Goal: Information Seeking & Learning: Learn about a topic

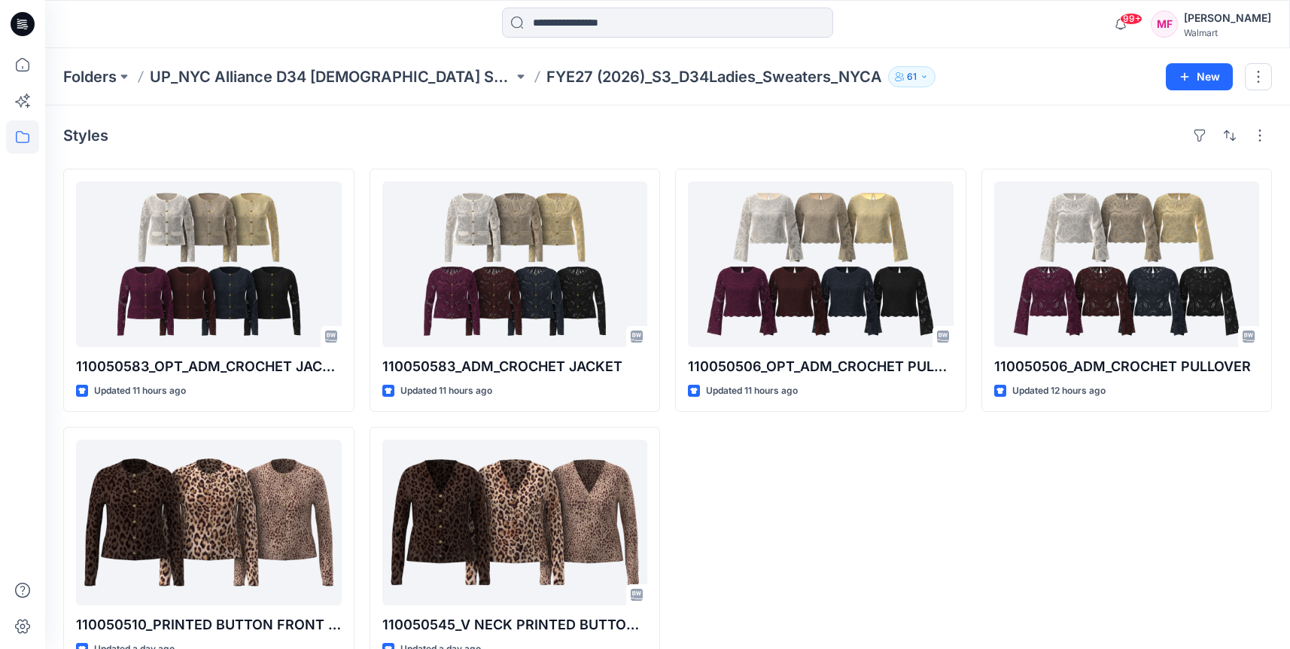
click at [920, 78] on icon "button" at bounding box center [924, 76] width 9 height 9
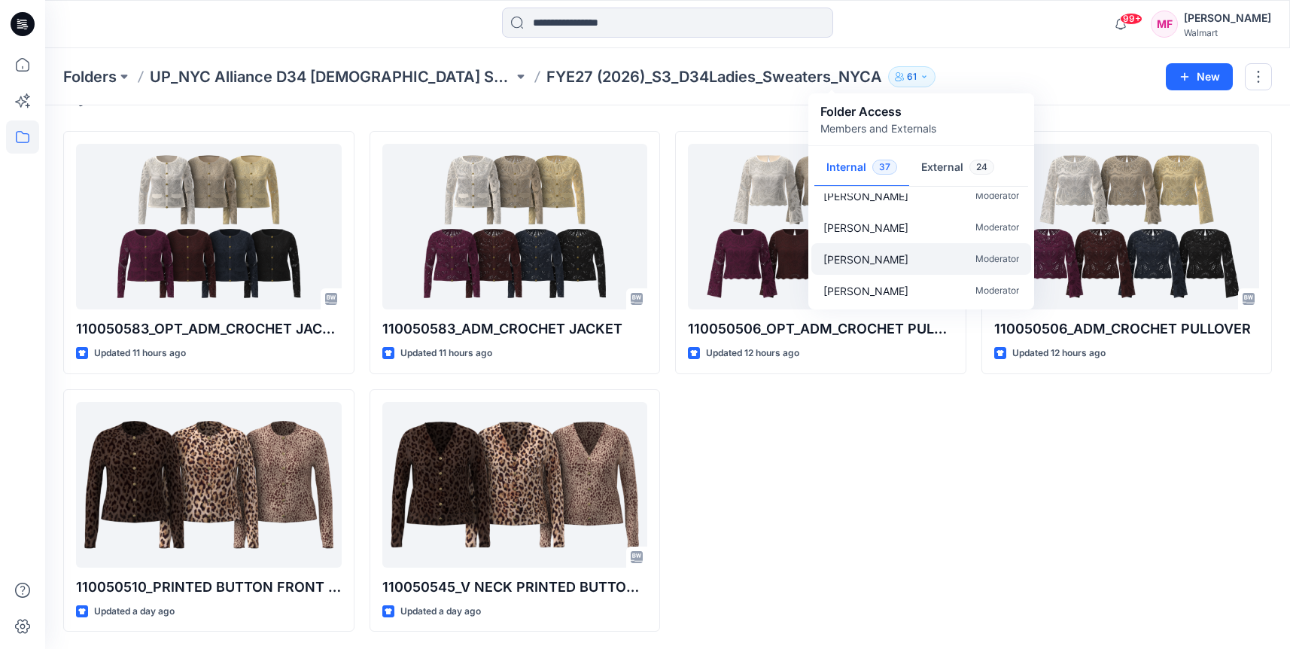
scroll to position [38, 0]
click at [893, 439] on div "110050506_OPT_ADM_CROCHET PULLOVER Updated 12 hours ago" at bounding box center [820, 380] width 291 height 501
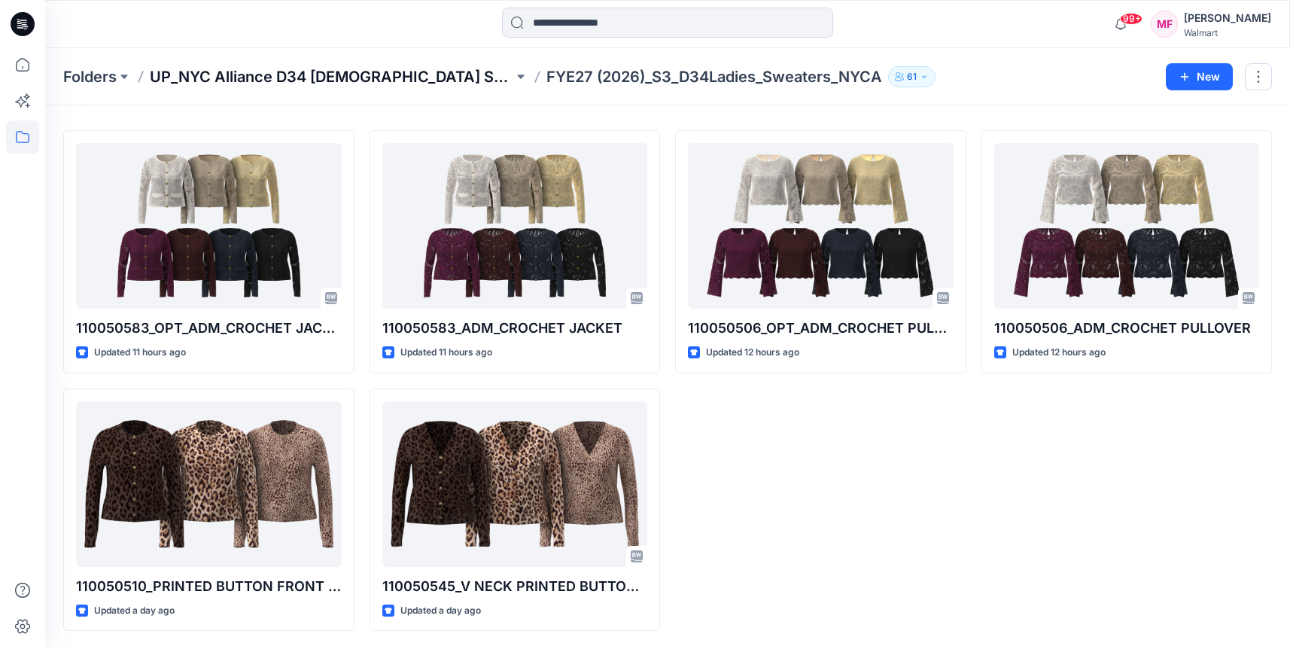
click at [415, 81] on p "UP_NYC Alliance D34 [DEMOGRAPHIC_DATA] Sweaters" at bounding box center [332, 76] width 364 height 21
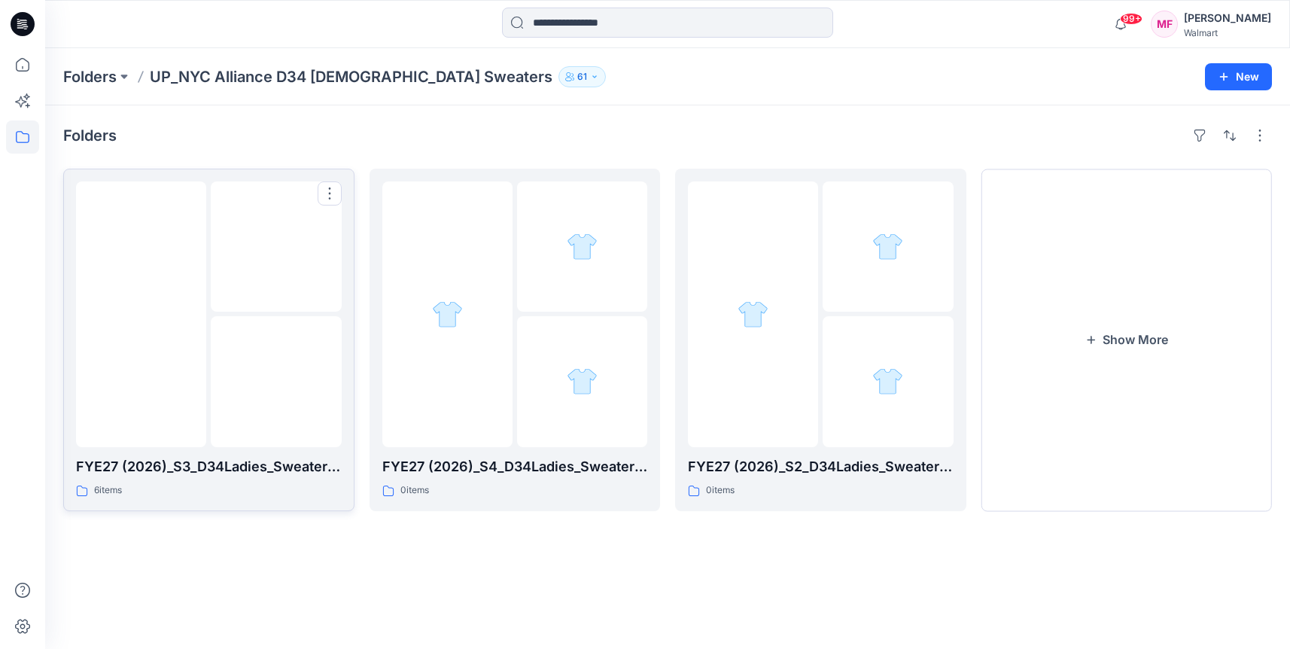
click at [276, 247] on img at bounding box center [276, 247] width 0 height 0
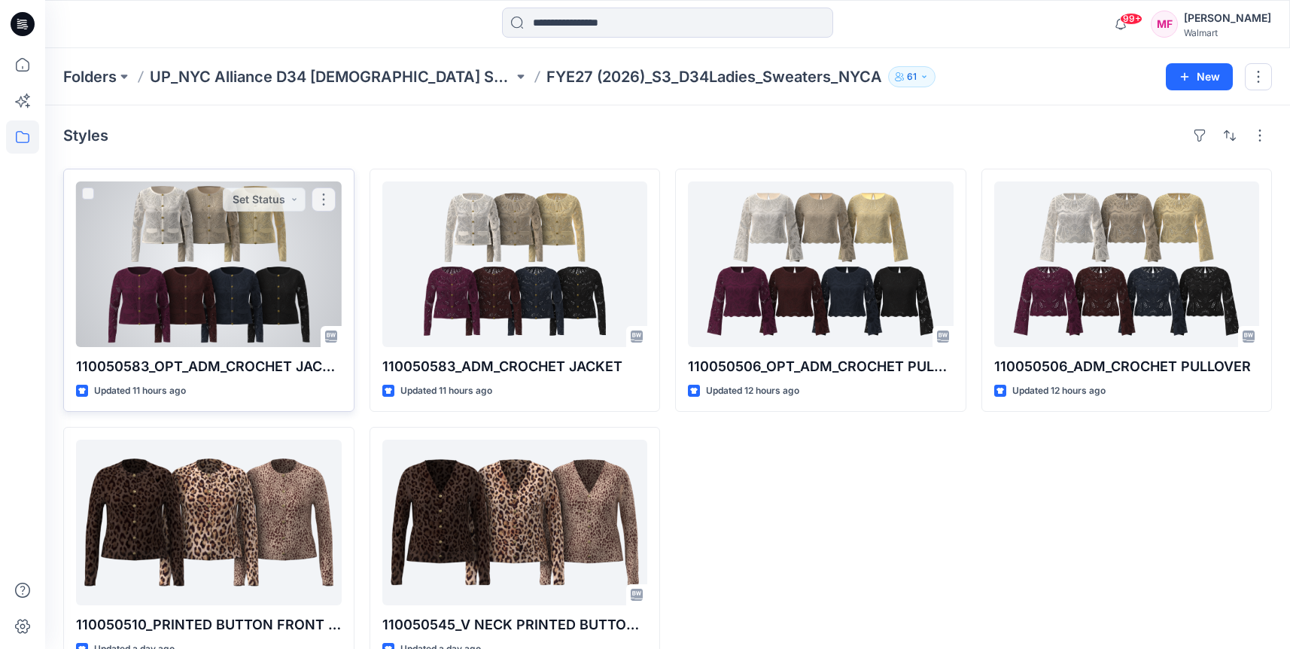
click at [222, 260] on div at bounding box center [209, 264] width 266 height 166
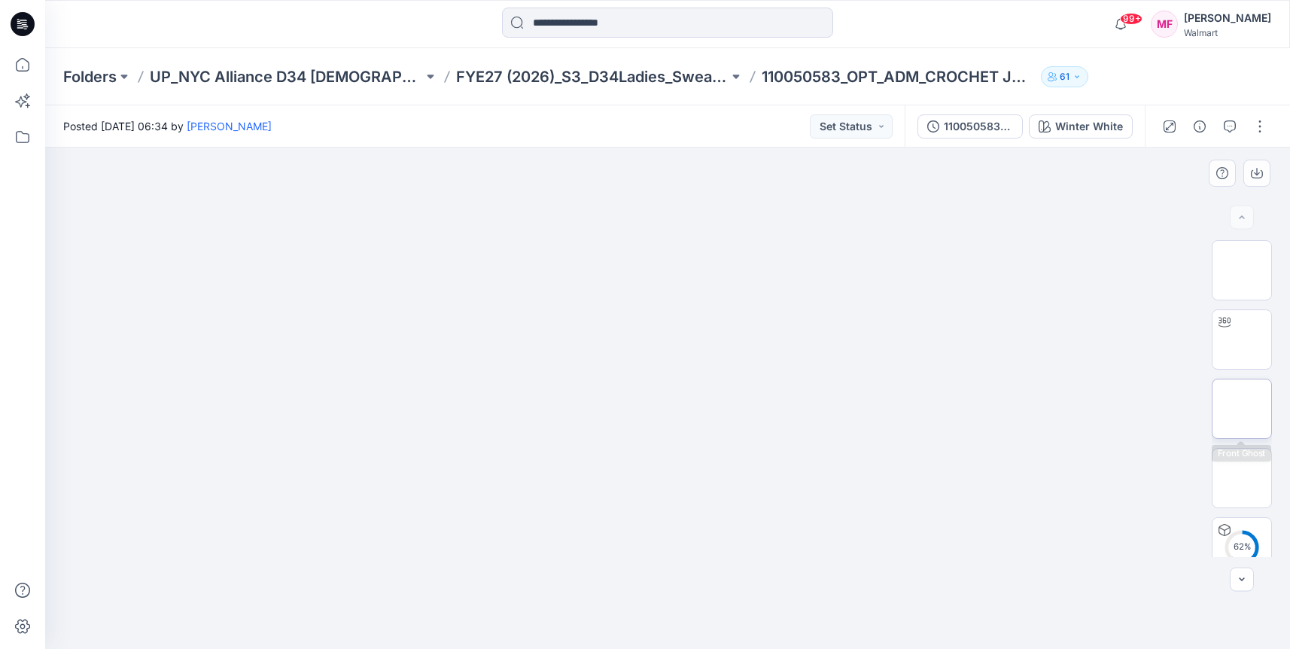
click at [1242, 409] on img at bounding box center [1242, 409] width 0 height 0
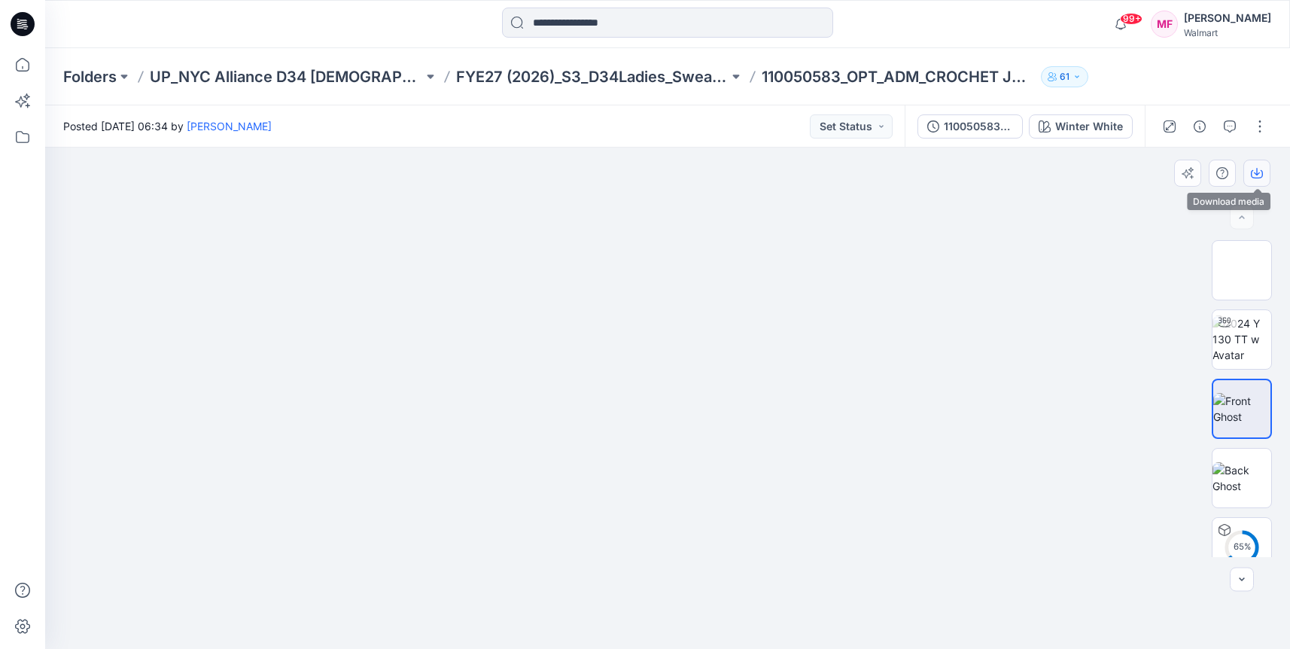
click at [1255, 174] on icon "button" at bounding box center [1257, 173] width 12 height 12
click at [1105, 477] on div at bounding box center [667, 398] width 1245 height 501
click at [1077, 119] on div "Winter White" at bounding box center [1089, 126] width 68 height 17
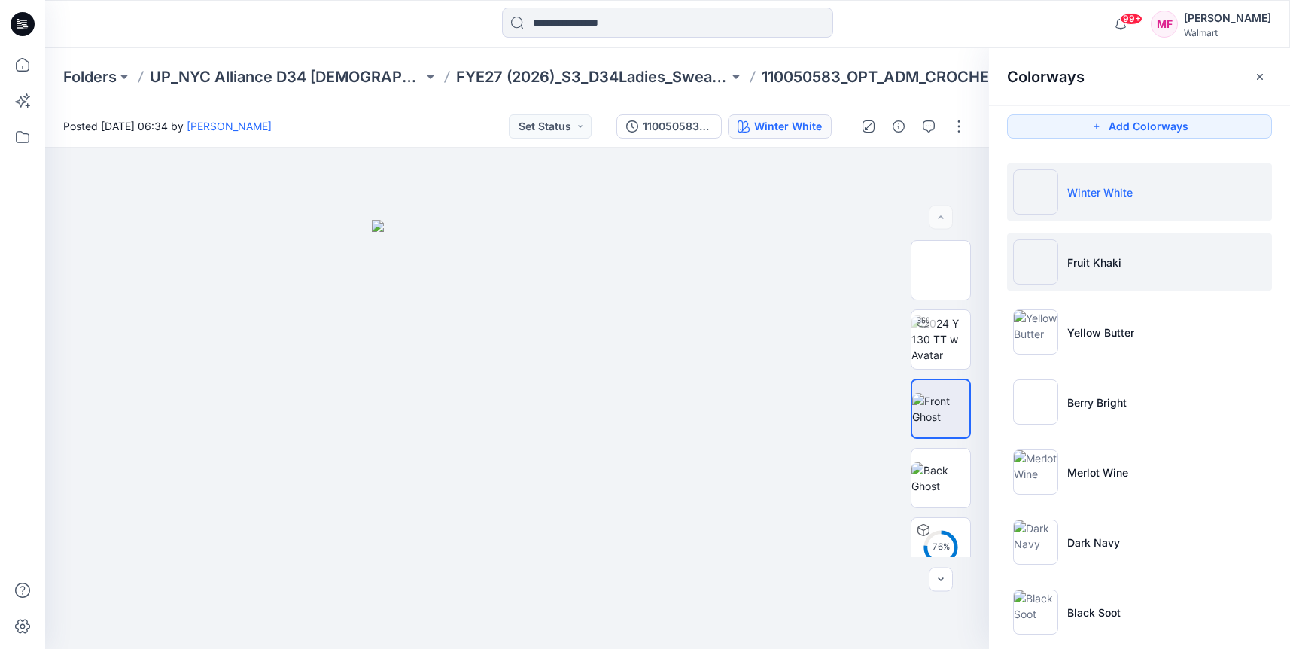
click at [1091, 257] on p "Fruit Khaki" at bounding box center [1095, 262] width 54 height 16
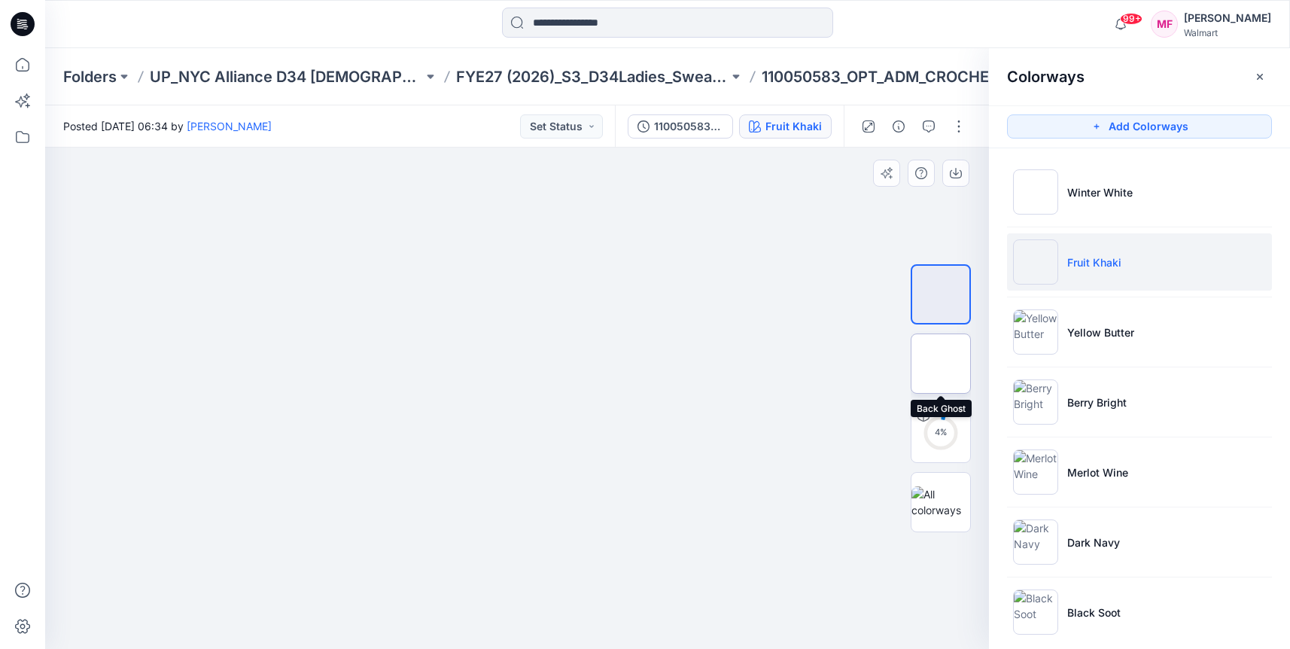
click at [941, 364] on img at bounding box center [941, 364] width 0 height 0
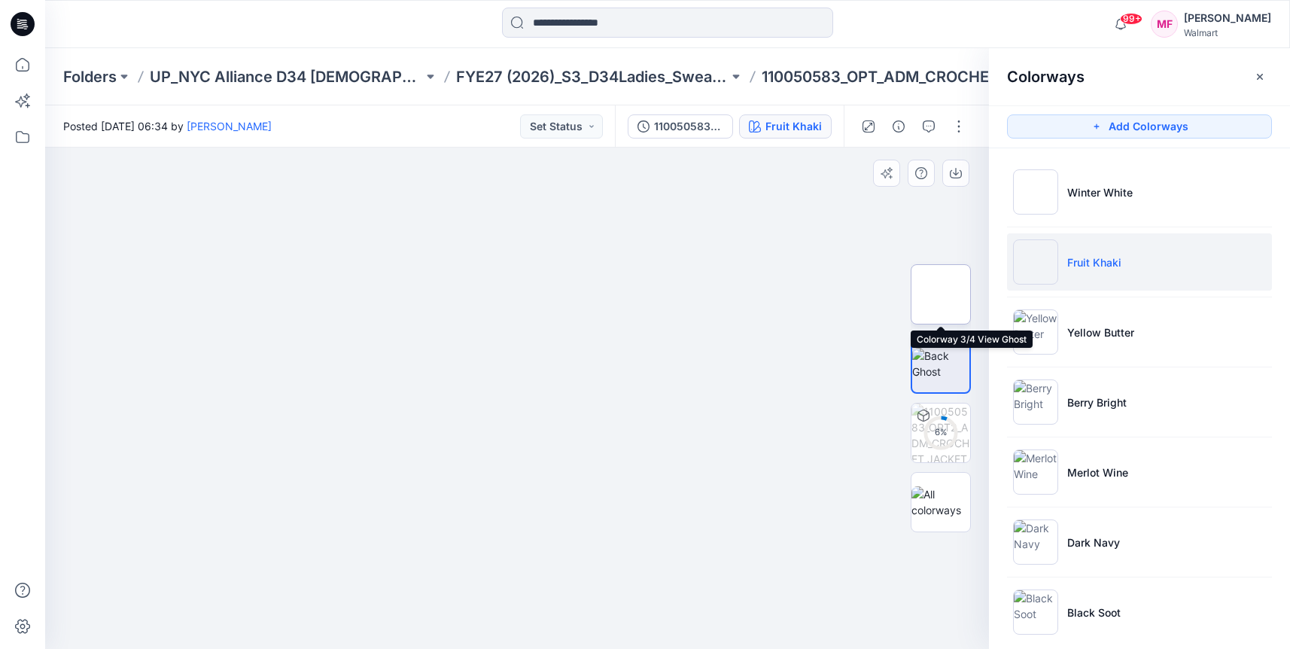
click at [950, 294] on img at bounding box center [941, 294] width 59 height 47
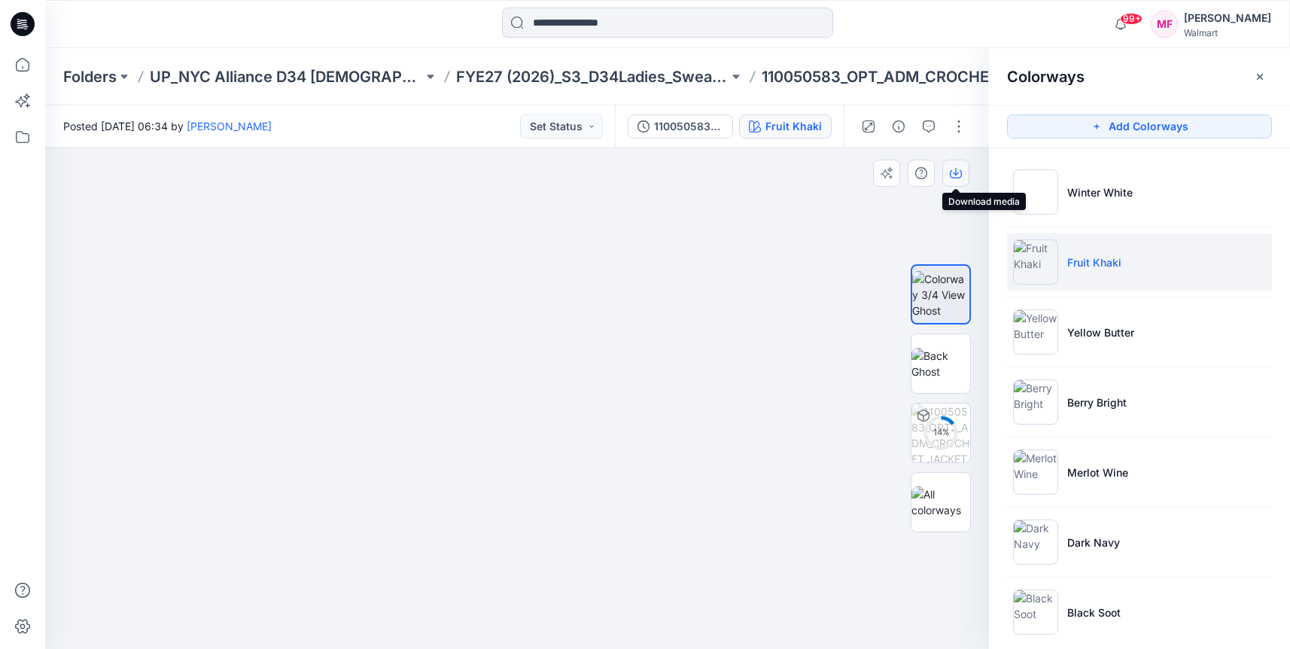
click at [950, 176] on icon "button" at bounding box center [956, 174] width 12 height 8
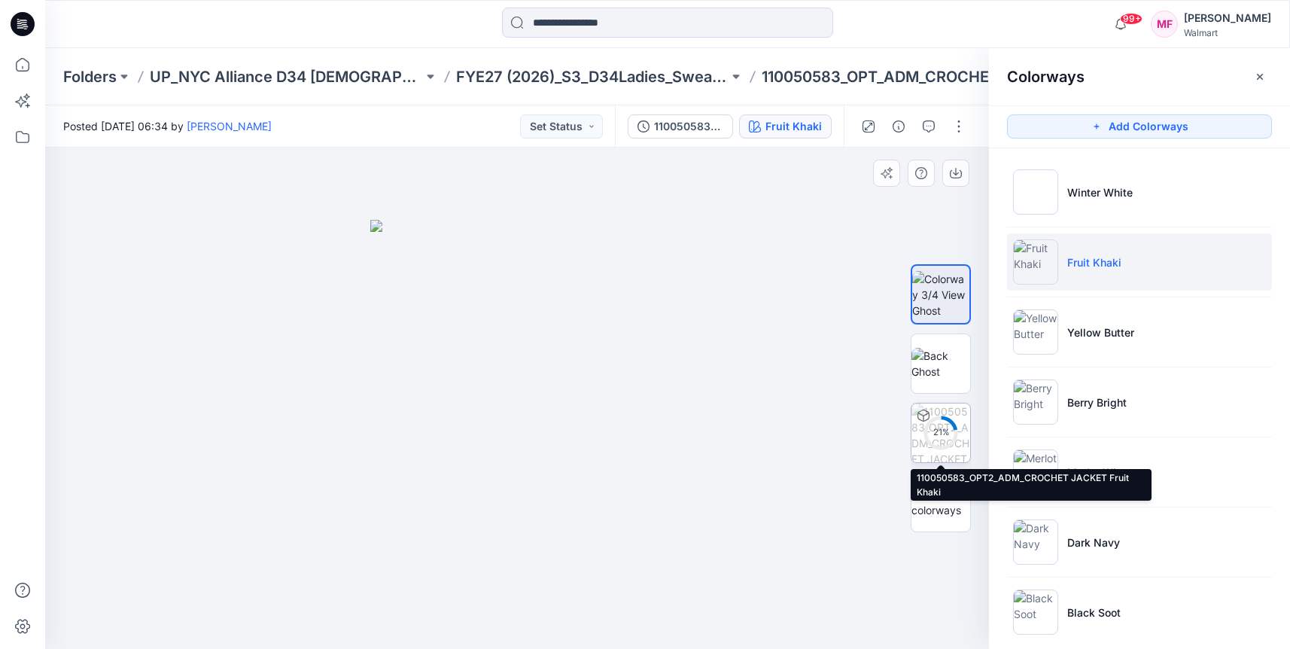
click at [943, 422] on circle at bounding box center [941, 433] width 30 height 30
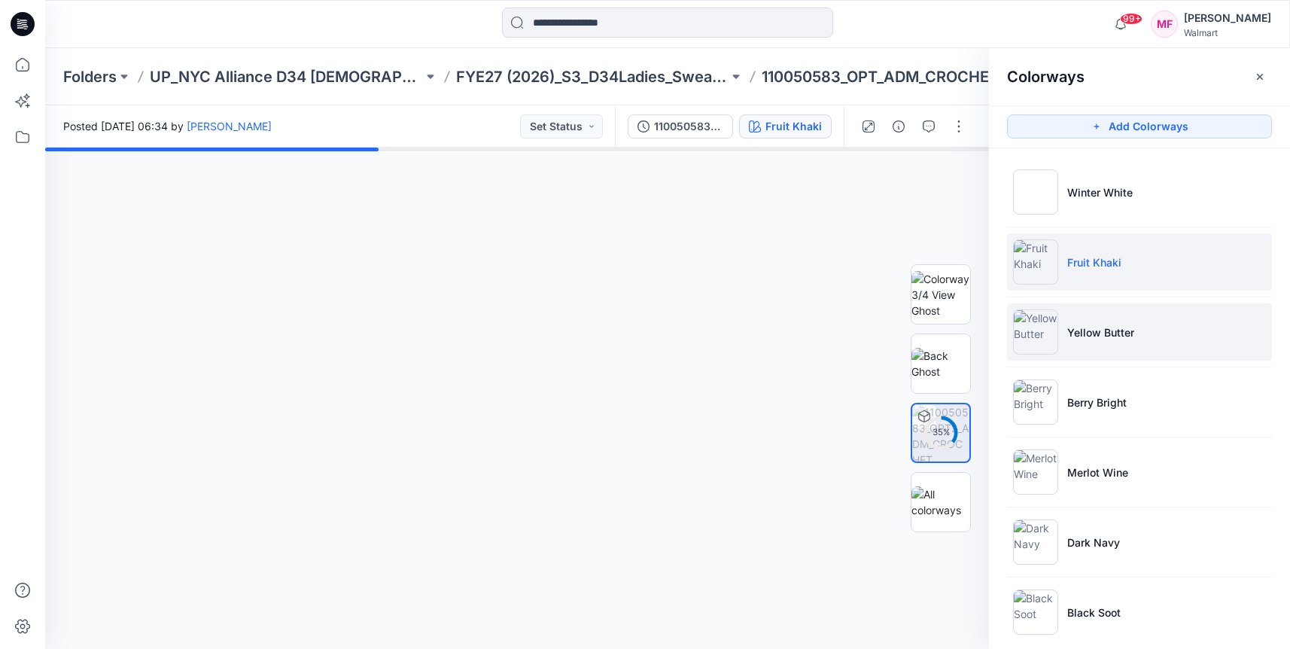
click at [1110, 326] on p "Yellow Butter" at bounding box center [1101, 332] width 67 height 16
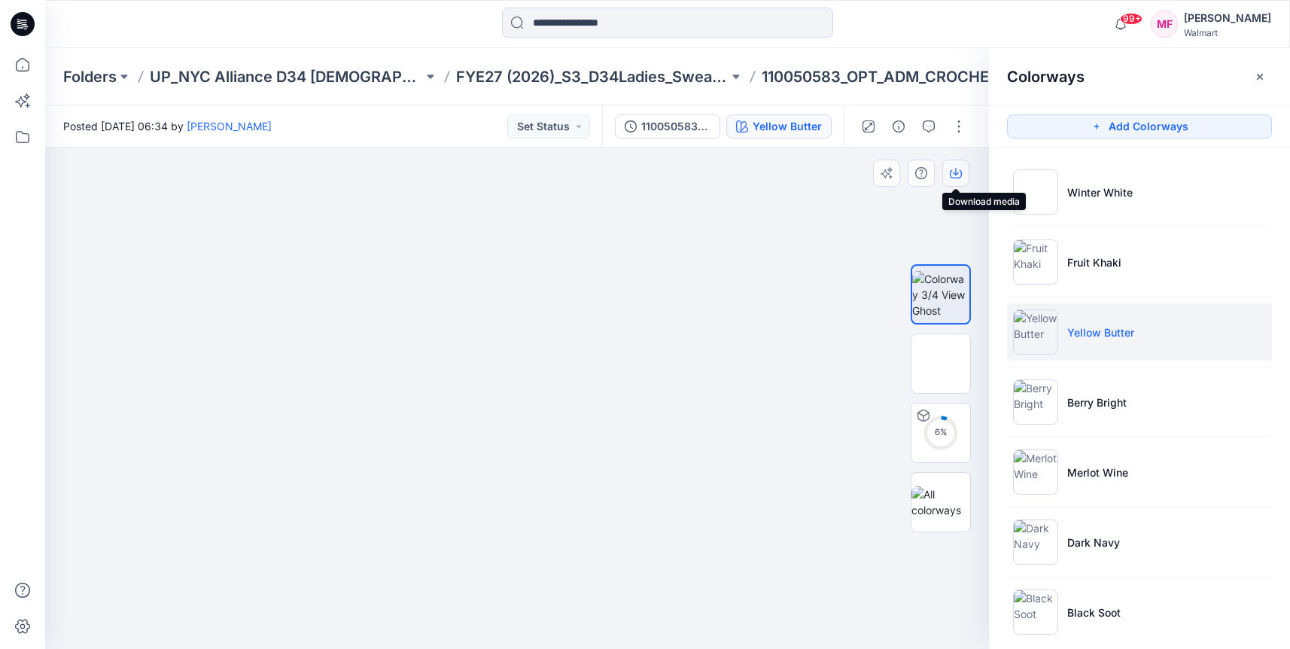
click at [954, 163] on button "button" at bounding box center [956, 173] width 27 height 27
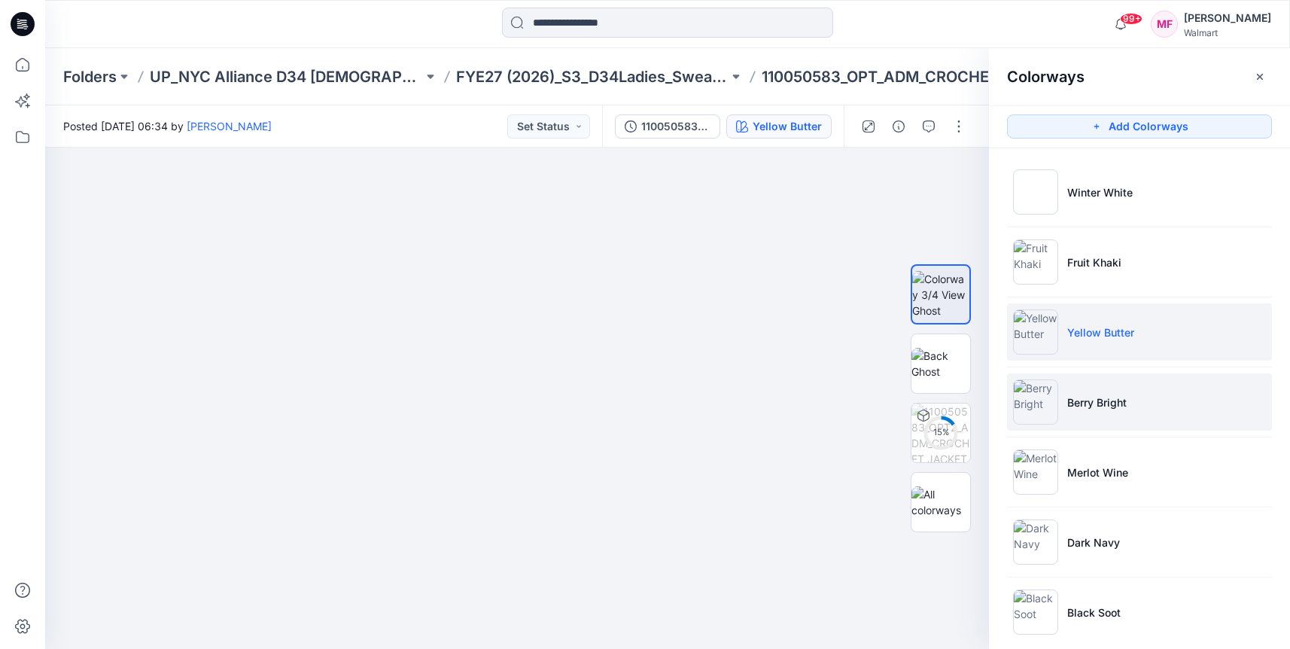
click at [1094, 394] on p "Berry Bright" at bounding box center [1097, 402] width 59 height 16
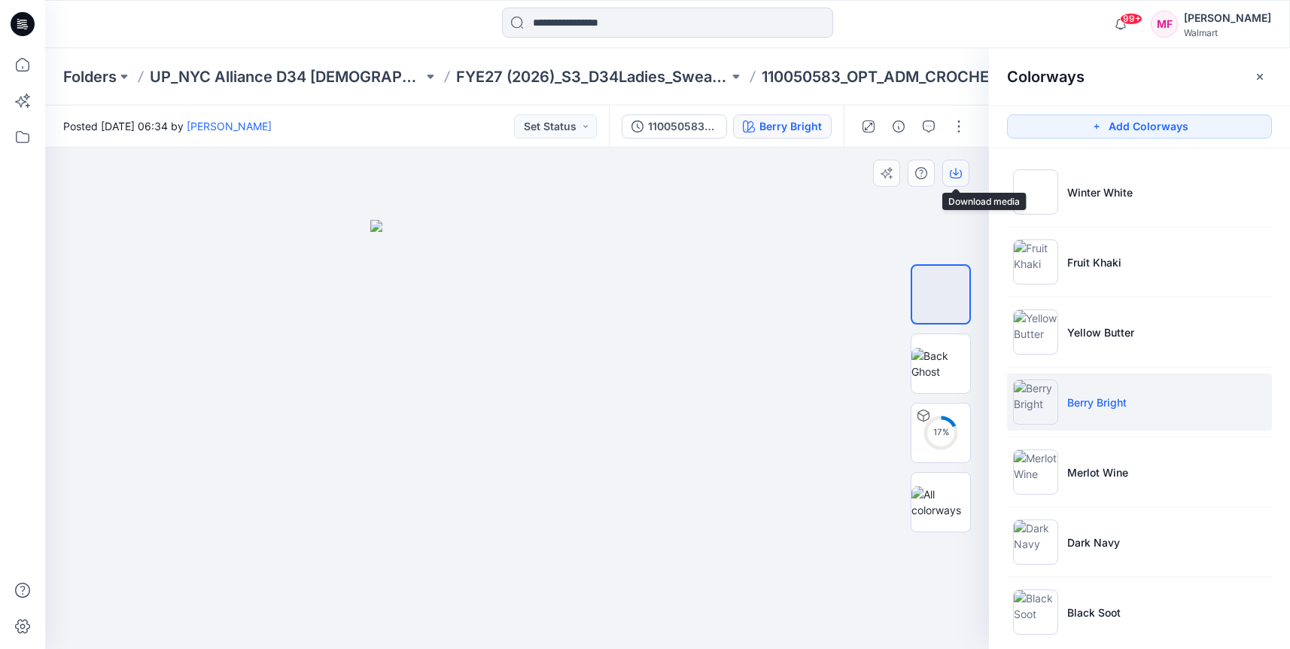
click at [953, 164] on button "button" at bounding box center [956, 173] width 27 height 27
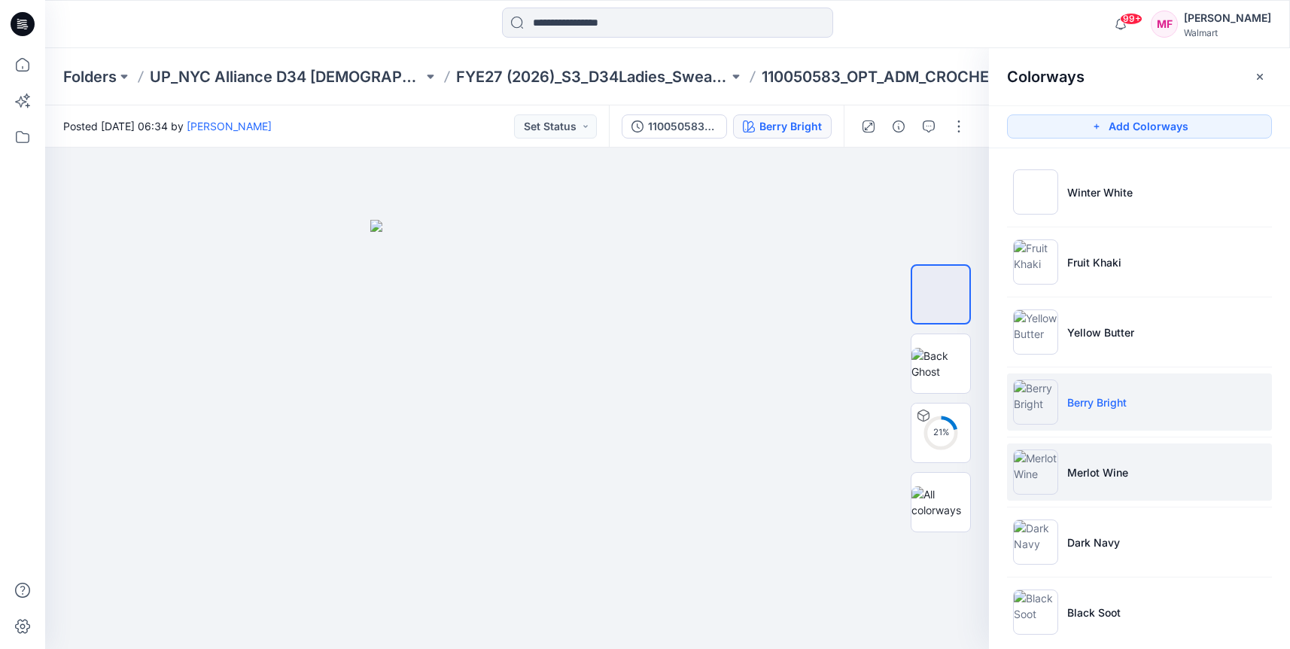
click at [1030, 474] on img at bounding box center [1035, 471] width 45 height 45
click at [1046, 410] on img at bounding box center [1035, 401] width 45 height 45
click at [1061, 451] on li "Merlot Wine" at bounding box center [1139, 471] width 265 height 57
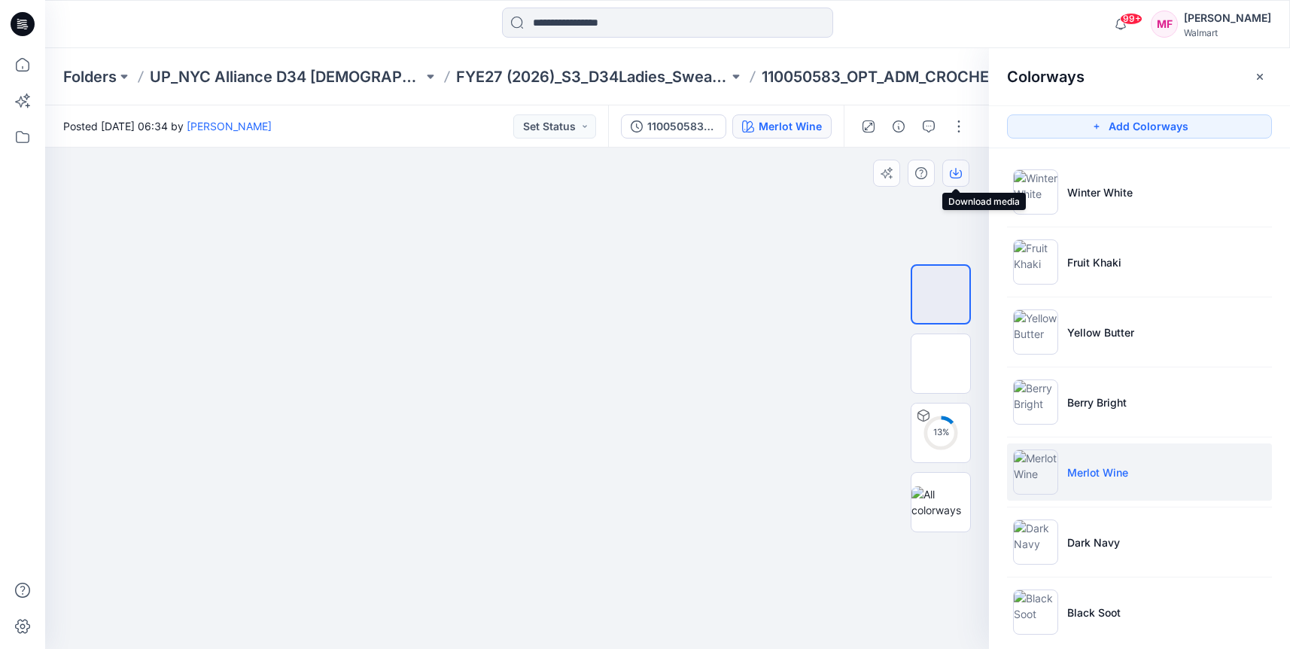
click at [955, 183] on button "button" at bounding box center [956, 173] width 27 height 27
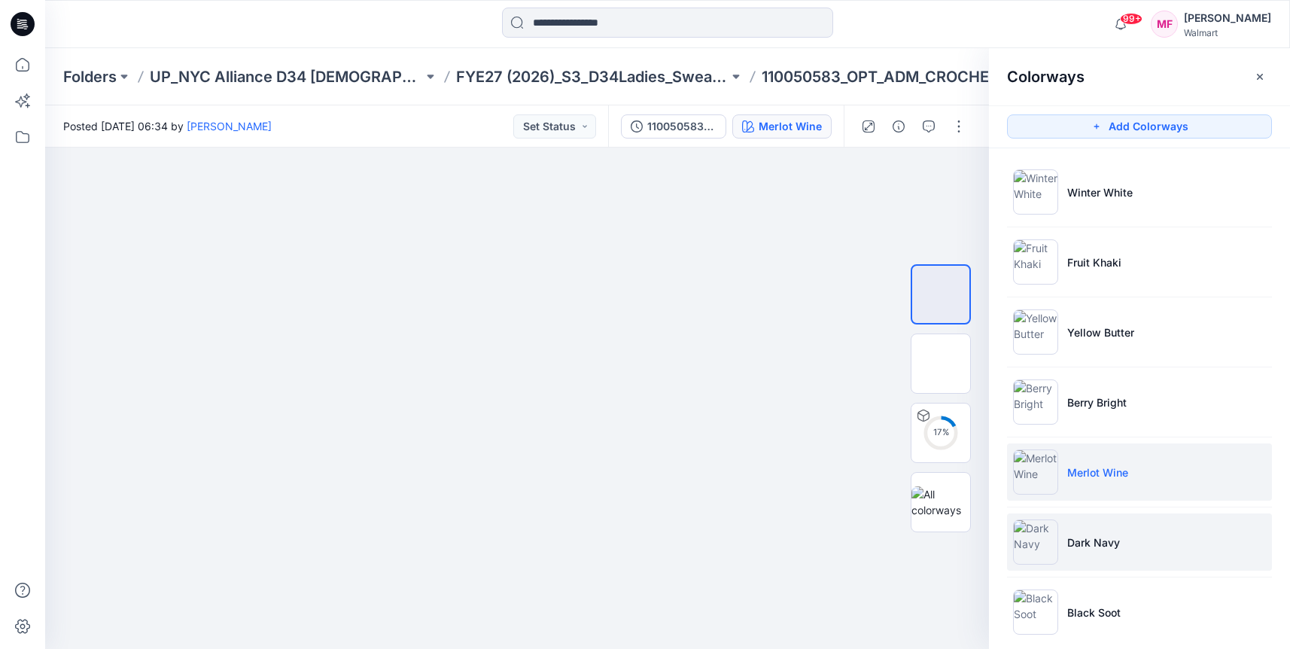
click at [1080, 535] on p "Dark Navy" at bounding box center [1094, 543] width 53 height 16
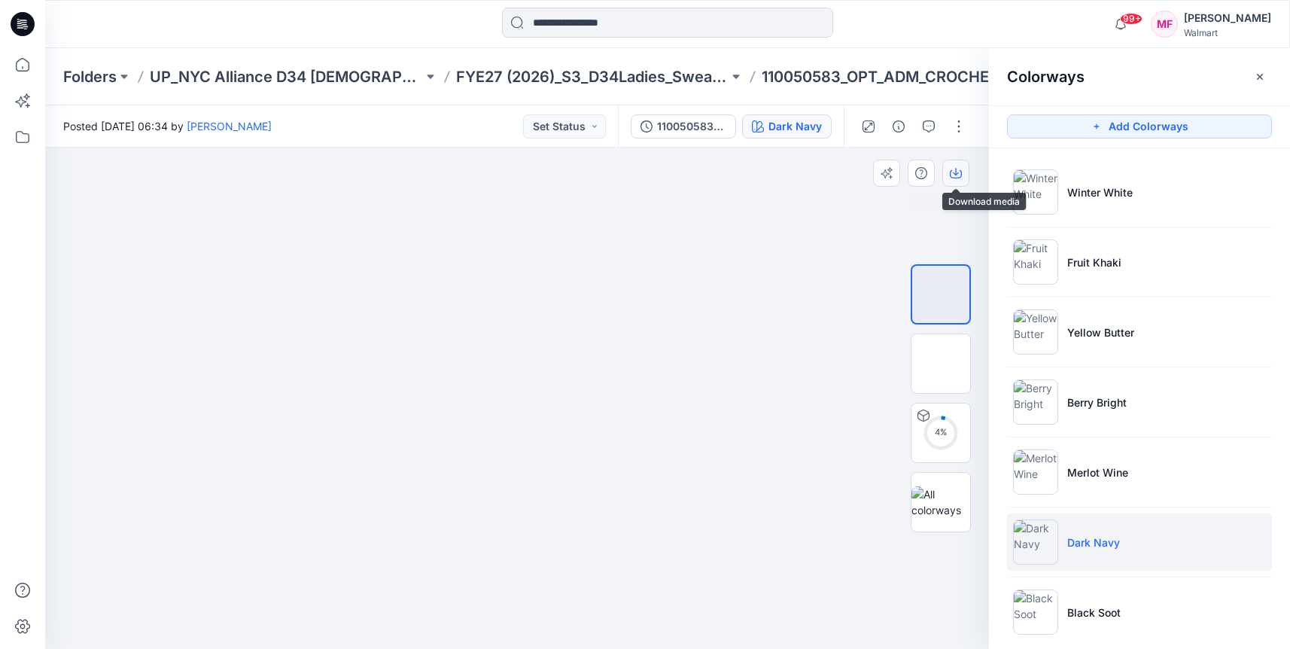
click at [963, 160] on button "button" at bounding box center [956, 173] width 27 height 27
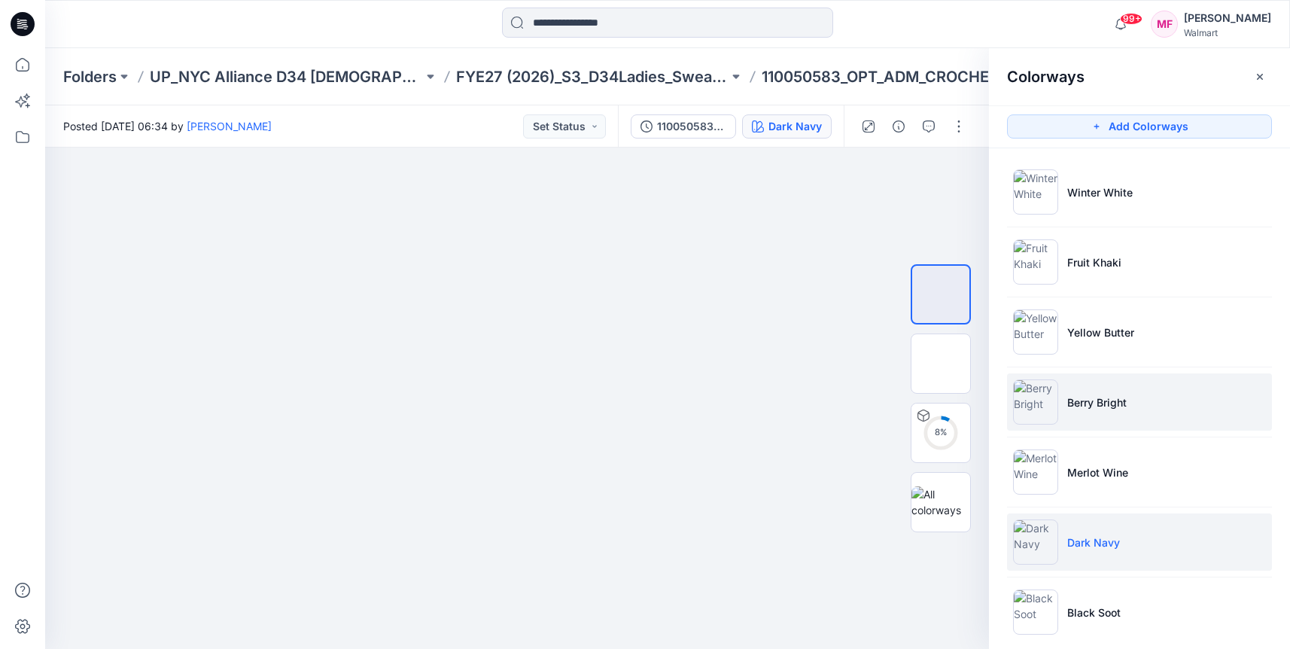
scroll to position [19, 0]
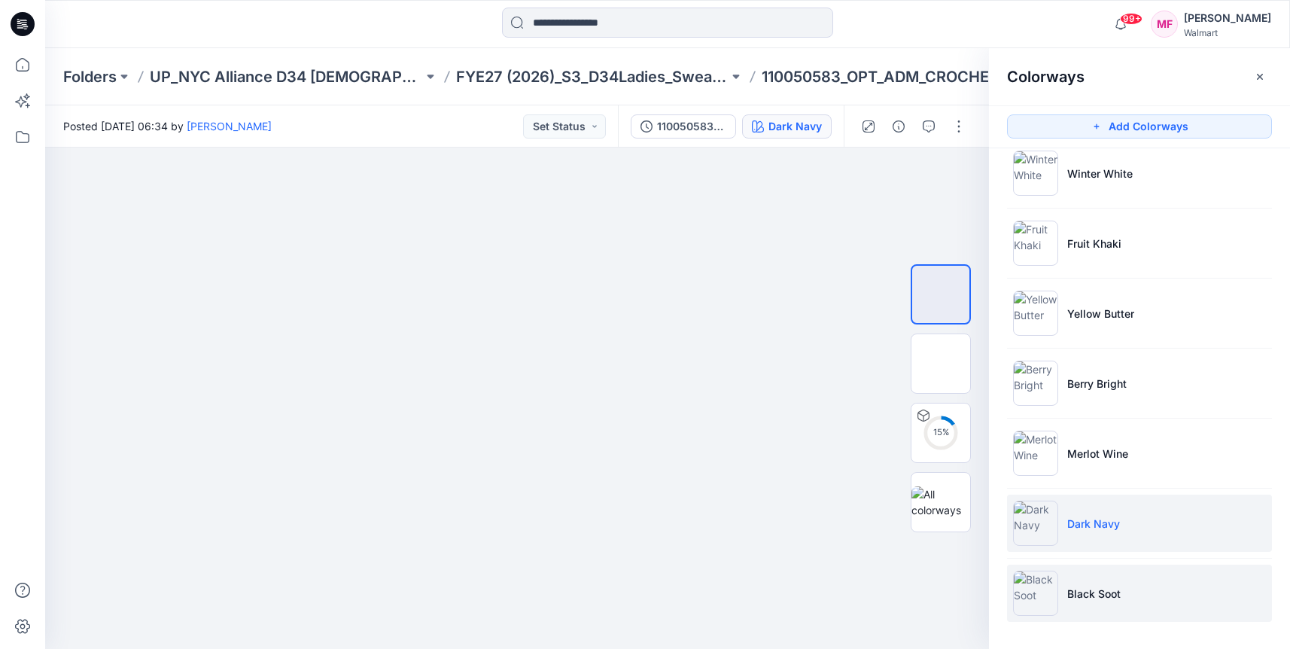
click at [1069, 605] on li "Black Soot" at bounding box center [1139, 593] width 265 height 57
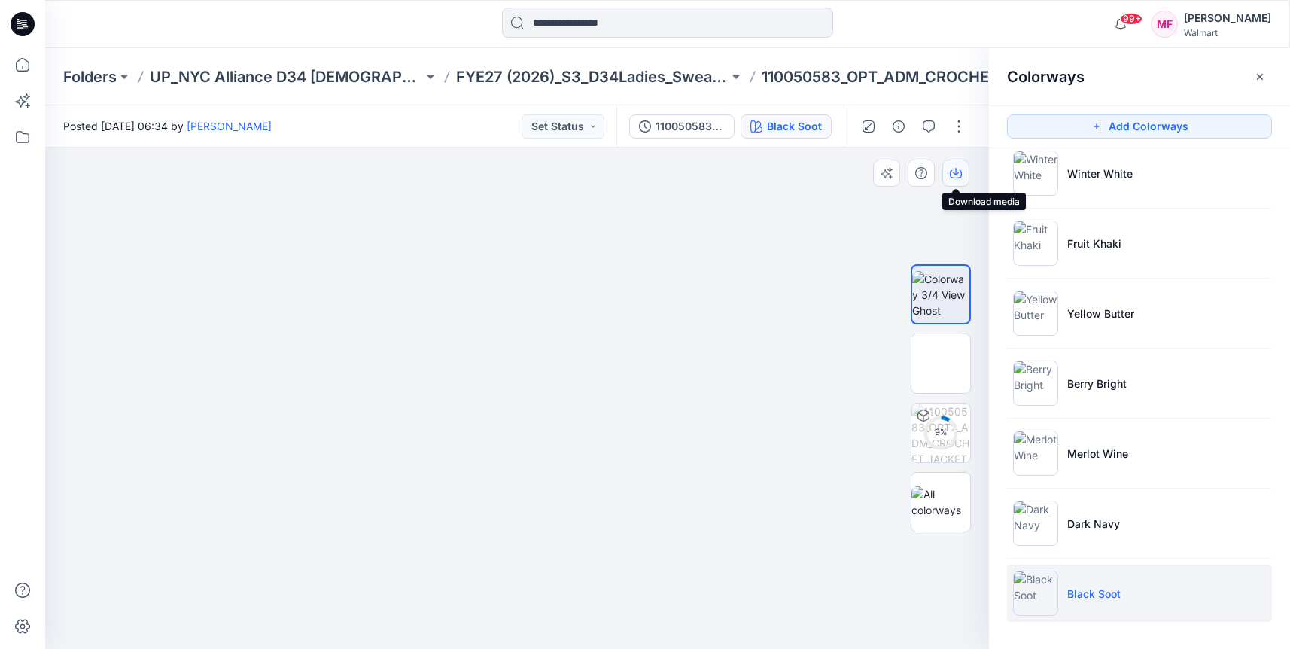
click at [956, 167] on icon "button" at bounding box center [956, 173] width 12 height 12
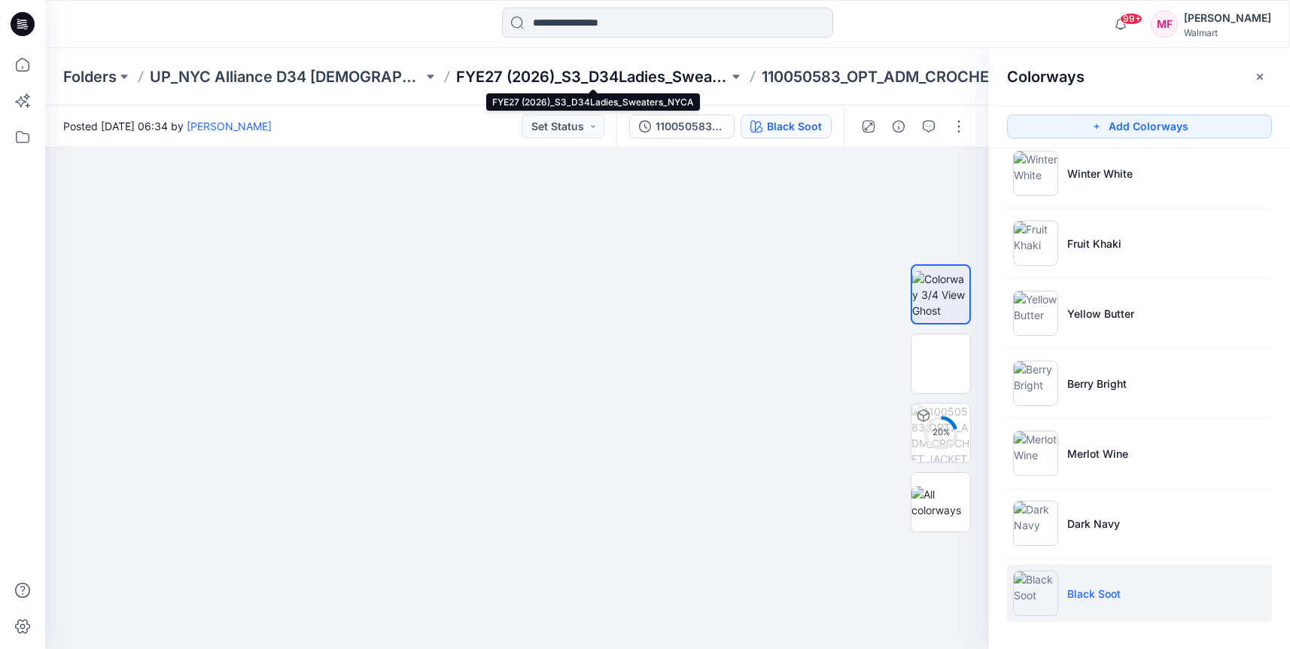
click at [652, 76] on p "FYE27 (2026)_S3_D34Ladies_Sweaters_NYCA" at bounding box center [592, 76] width 273 height 21
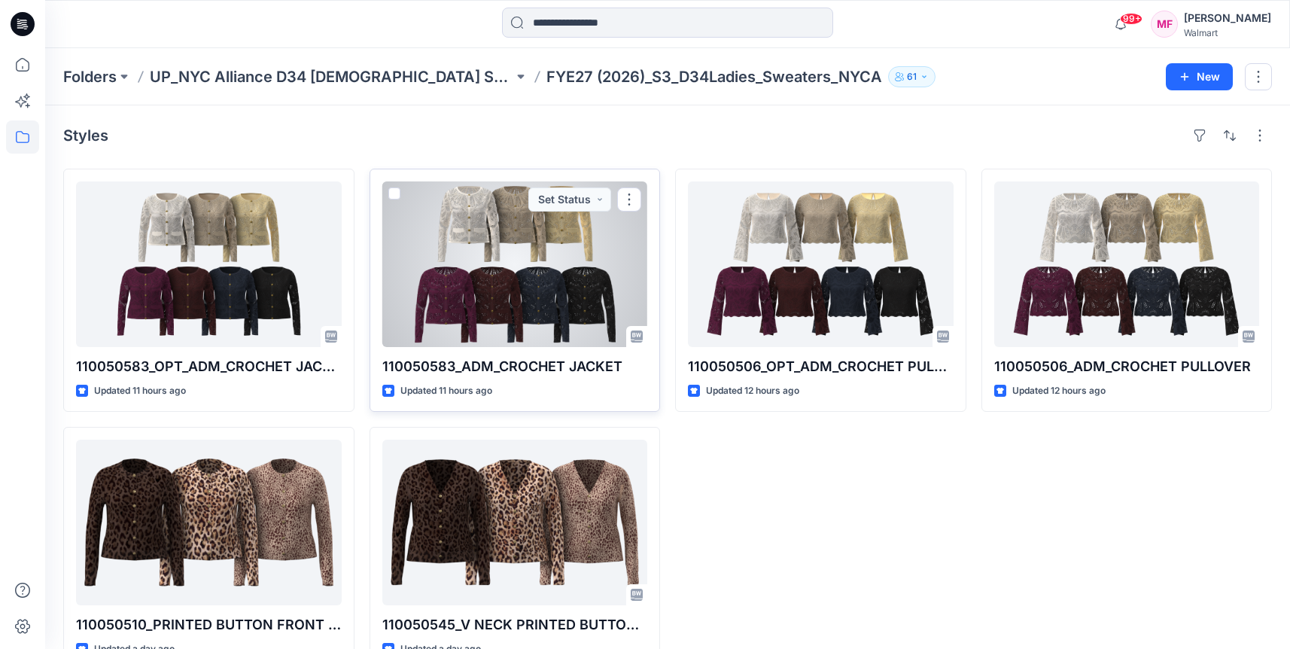
click at [589, 251] on div at bounding box center [515, 264] width 266 height 166
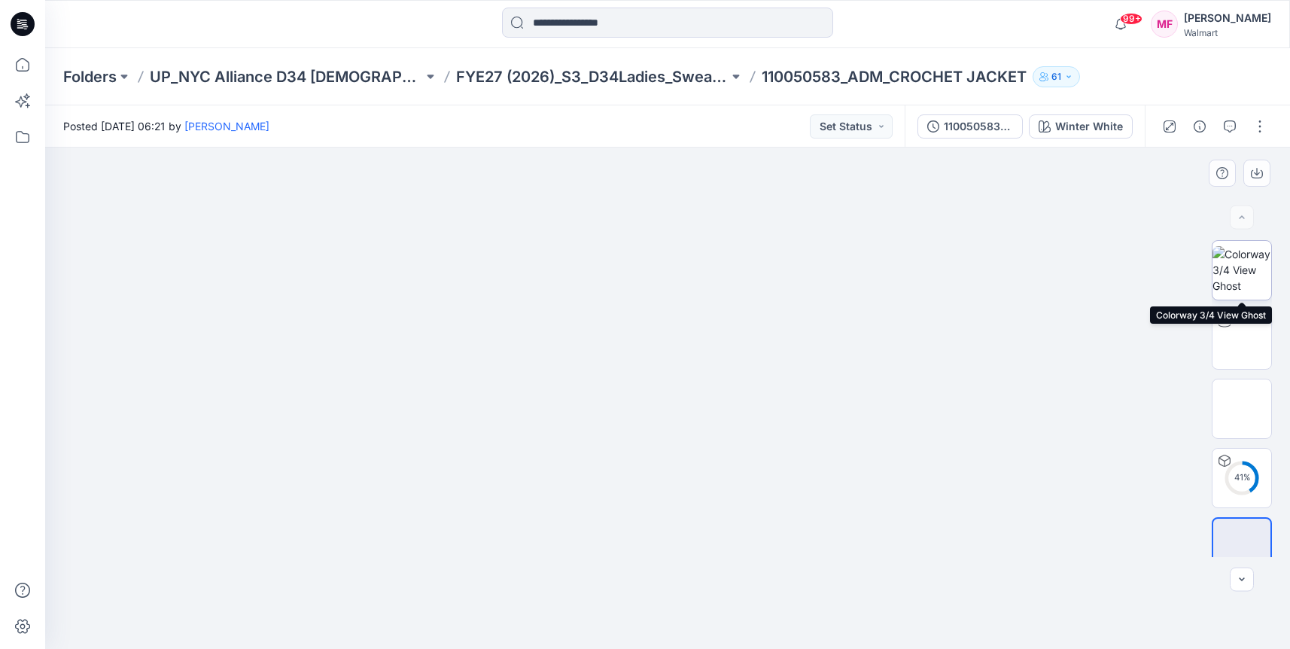
click at [1223, 268] on img at bounding box center [1242, 269] width 59 height 47
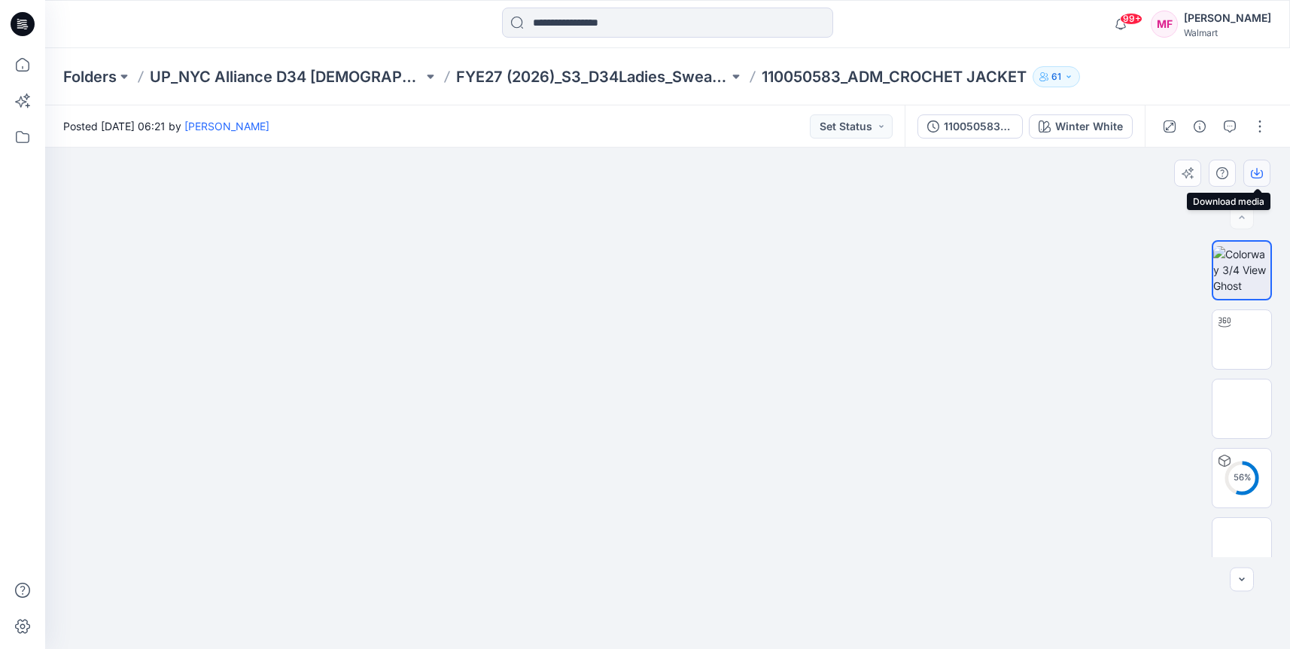
click at [1256, 171] on icon "button" at bounding box center [1257, 173] width 12 height 12
click at [944, 218] on div at bounding box center [667, 398] width 1245 height 501
click at [1070, 126] on div "Winter White" at bounding box center [1089, 126] width 68 height 17
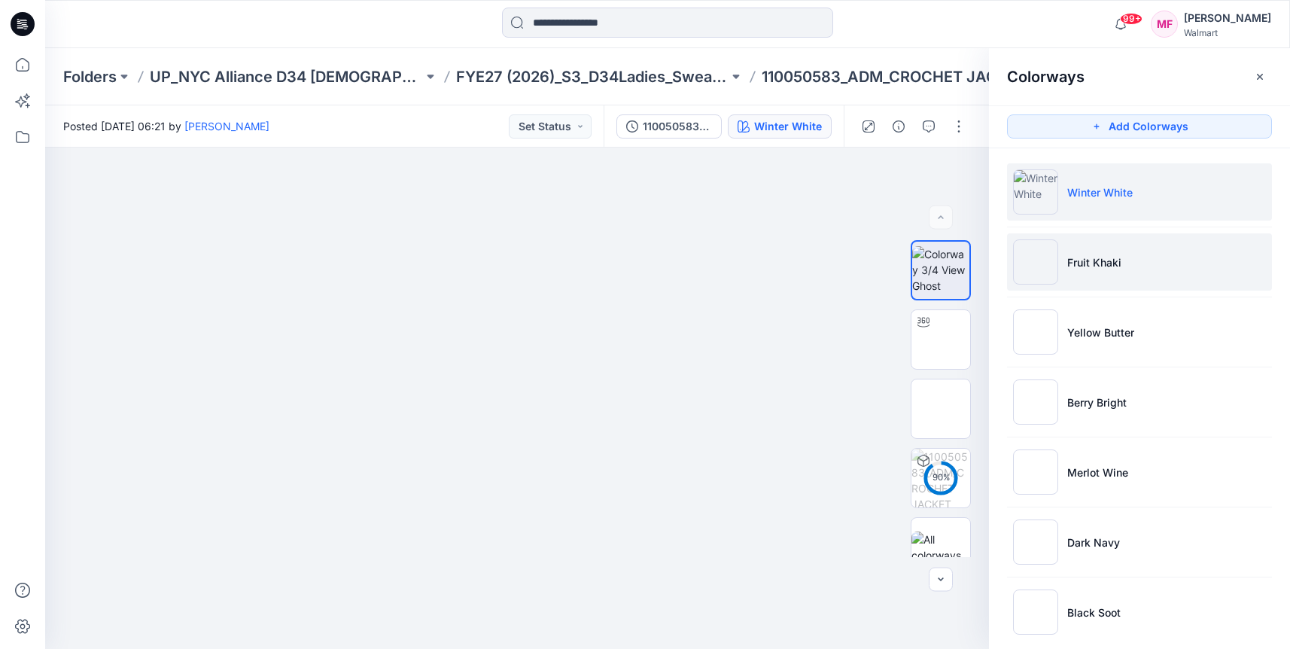
click at [1094, 270] on li "Fruit Khaki" at bounding box center [1139, 261] width 265 height 57
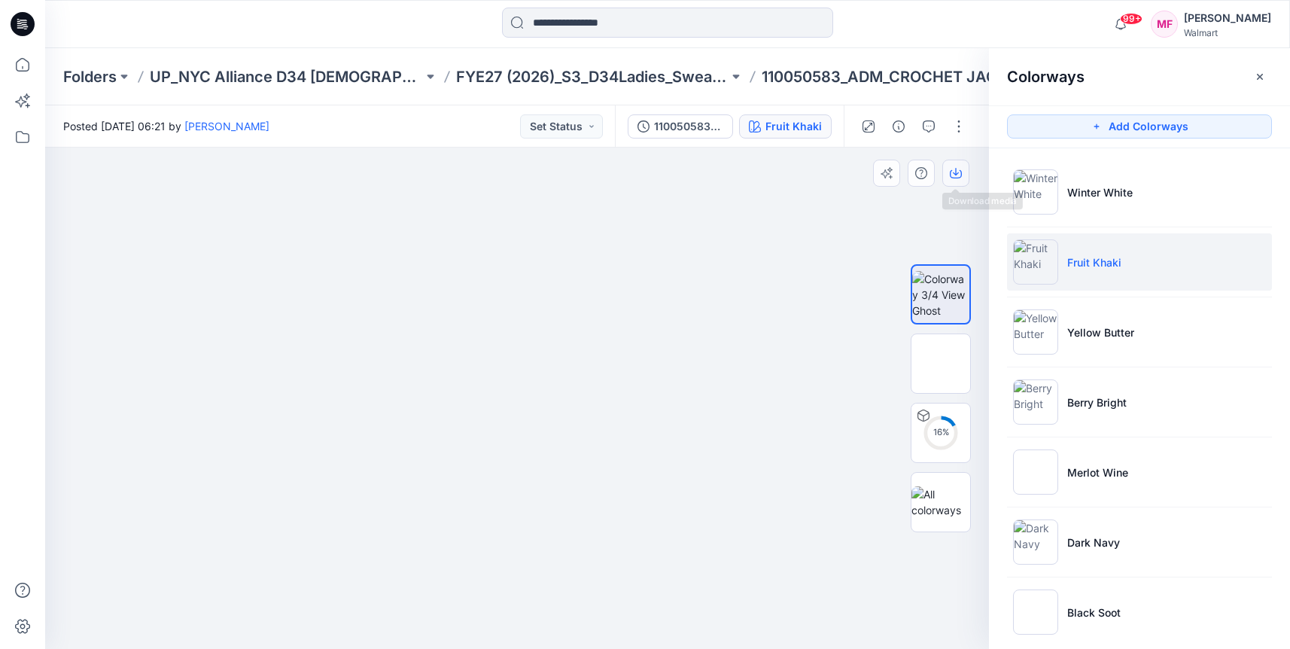
click at [952, 173] on icon "button" at bounding box center [956, 173] width 12 height 12
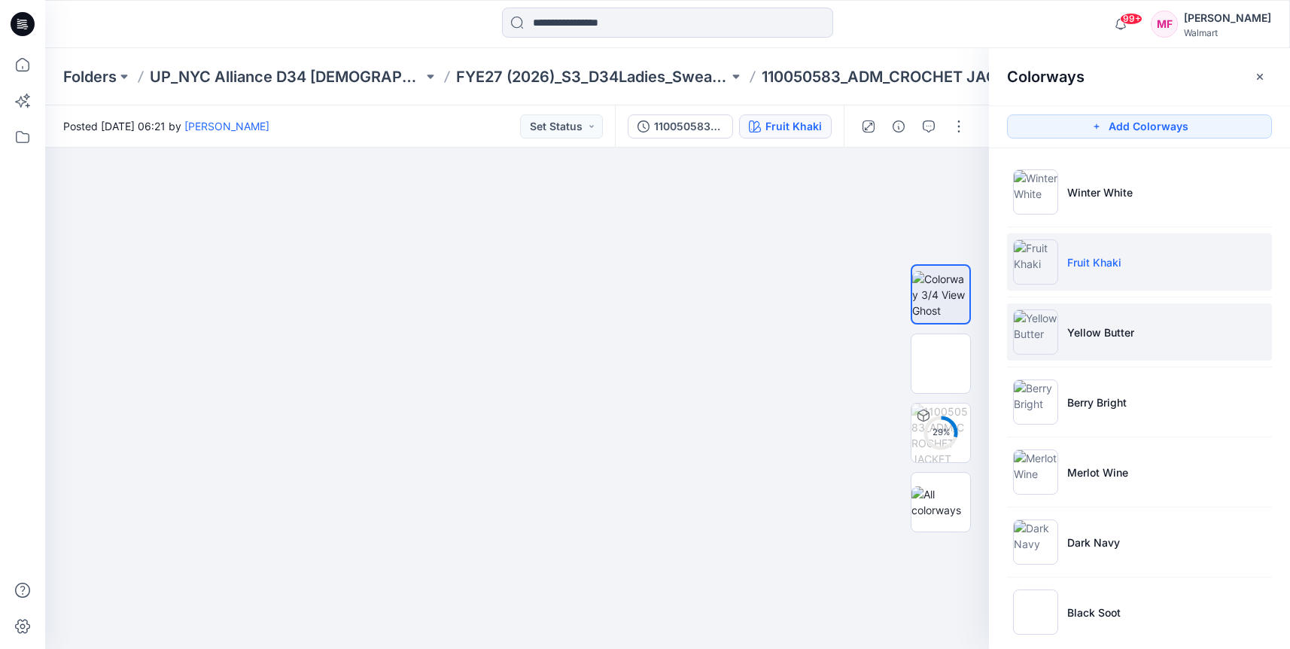
click at [1040, 343] on img at bounding box center [1035, 331] width 45 height 45
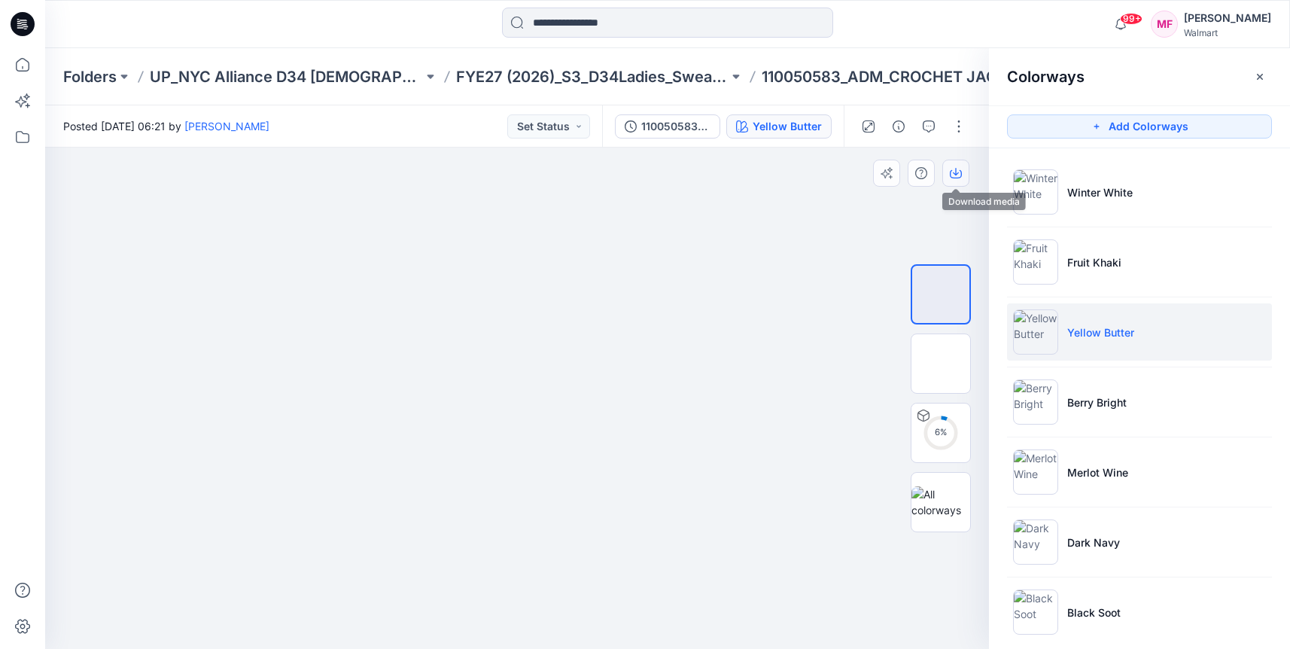
click at [958, 177] on icon "button" at bounding box center [956, 173] width 12 height 12
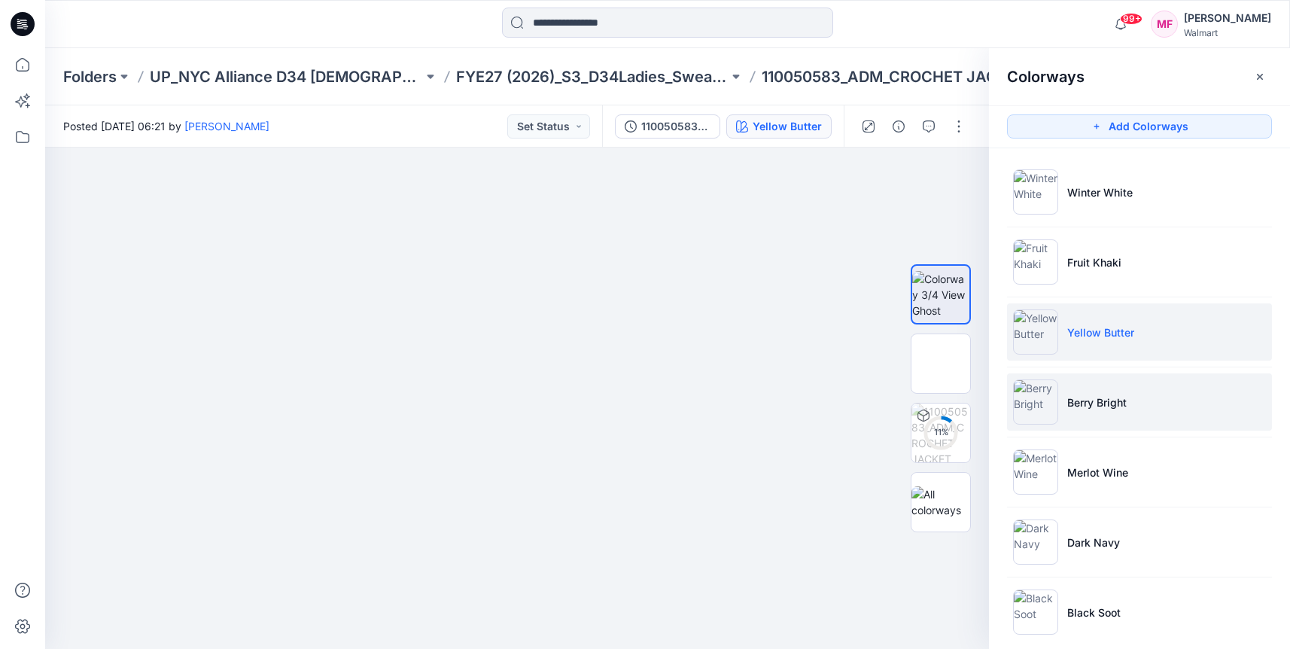
click at [1119, 428] on li "Berry Bright" at bounding box center [1139, 401] width 265 height 57
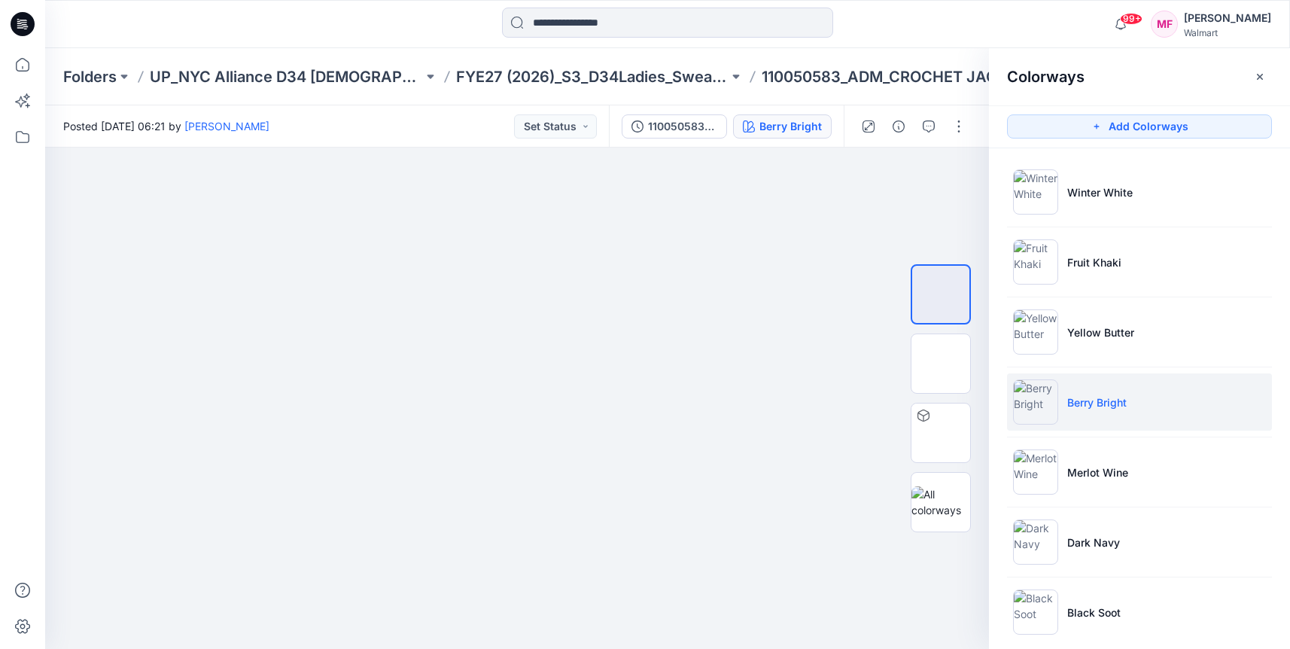
click at [1119, 424] on li "Berry Bright" at bounding box center [1139, 401] width 265 height 57
click at [958, 179] on button "button" at bounding box center [956, 173] width 27 height 27
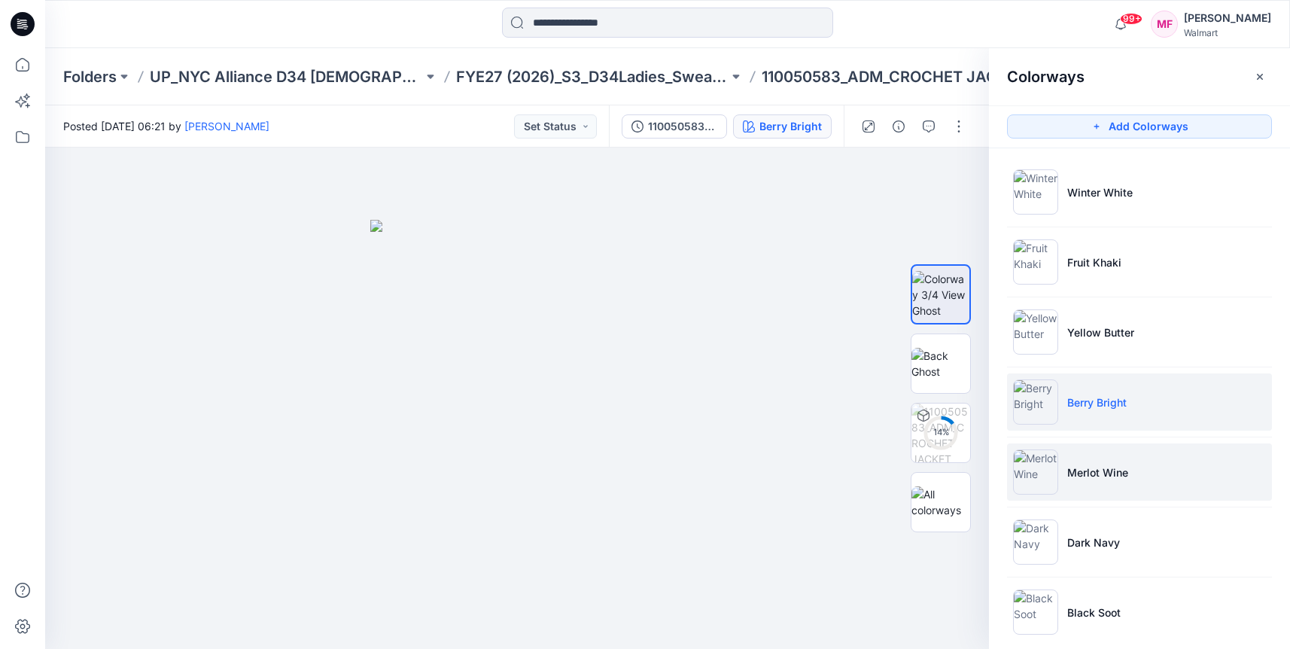
click at [1028, 498] on li "Merlot Wine" at bounding box center [1139, 471] width 265 height 57
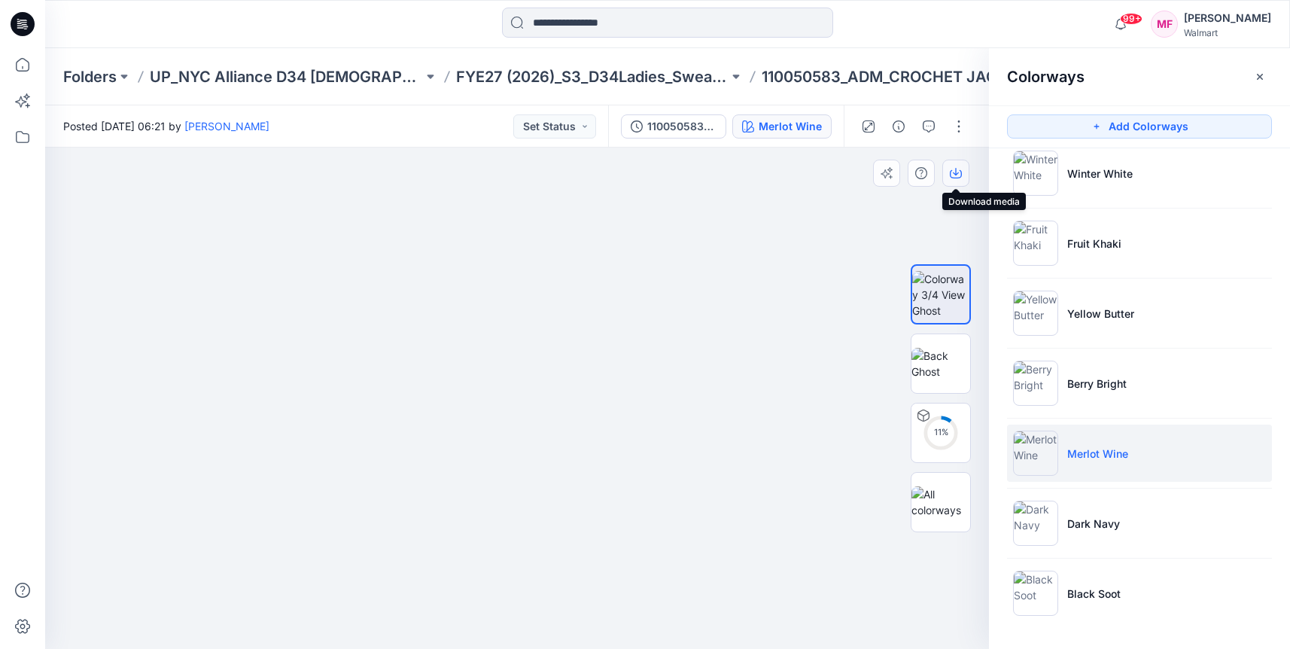
click at [955, 180] on button "button" at bounding box center [956, 173] width 27 height 27
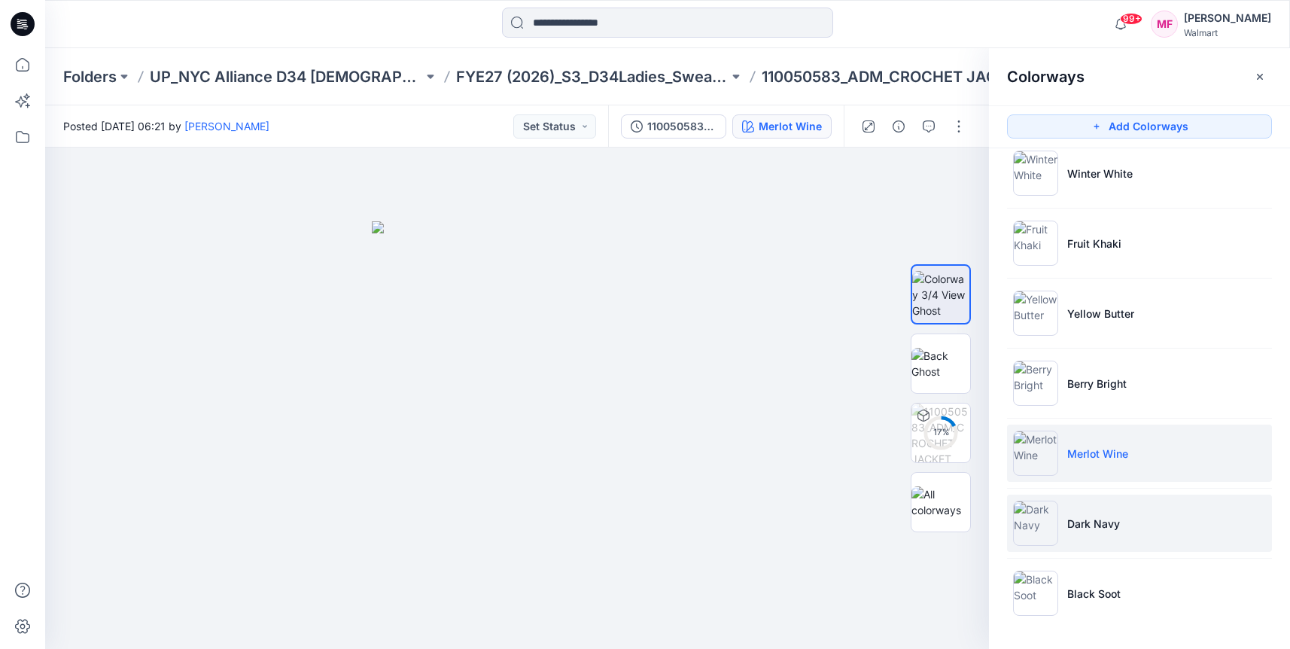
click at [1083, 516] on p "Dark Navy" at bounding box center [1094, 524] width 53 height 16
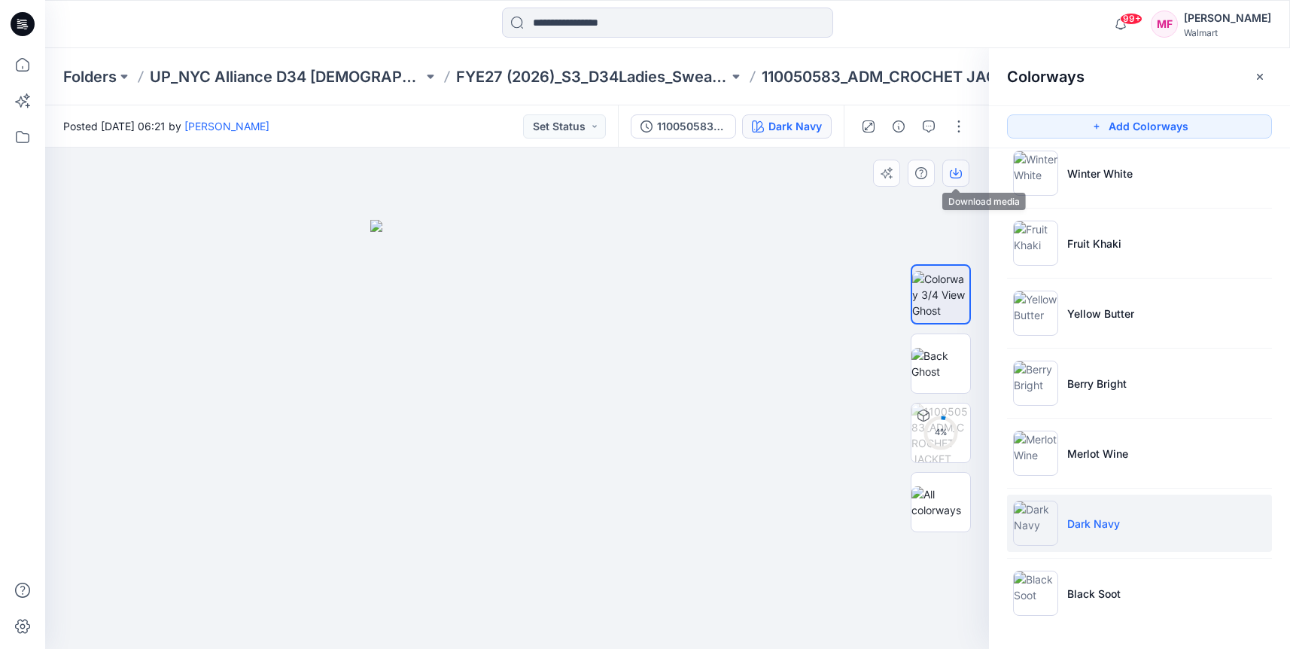
click at [952, 176] on icon "button" at bounding box center [956, 173] width 12 height 12
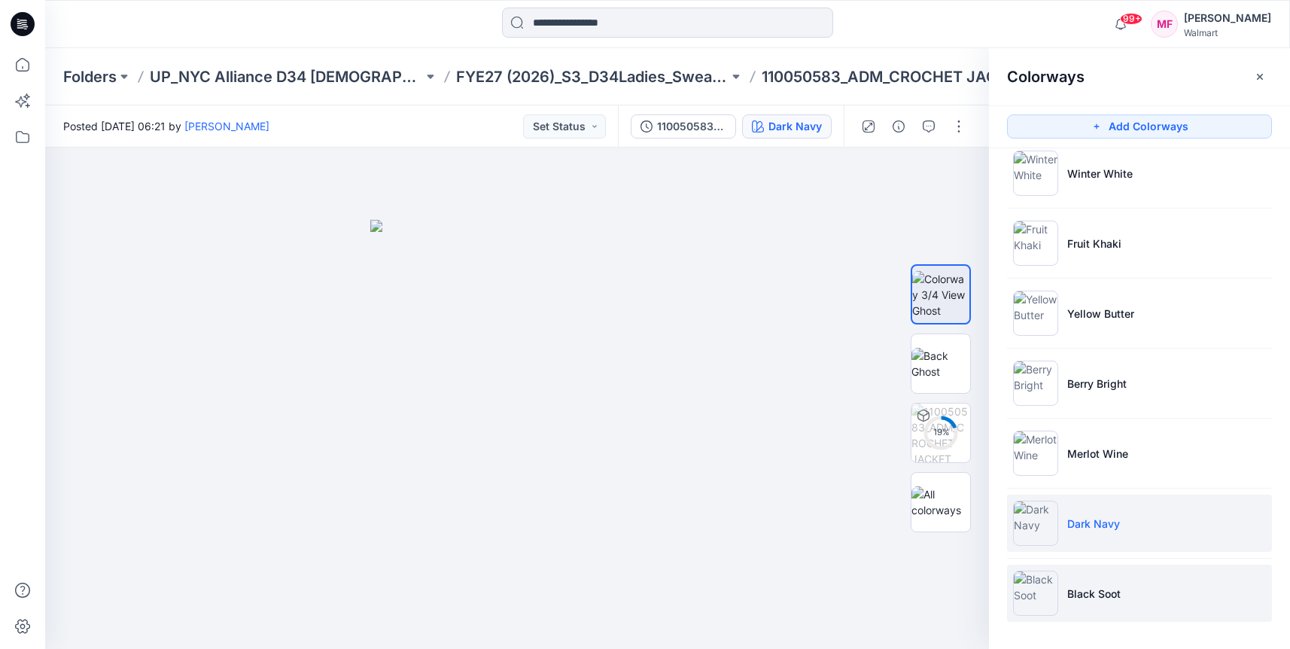
click at [1060, 593] on li "Black Soot" at bounding box center [1139, 593] width 265 height 57
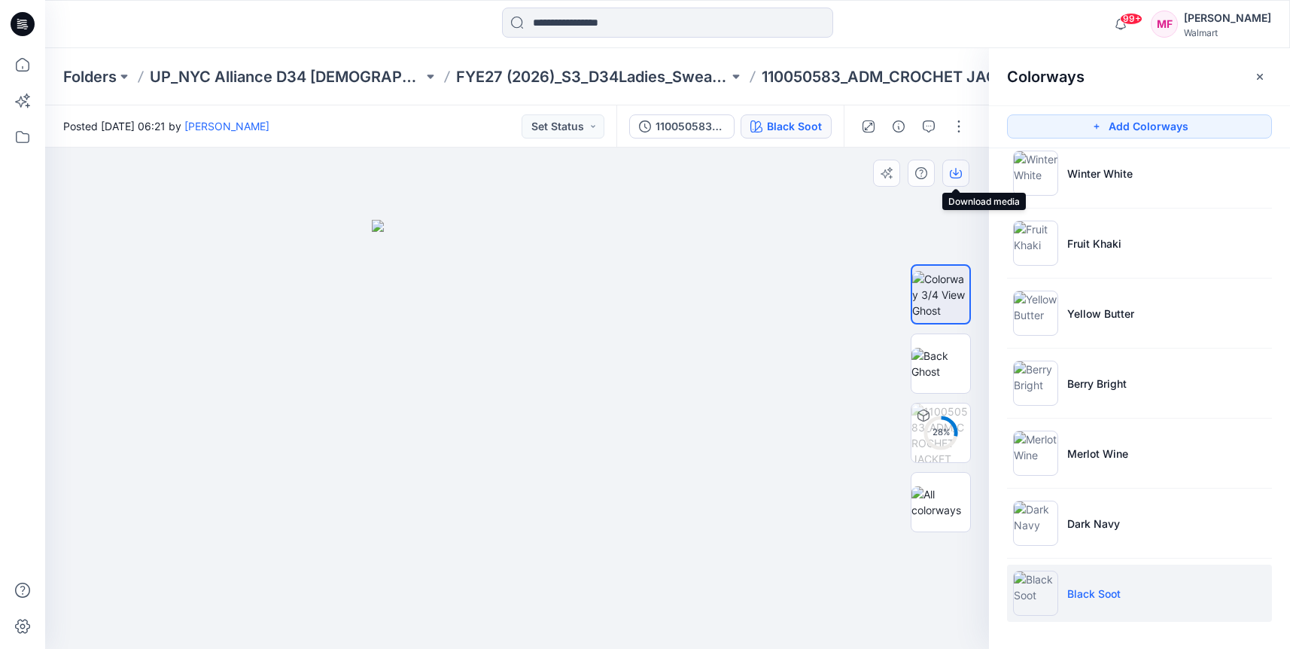
click at [958, 172] on icon "button" at bounding box center [956, 172] width 6 height 8
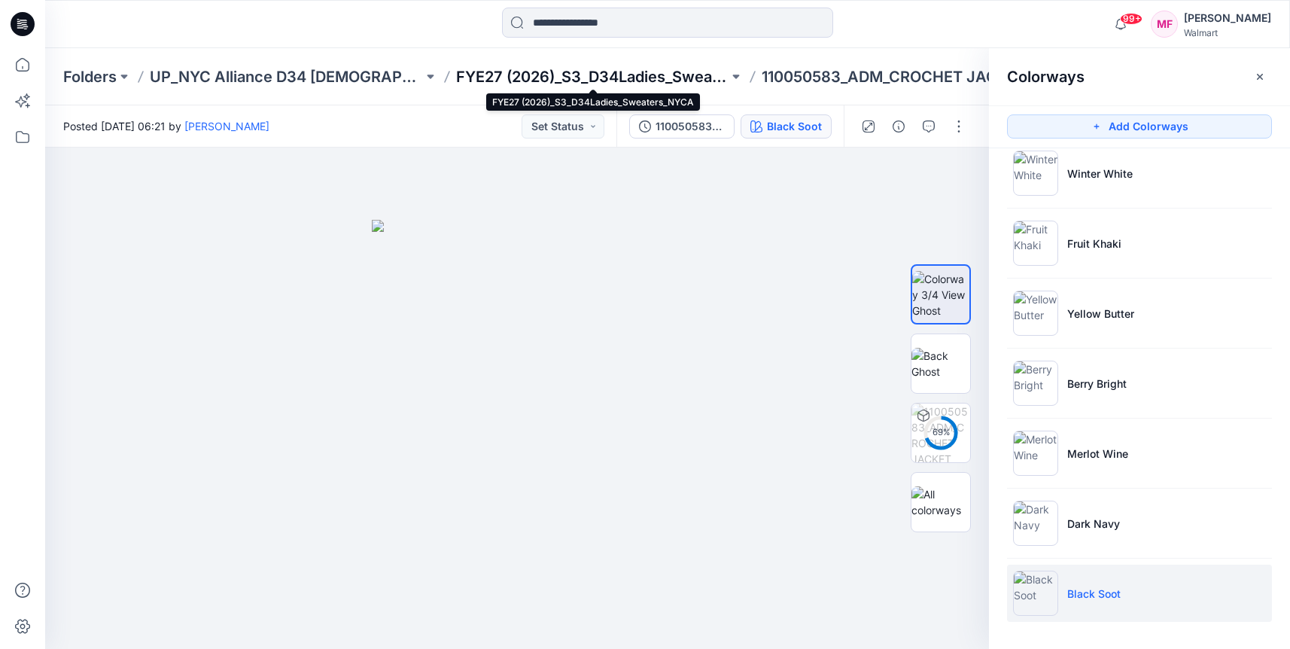
click at [623, 81] on p "FYE27 (2026)_S3_D34Ladies_Sweaters_NYCA" at bounding box center [592, 76] width 273 height 21
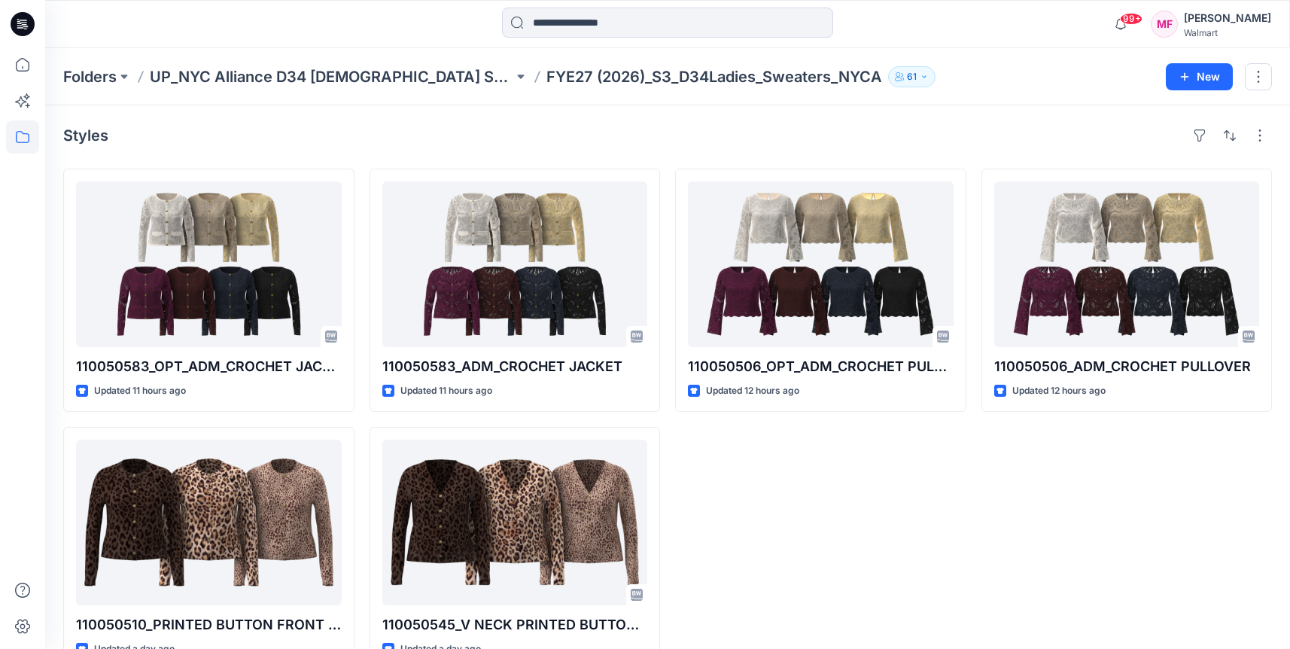
click at [663, 203] on div "110050583_OPT_ADM_CROCHET JACKET Updated 11 hours ago 110050510_PRINTED BUTTON …" at bounding box center [667, 419] width 1209 height 501
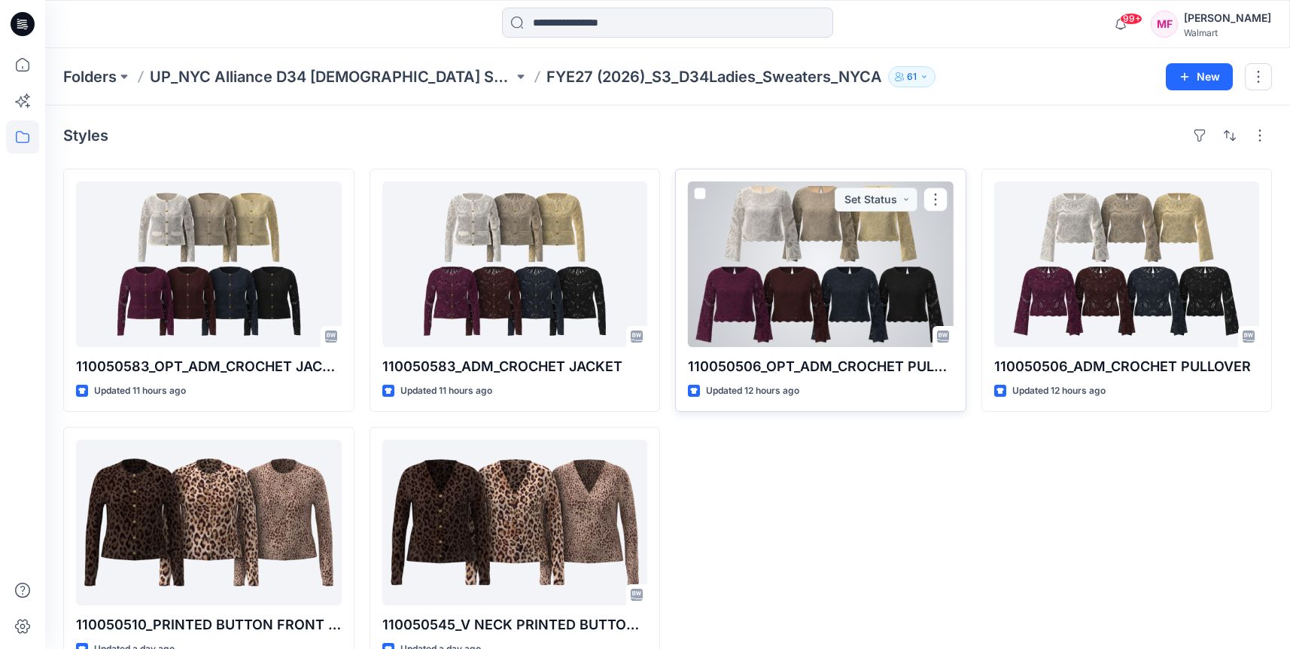
click at [722, 237] on div at bounding box center [821, 264] width 266 height 166
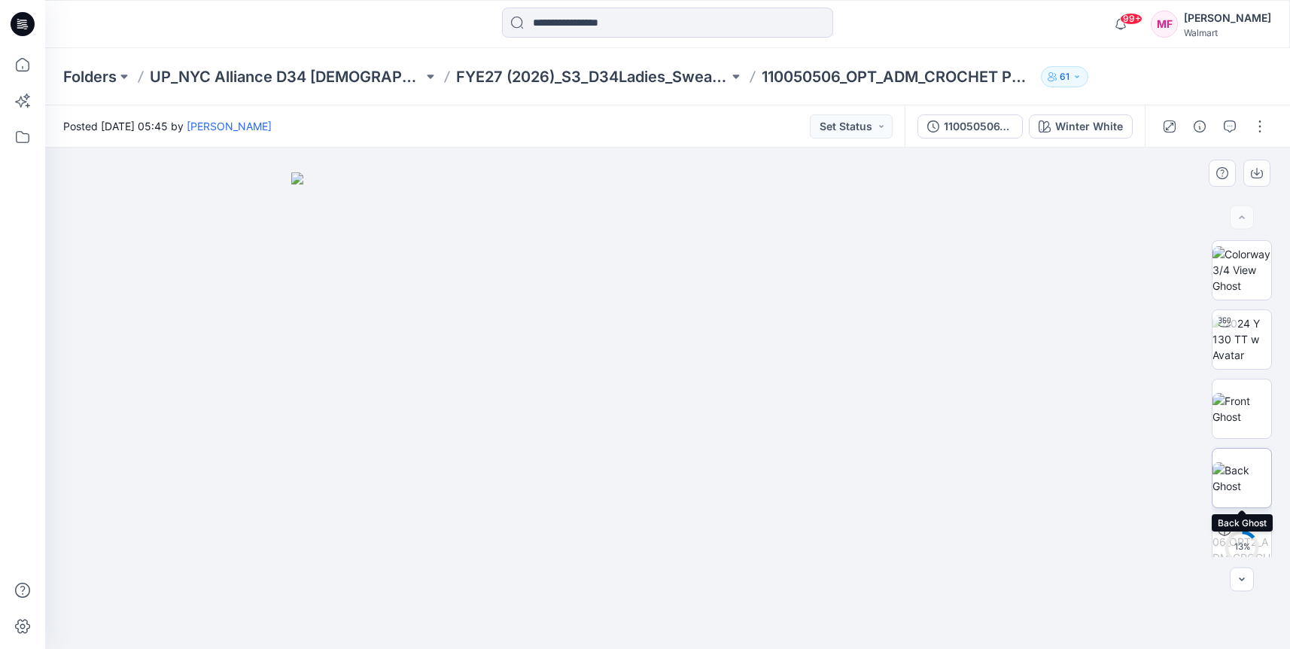
click at [1234, 489] on img at bounding box center [1242, 478] width 59 height 32
click at [1244, 273] on img at bounding box center [1242, 269] width 59 height 47
click at [1253, 170] on icon "button" at bounding box center [1257, 174] width 12 height 8
click at [923, 208] on div at bounding box center [667, 398] width 1245 height 501
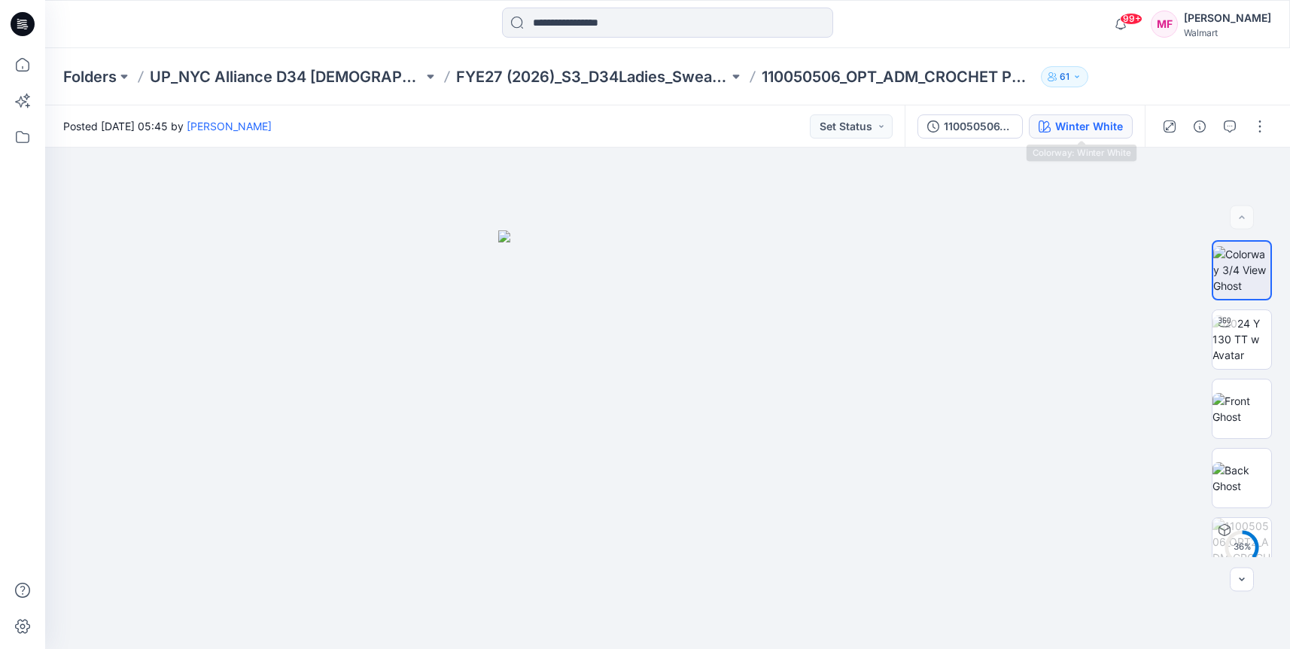
click at [1086, 126] on div "Winter White" at bounding box center [1089, 126] width 68 height 17
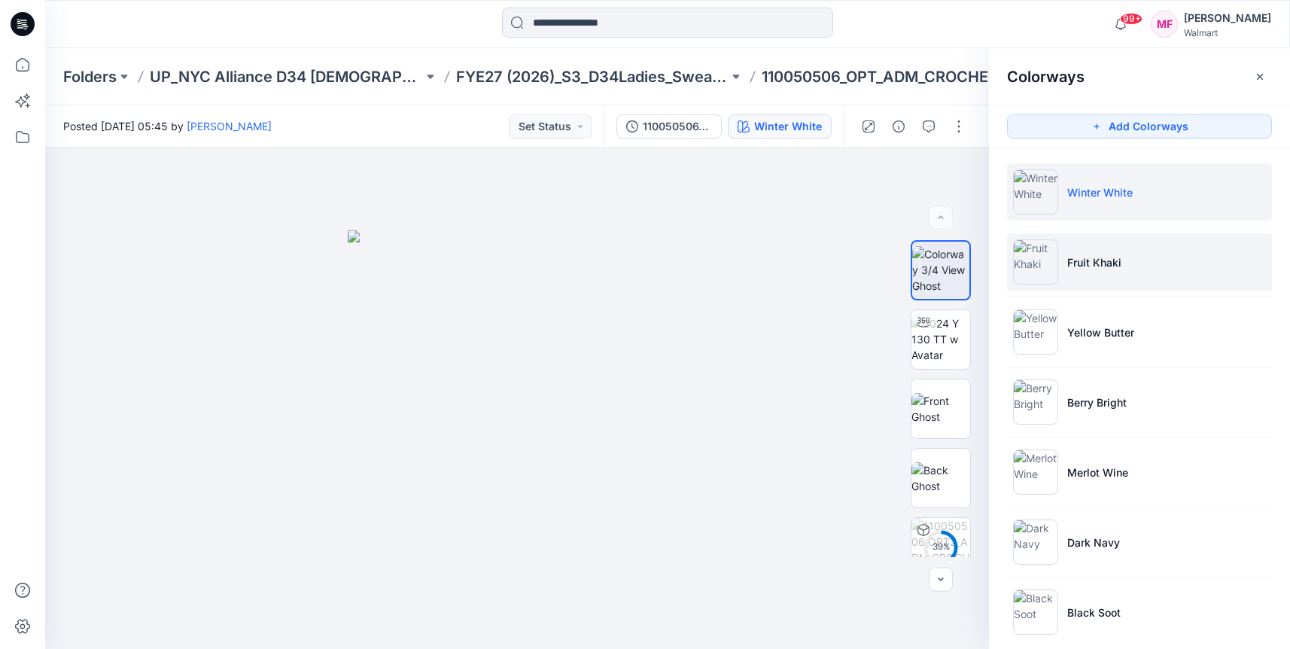
click at [1101, 263] on p "Fruit Khaki" at bounding box center [1095, 262] width 54 height 16
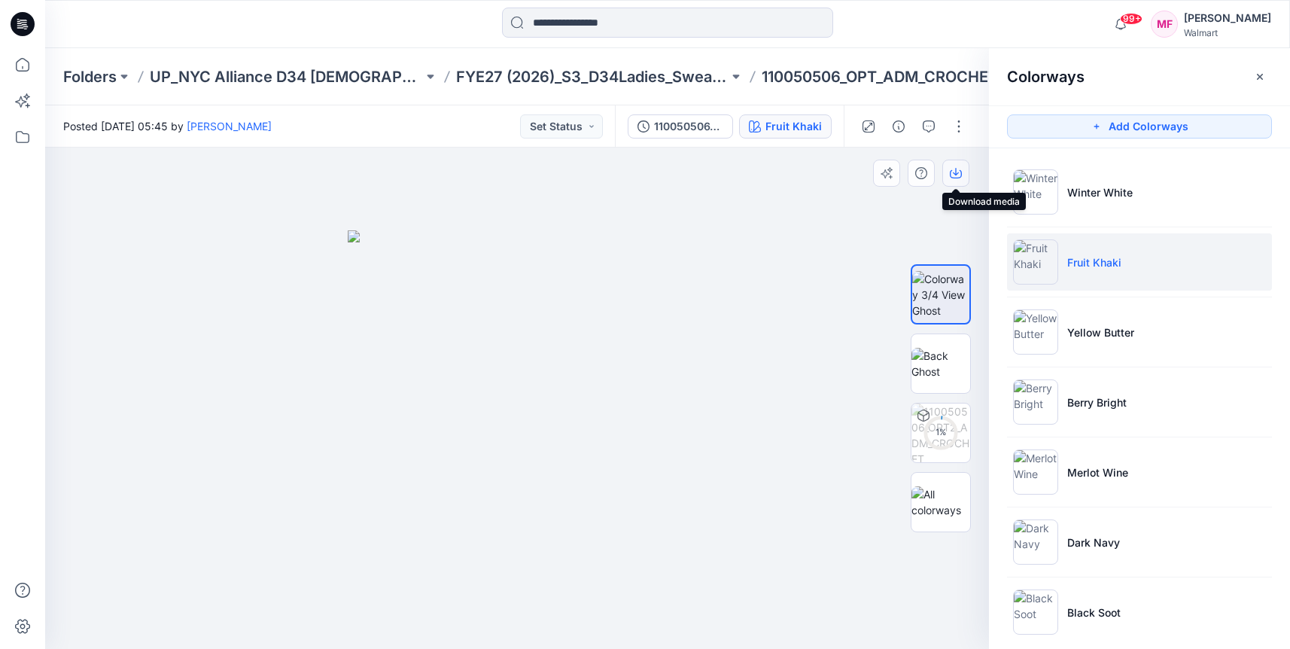
click at [952, 181] on button "button" at bounding box center [956, 173] width 27 height 27
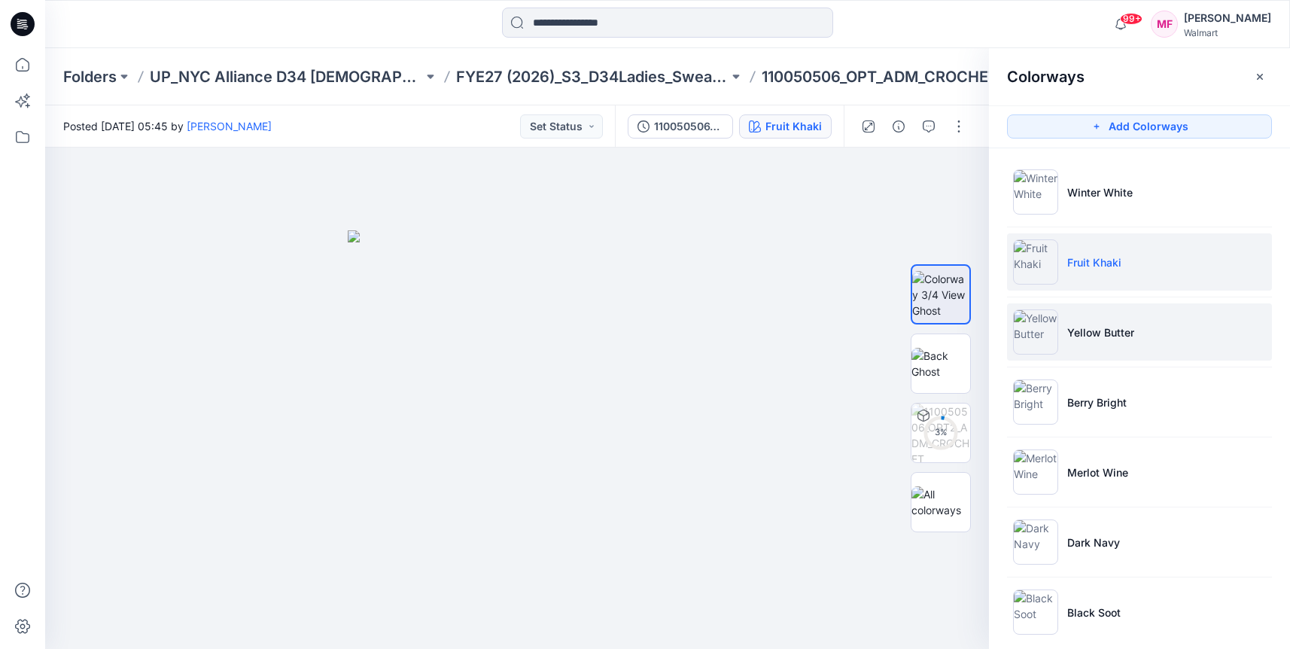
click at [1049, 356] on li "Yellow Butter" at bounding box center [1139, 331] width 265 height 57
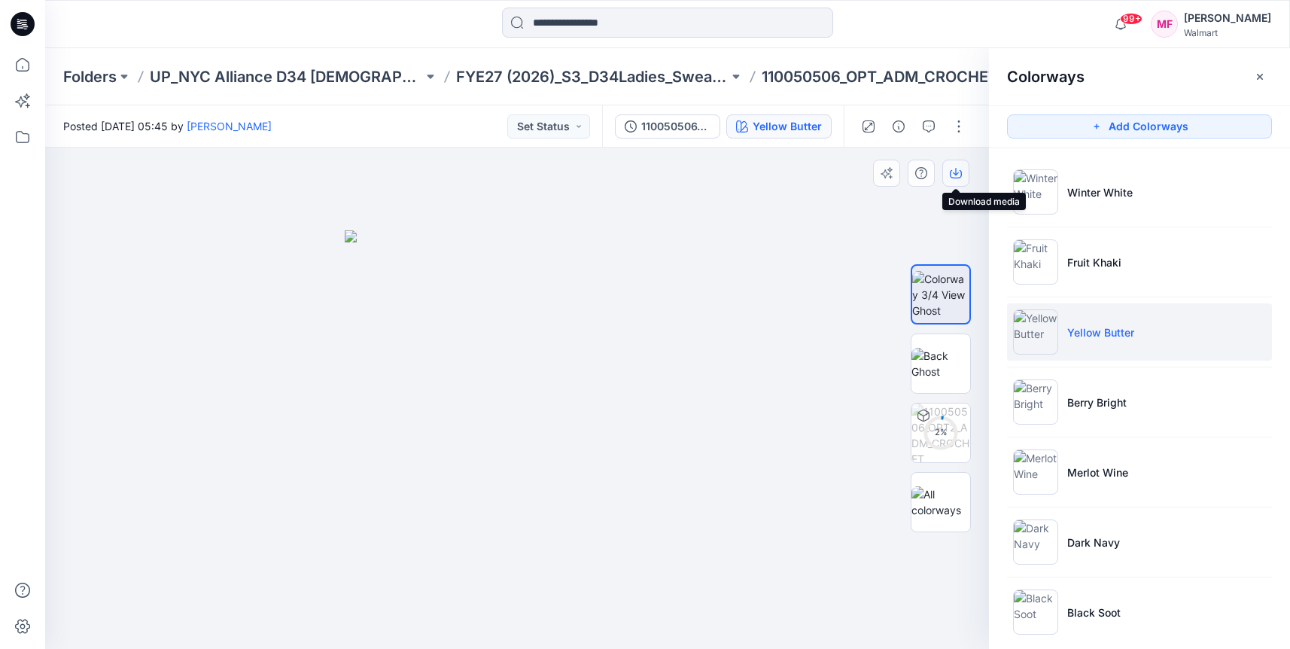
click at [961, 175] on icon "button" at bounding box center [956, 174] width 12 height 8
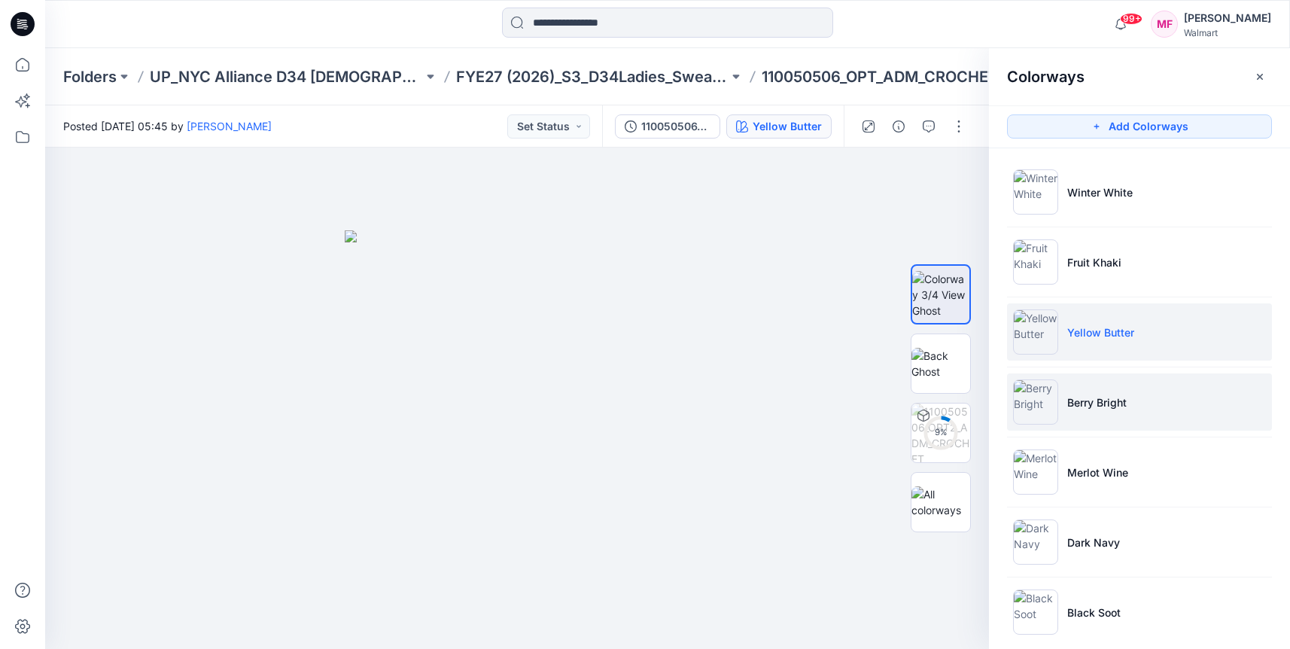
click at [1050, 401] on img at bounding box center [1035, 401] width 45 height 45
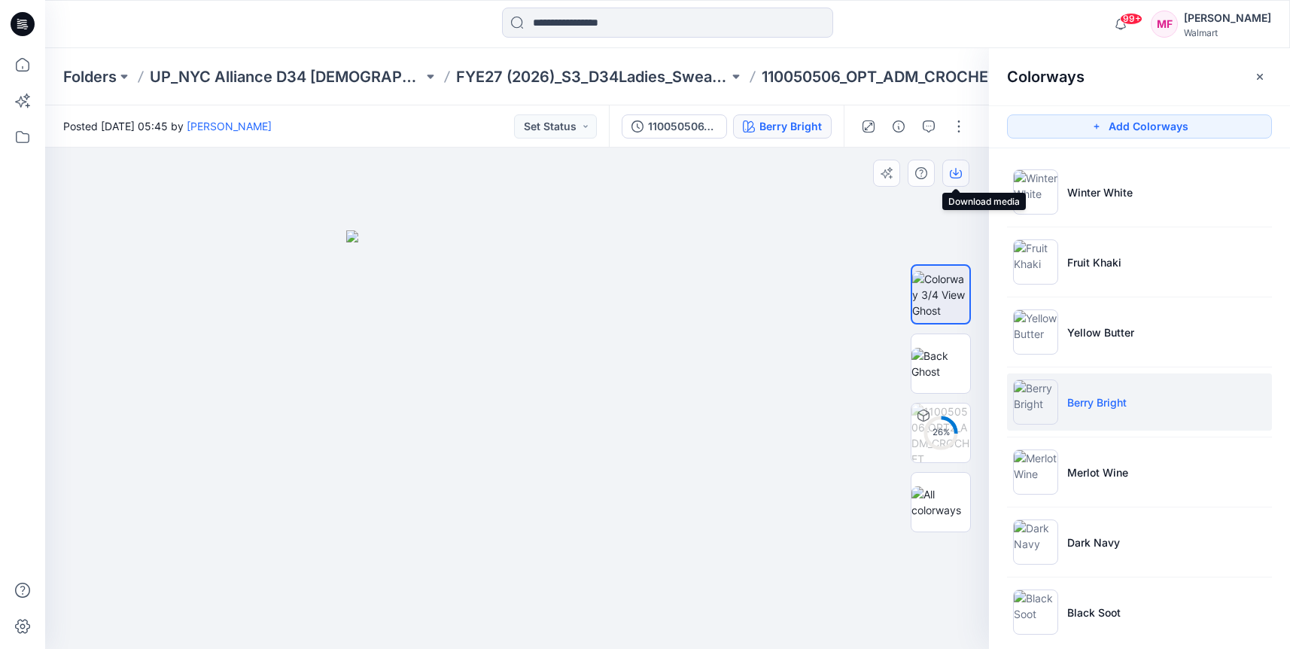
click at [956, 183] on button "button" at bounding box center [956, 173] width 27 height 27
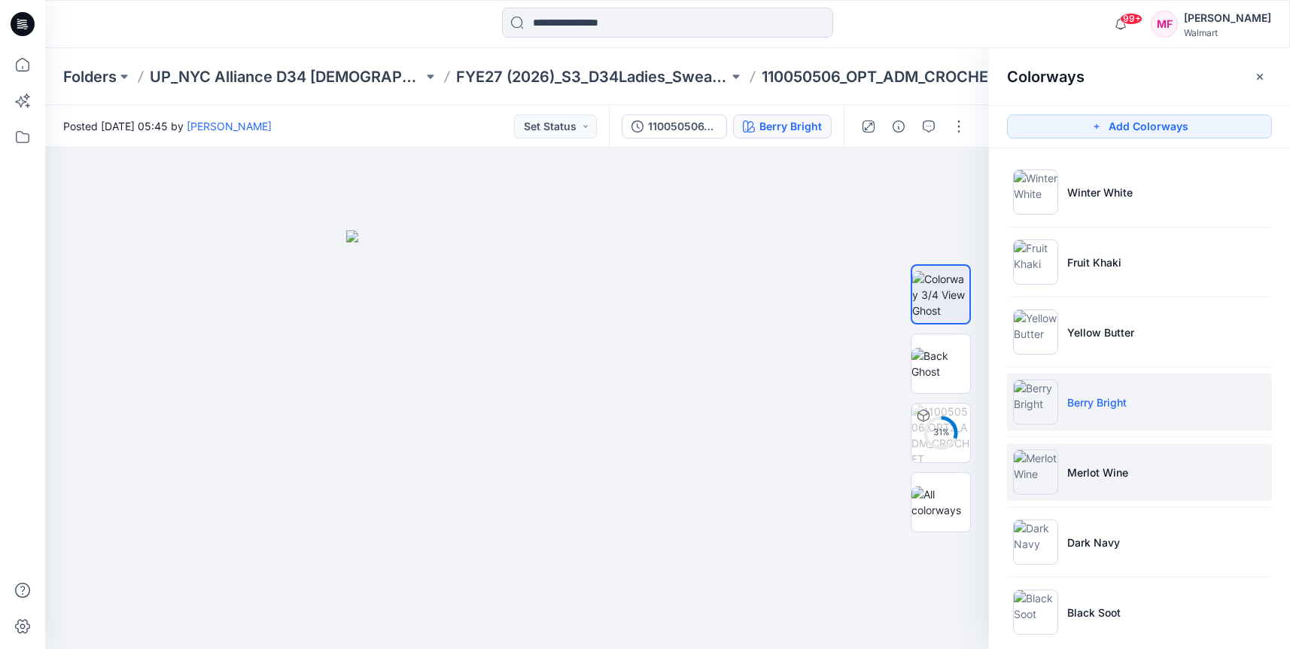
click at [1087, 487] on li "Merlot Wine" at bounding box center [1139, 471] width 265 height 57
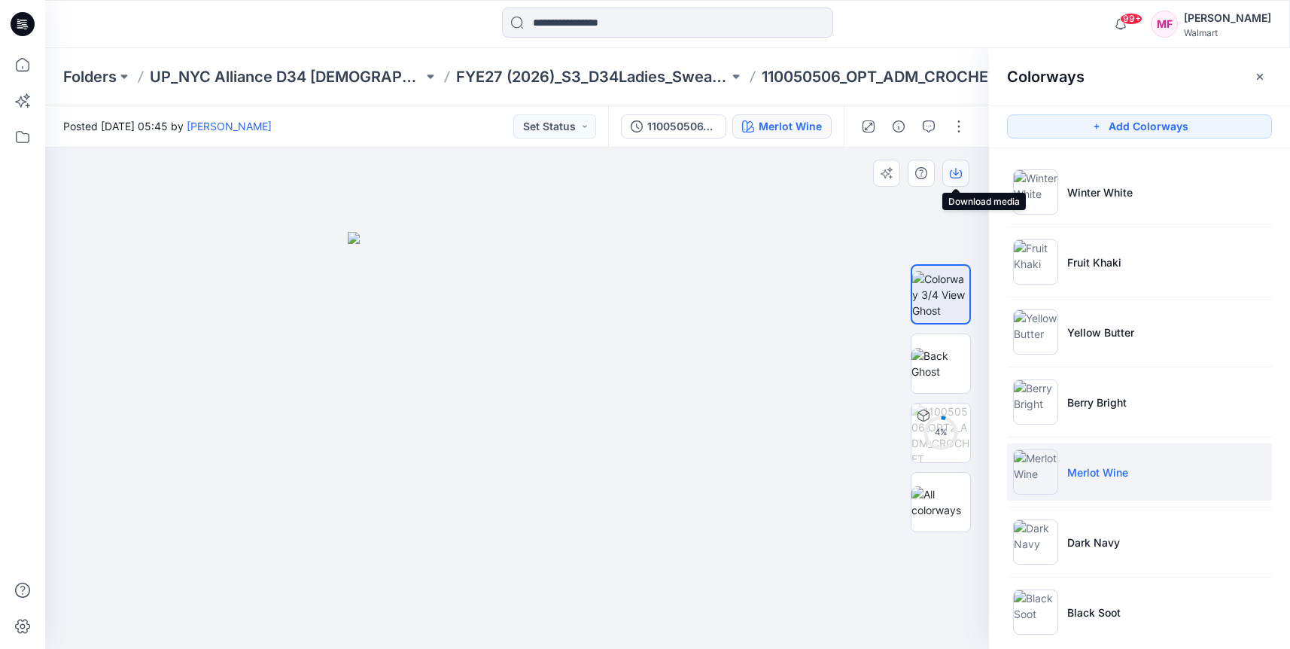
click at [954, 172] on icon "button" at bounding box center [956, 173] width 12 height 12
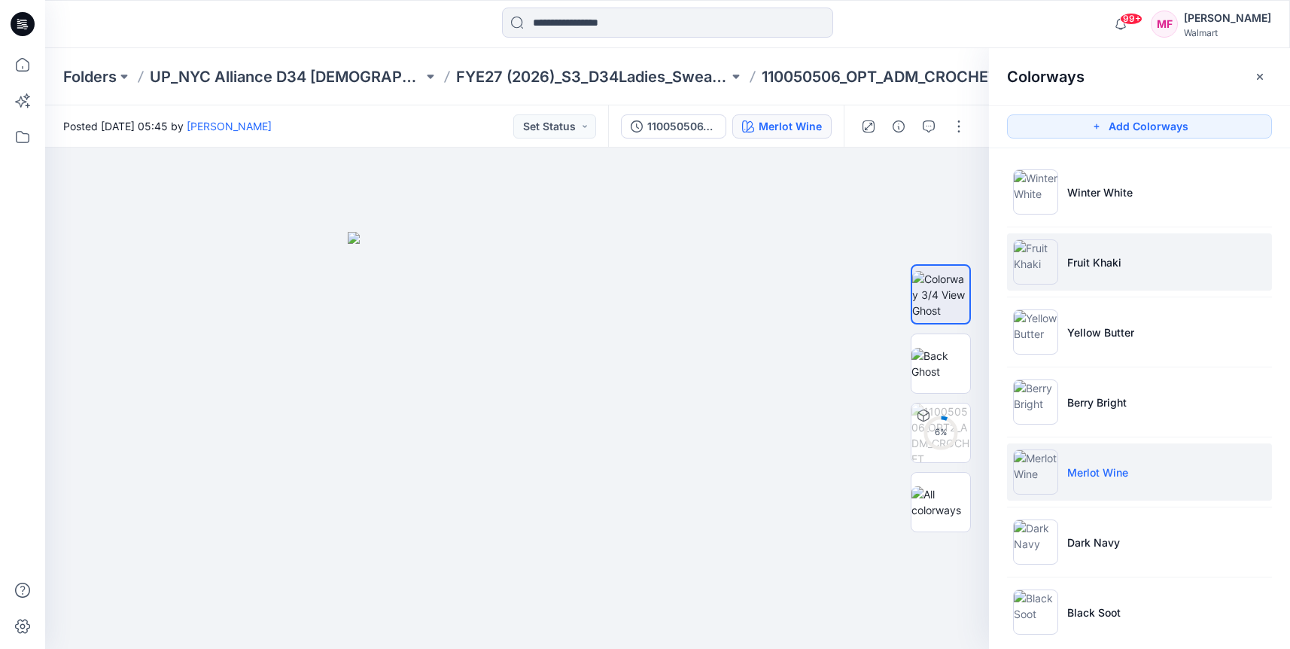
scroll to position [19, 0]
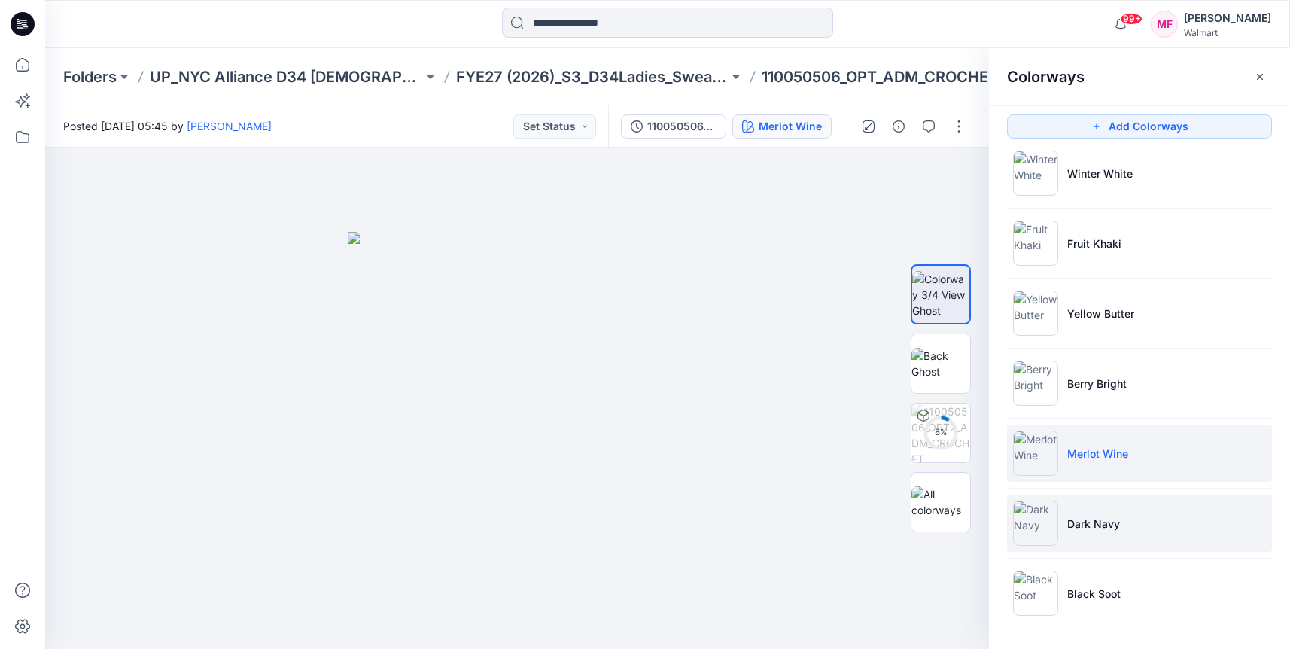
click at [1116, 522] on p "Dark Navy" at bounding box center [1094, 524] width 53 height 16
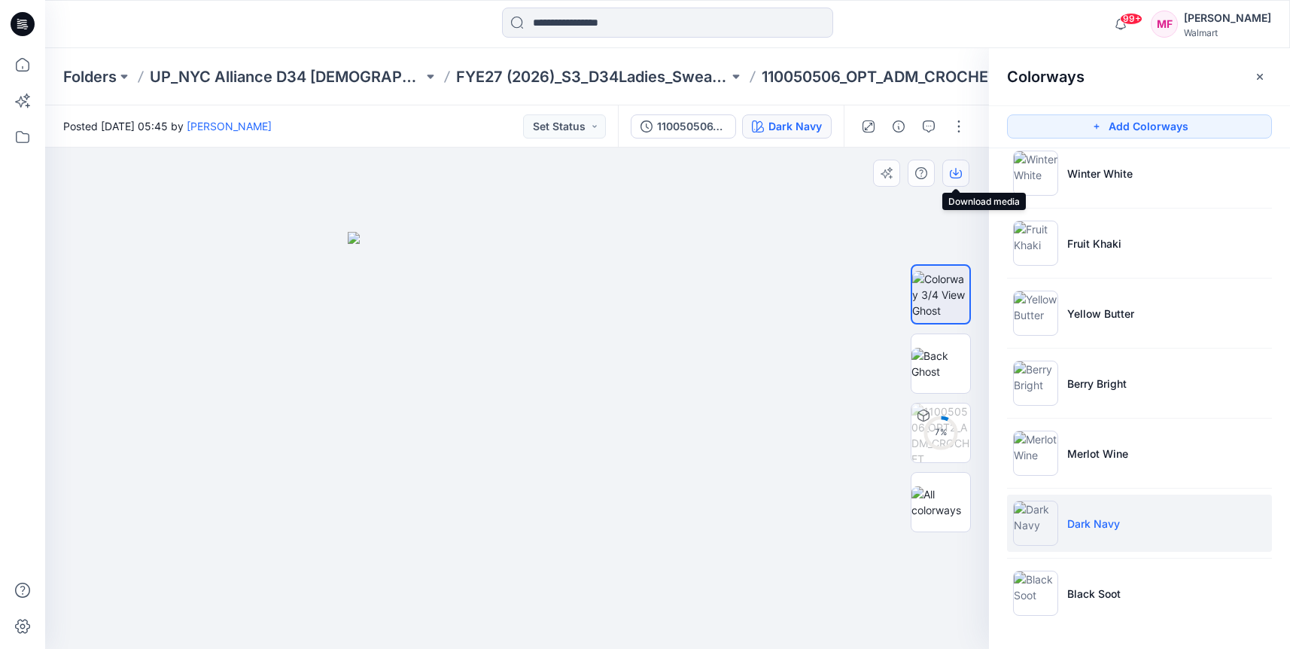
click at [950, 175] on icon "button" at bounding box center [956, 174] width 12 height 8
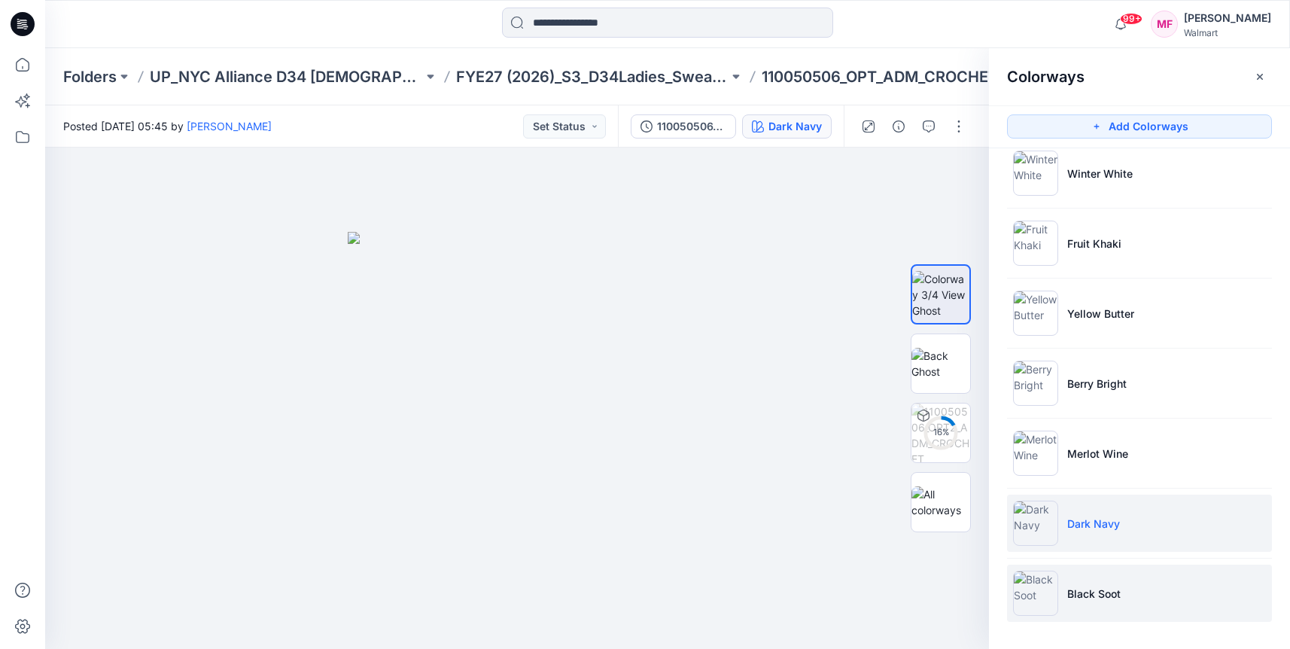
click at [1087, 608] on li "Black Soot" at bounding box center [1139, 593] width 265 height 57
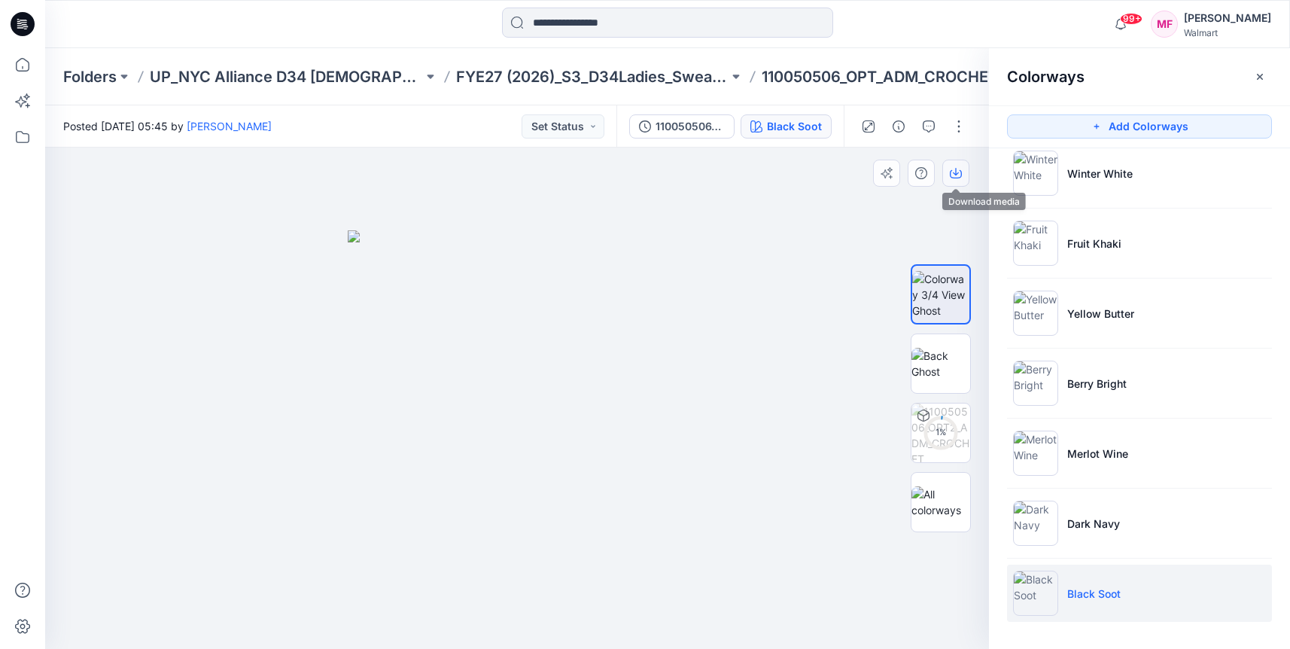
click at [949, 173] on button "button" at bounding box center [956, 173] width 27 height 27
click at [955, 174] on icon "button" at bounding box center [956, 172] width 6 height 8
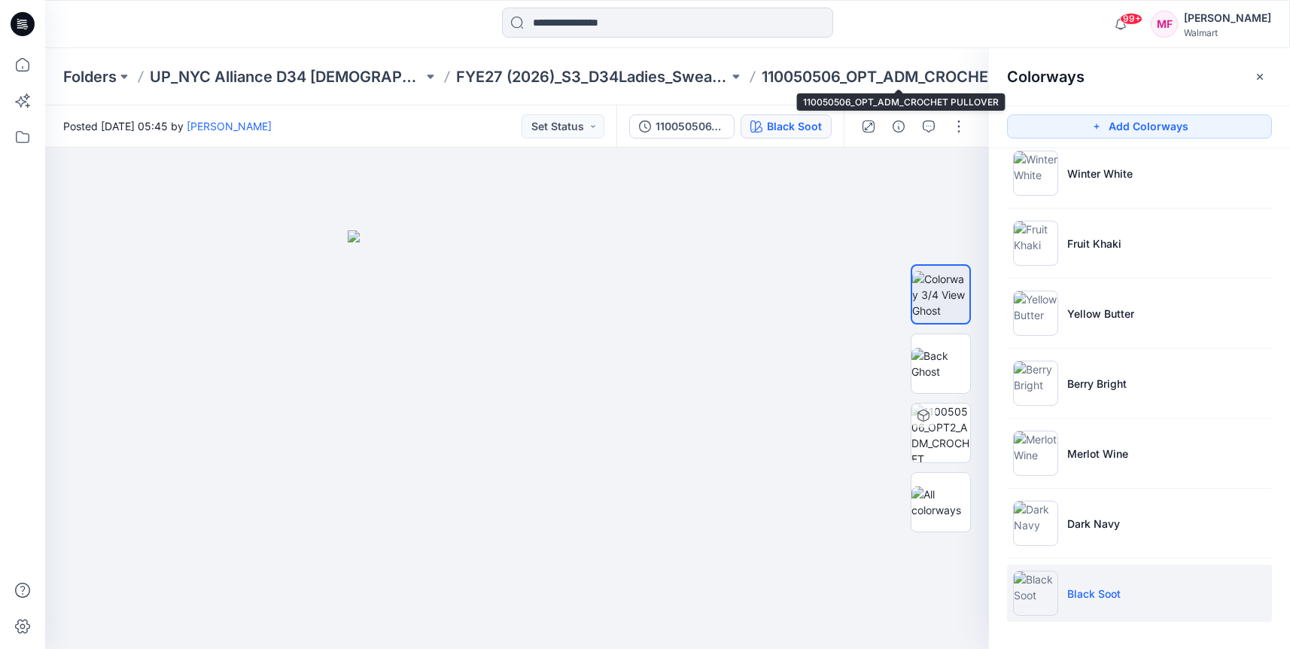
click at [915, 81] on p "110050506_OPT_ADM_CROCHET PULLOVER" at bounding box center [898, 76] width 273 height 21
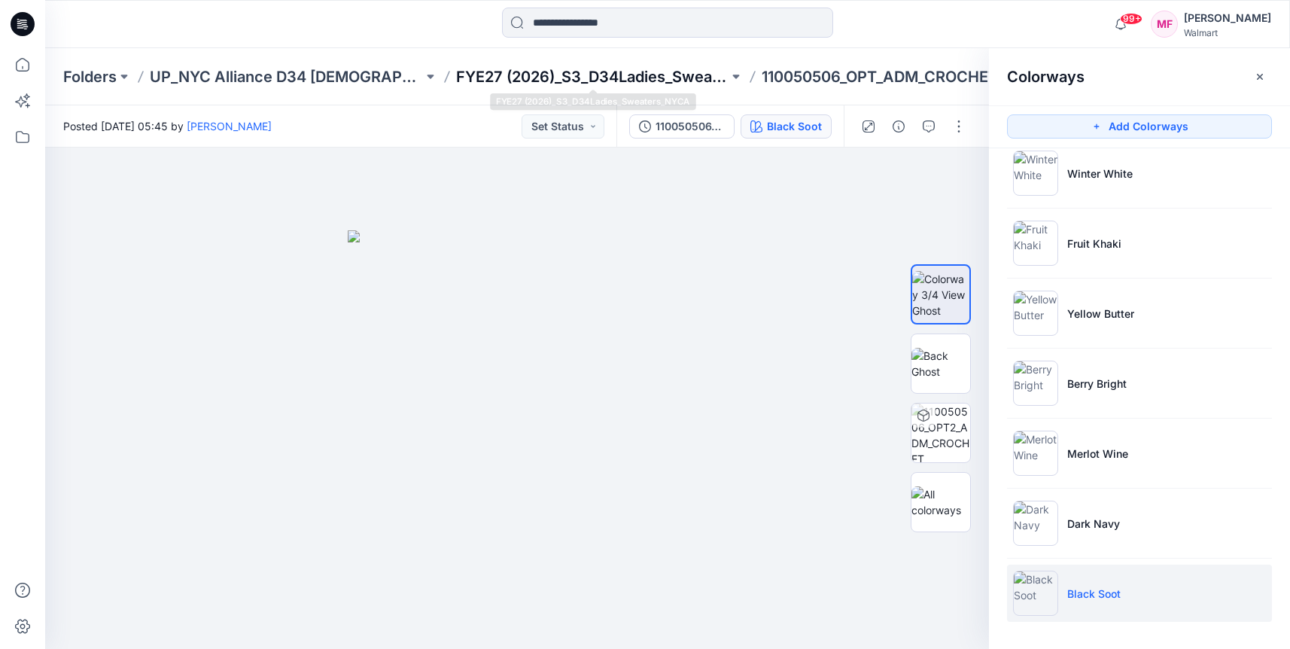
click at [648, 75] on p "FYE27 (2026)_S3_D34Ladies_Sweaters_NYCA" at bounding box center [592, 76] width 273 height 21
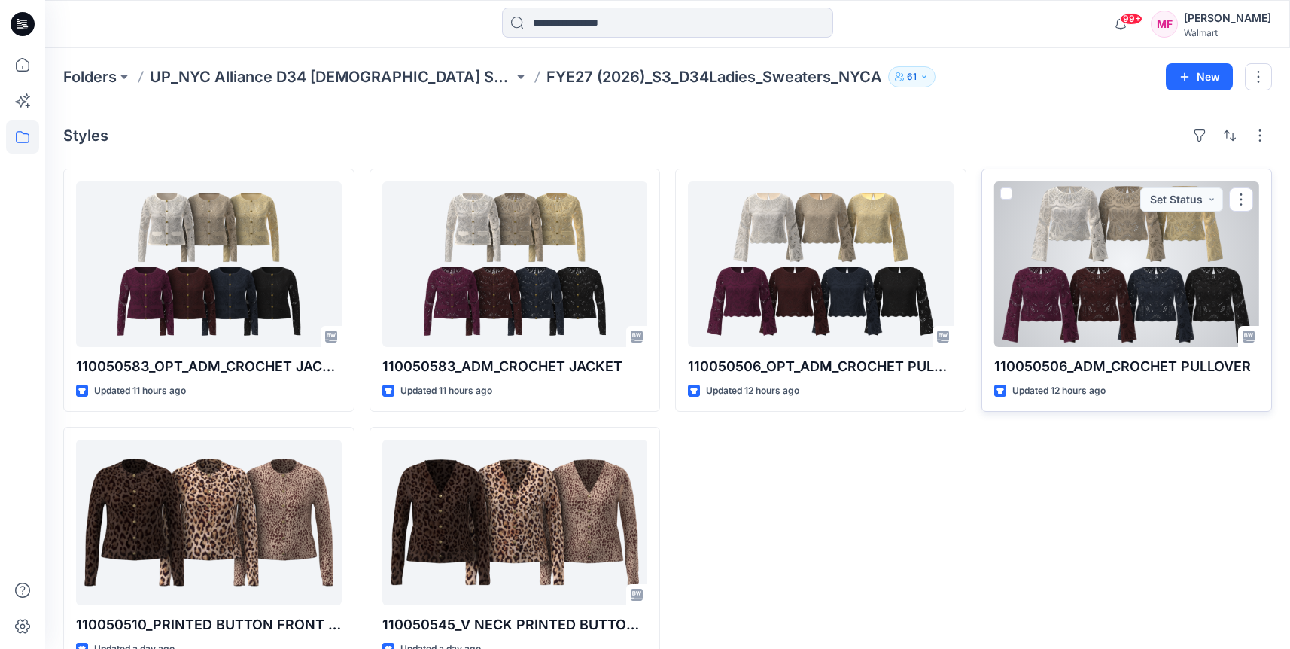
click at [1161, 234] on div at bounding box center [1127, 264] width 266 height 166
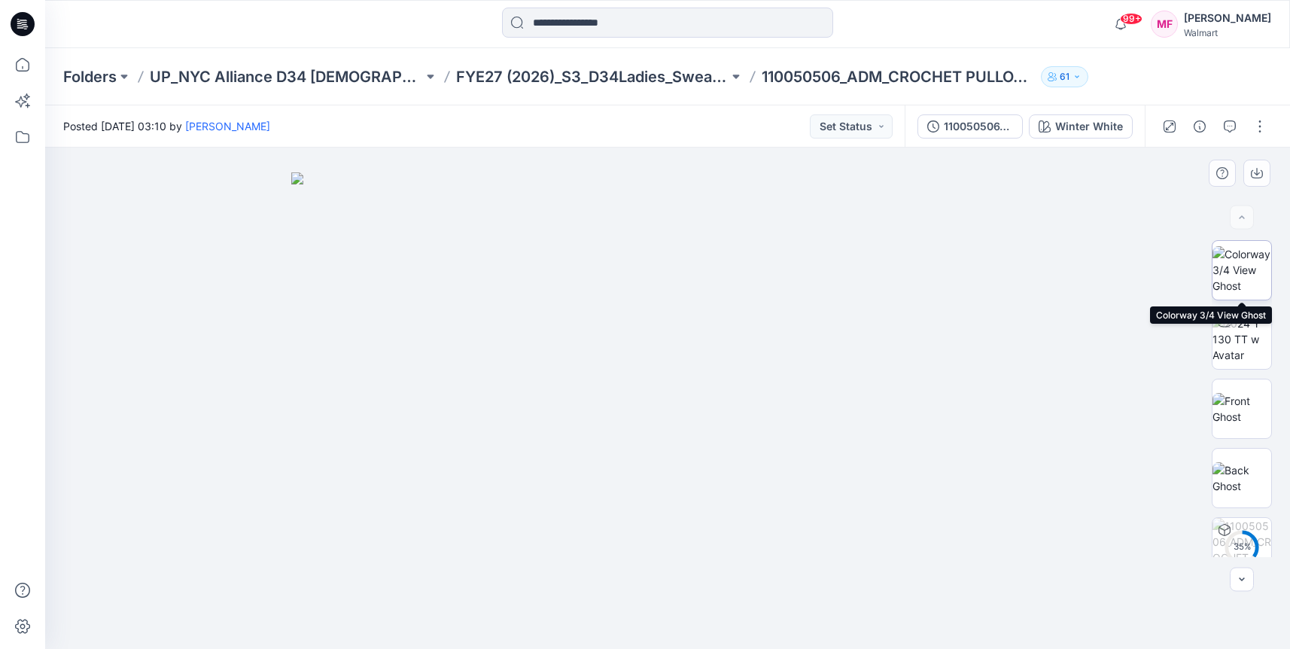
click at [1248, 257] on img at bounding box center [1242, 269] width 59 height 47
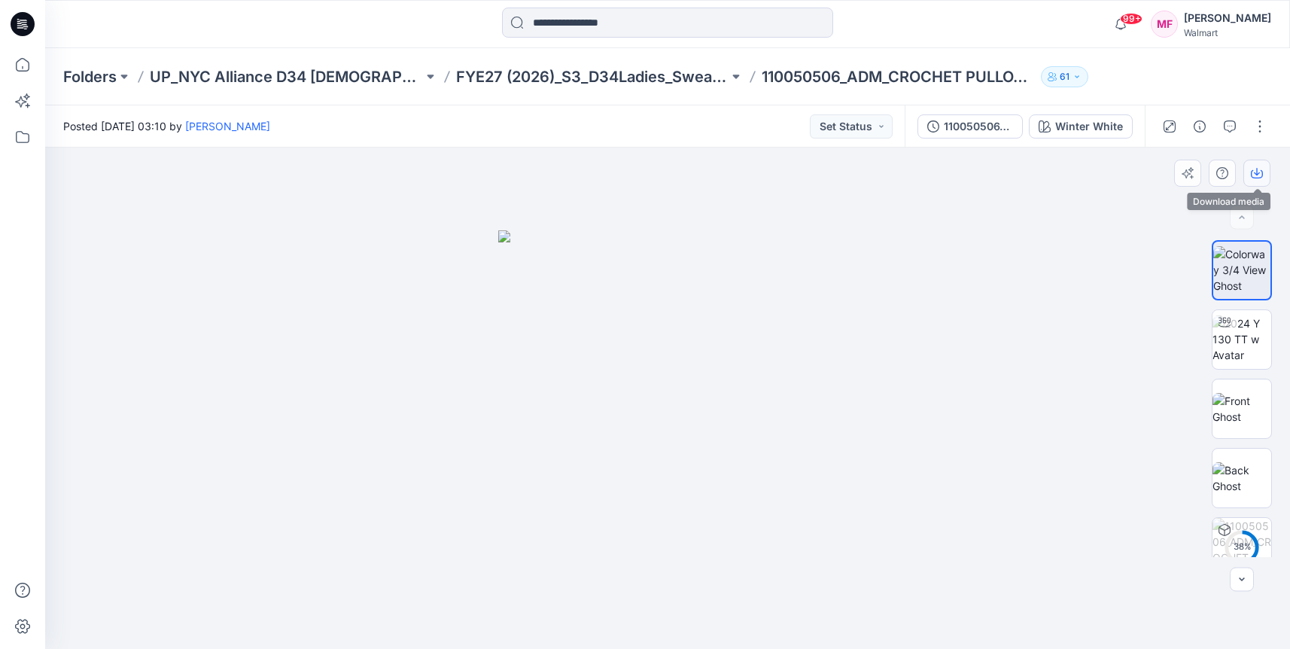
click at [1256, 173] on icon "button" at bounding box center [1257, 172] width 6 height 8
click at [921, 178] on div at bounding box center [667, 398] width 1245 height 501
click at [1058, 135] on button "Winter White" at bounding box center [1081, 126] width 104 height 24
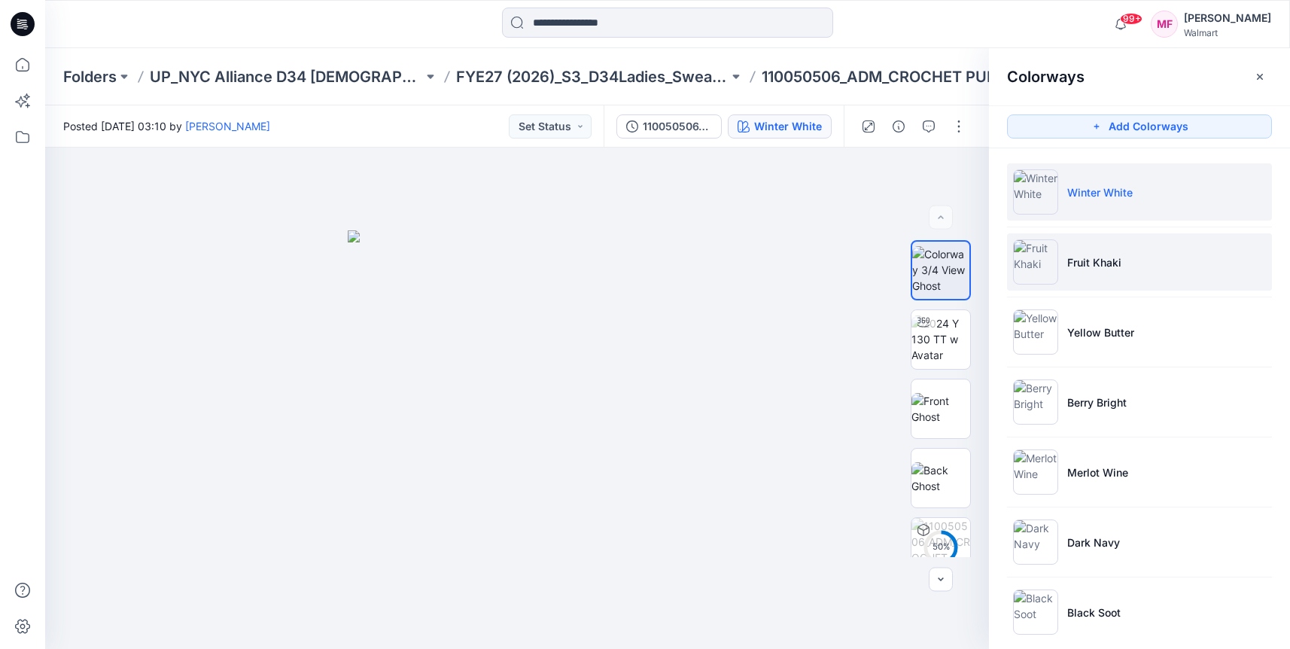
click at [1080, 270] on li "Fruit Khaki" at bounding box center [1139, 261] width 265 height 57
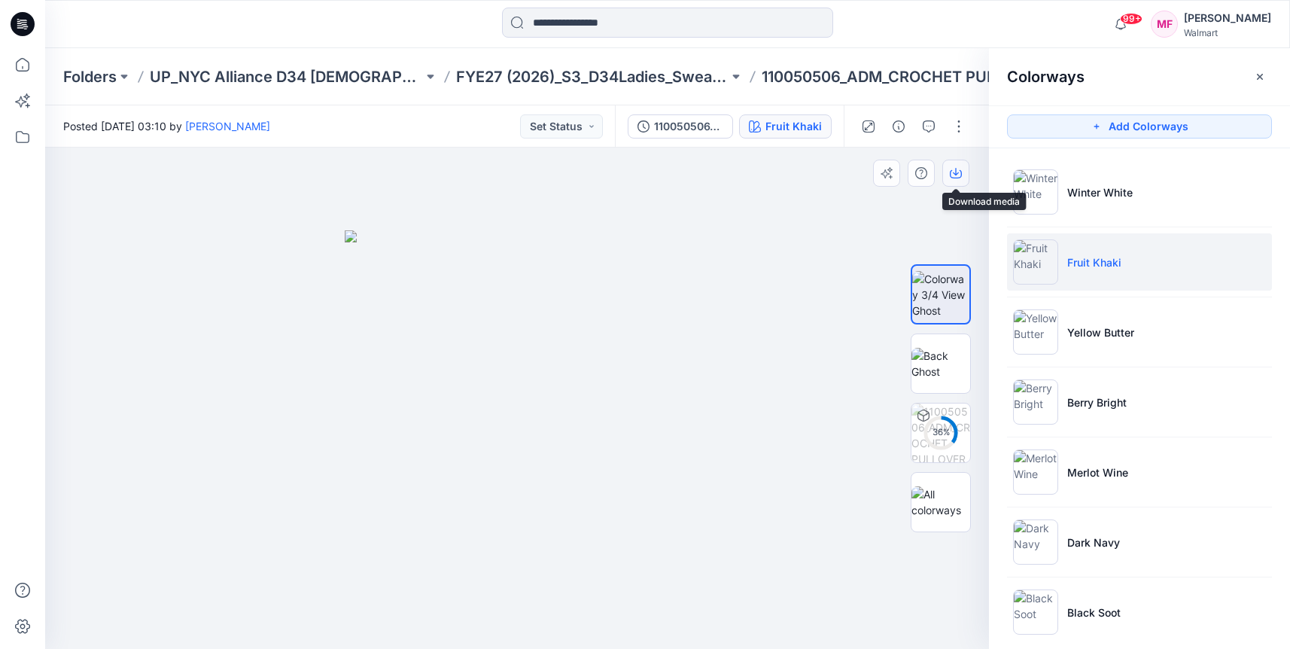
click at [959, 177] on icon "button" at bounding box center [956, 173] width 12 height 12
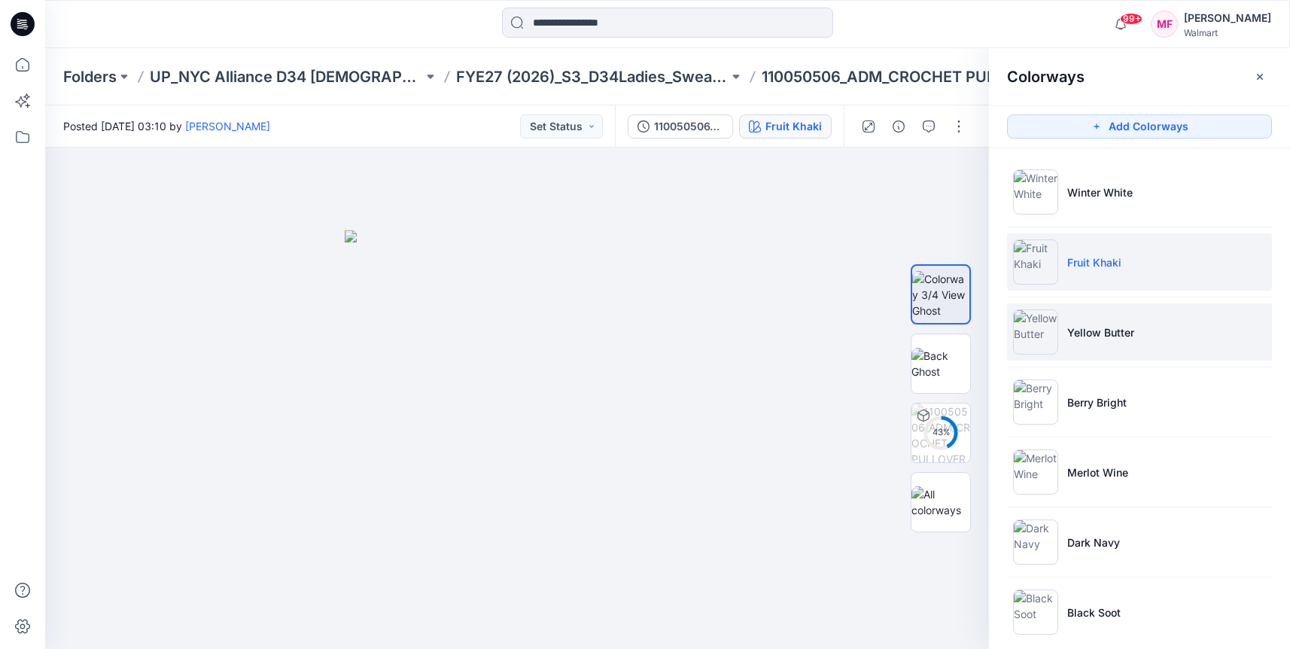
click at [1034, 344] on img at bounding box center [1035, 331] width 45 height 45
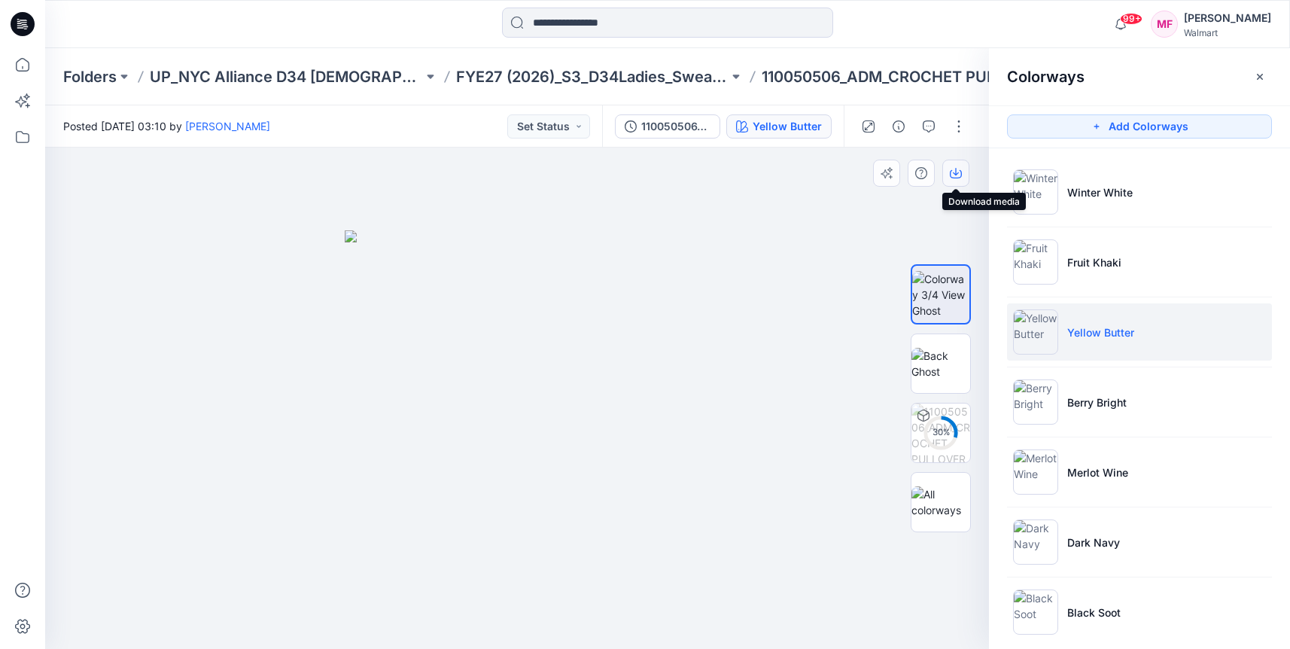
click at [953, 175] on icon "button" at bounding box center [956, 173] width 12 height 12
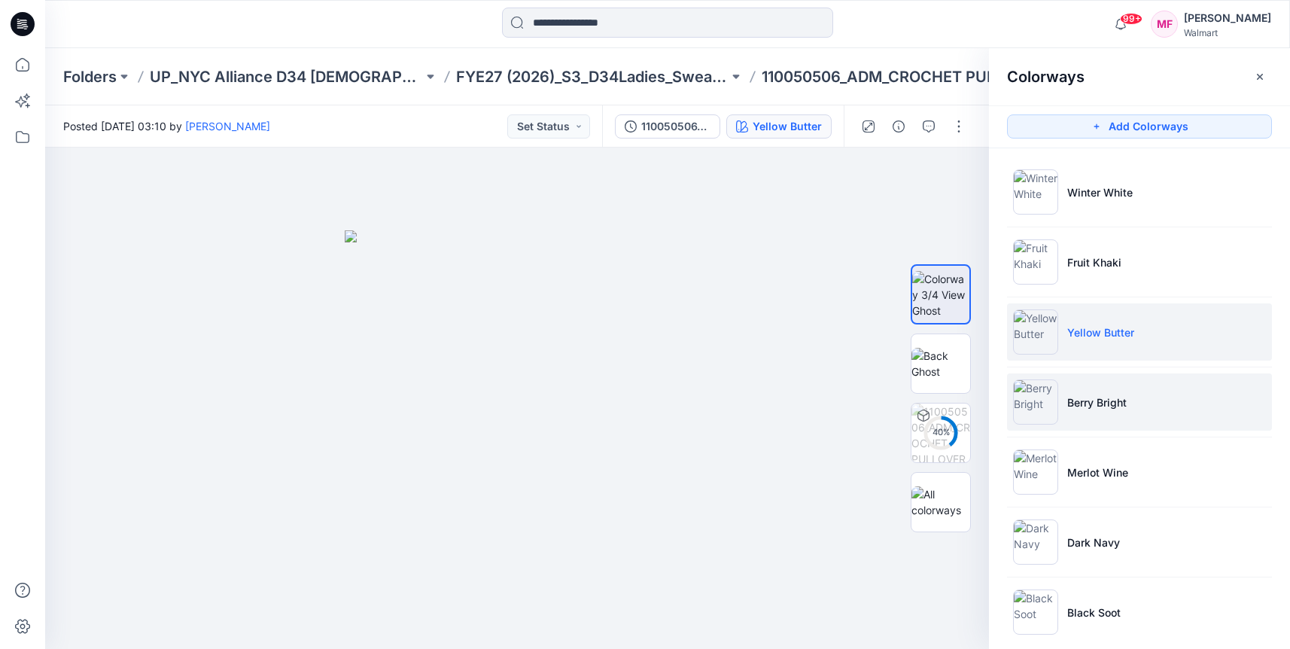
click at [1121, 392] on li "Berry Bright" at bounding box center [1139, 401] width 265 height 57
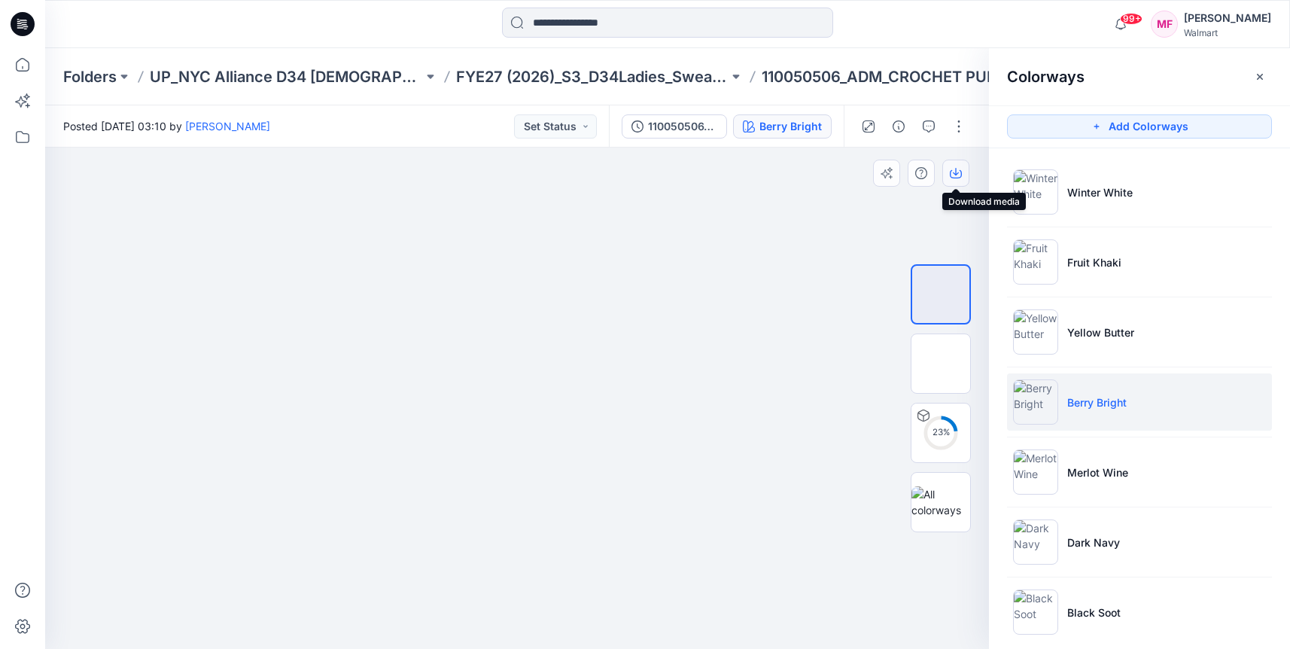
click at [952, 169] on icon "button" at bounding box center [956, 173] width 12 height 12
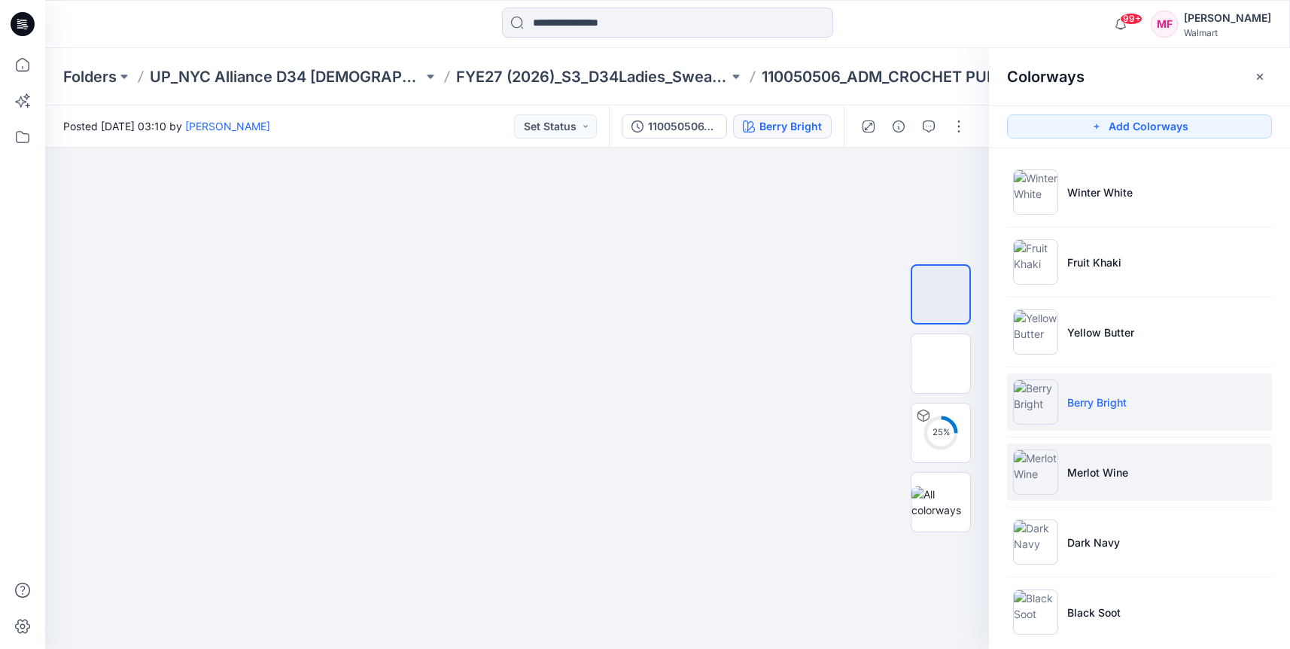
click at [1025, 481] on img at bounding box center [1035, 471] width 45 height 45
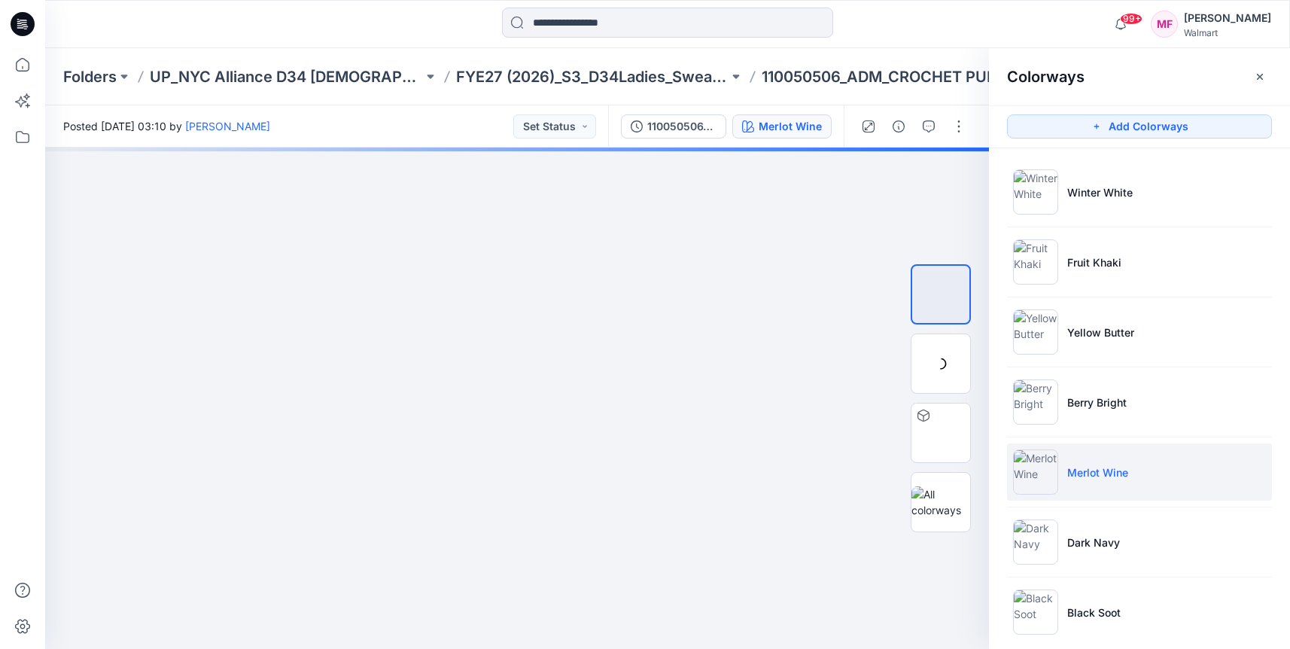
scroll to position [19, 0]
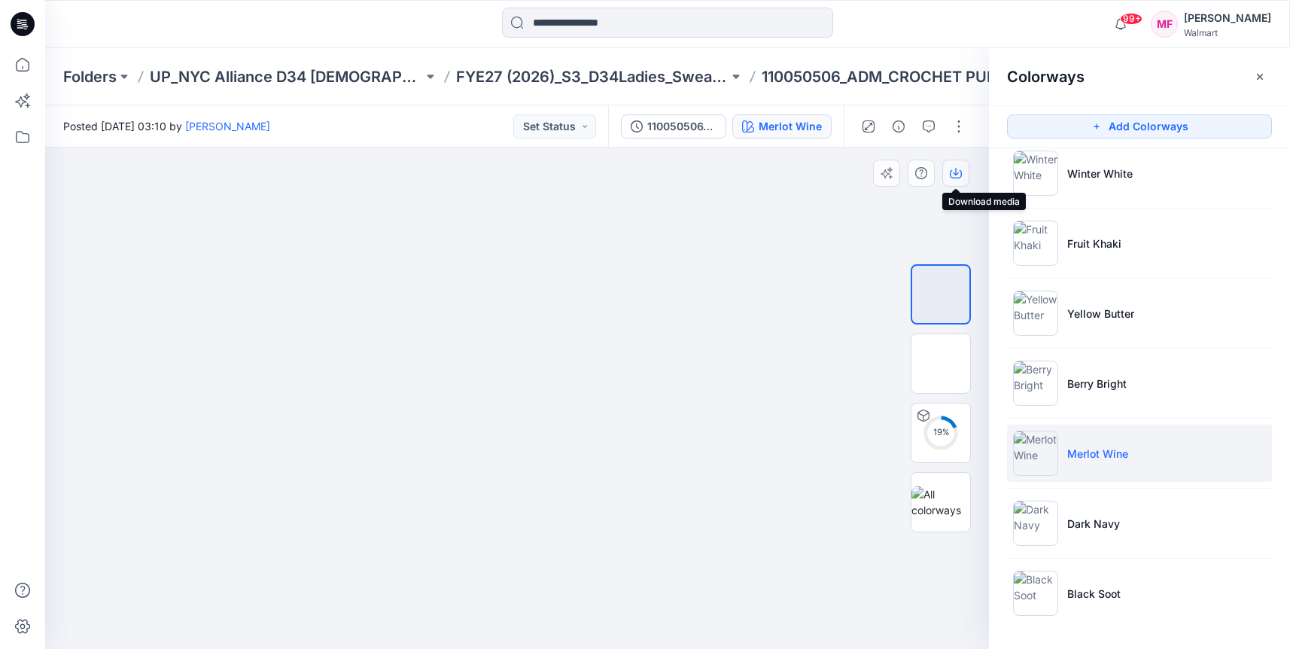
click at [956, 168] on icon "button" at bounding box center [956, 172] width 6 height 8
click at [1061, 554] on ul "Winter White Fruit Khaki Yellow Butter Berry Bright Merlot Wine Dark Navy Black…" at bounding box center [1139, 382] width 301 height 507
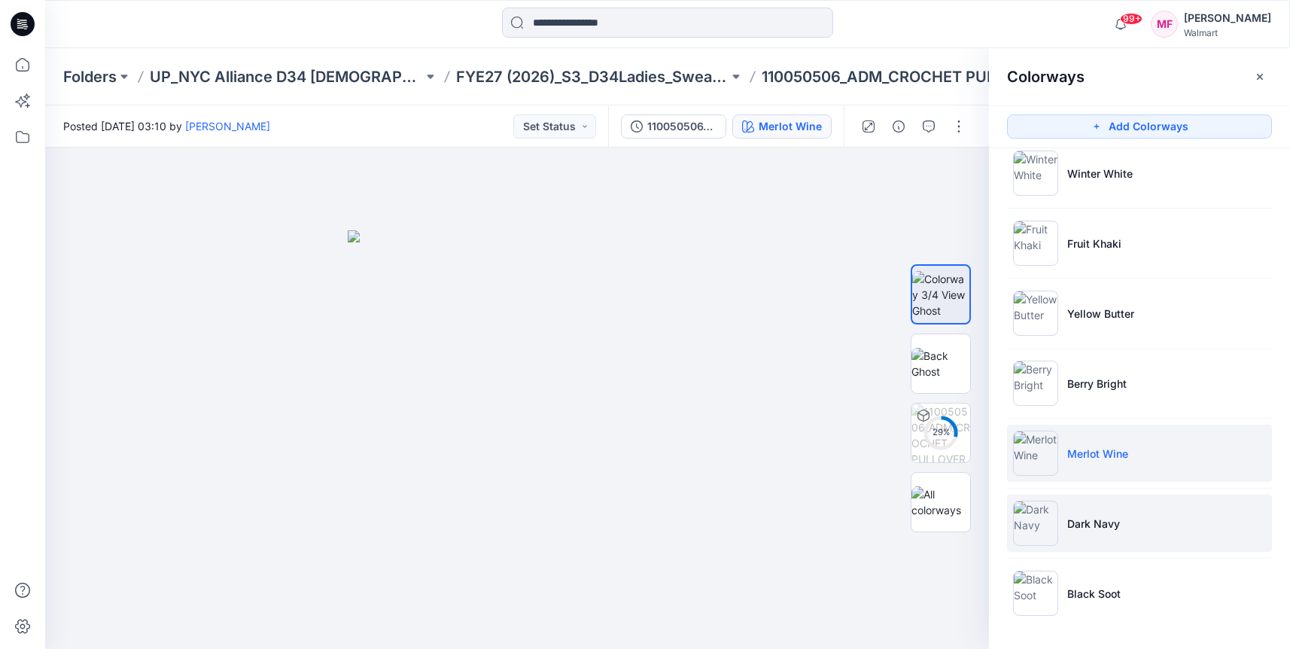
click at [1061, 532] on li "Dark Navy" at bounding box center [1139, 523] width 265 height 57
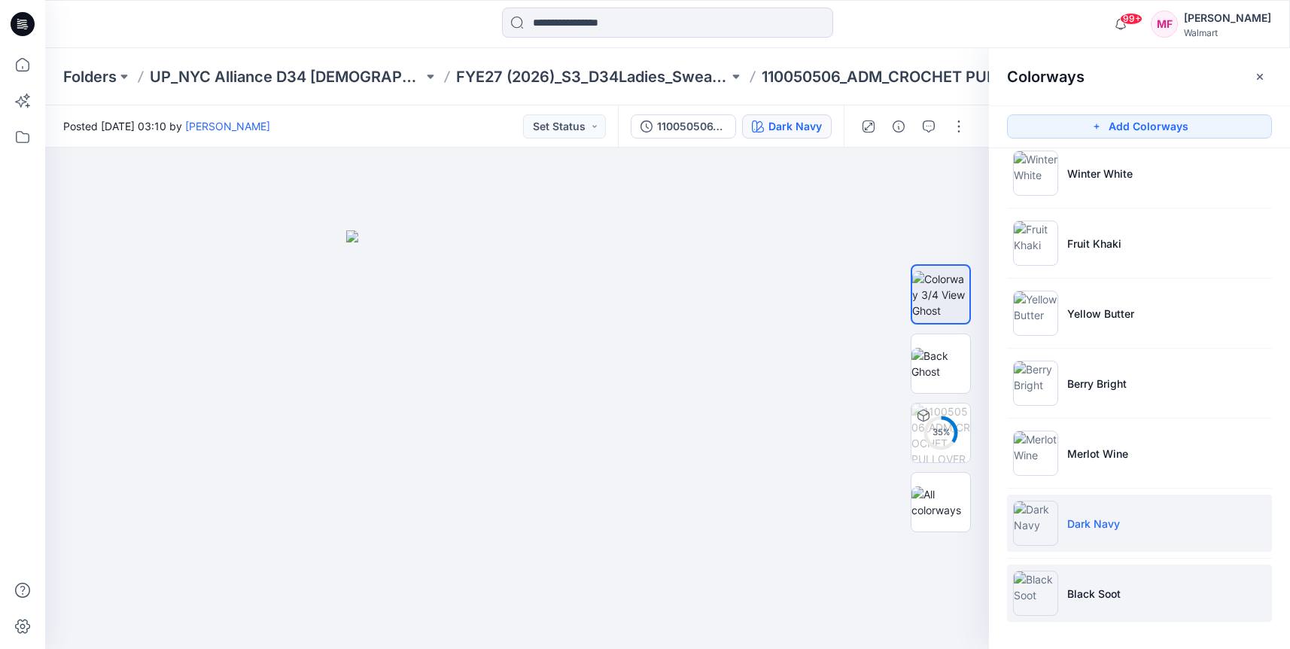
click at [1068, 612] on li "Black Soot" at bounding box center [1139, 593] width 265 height 57
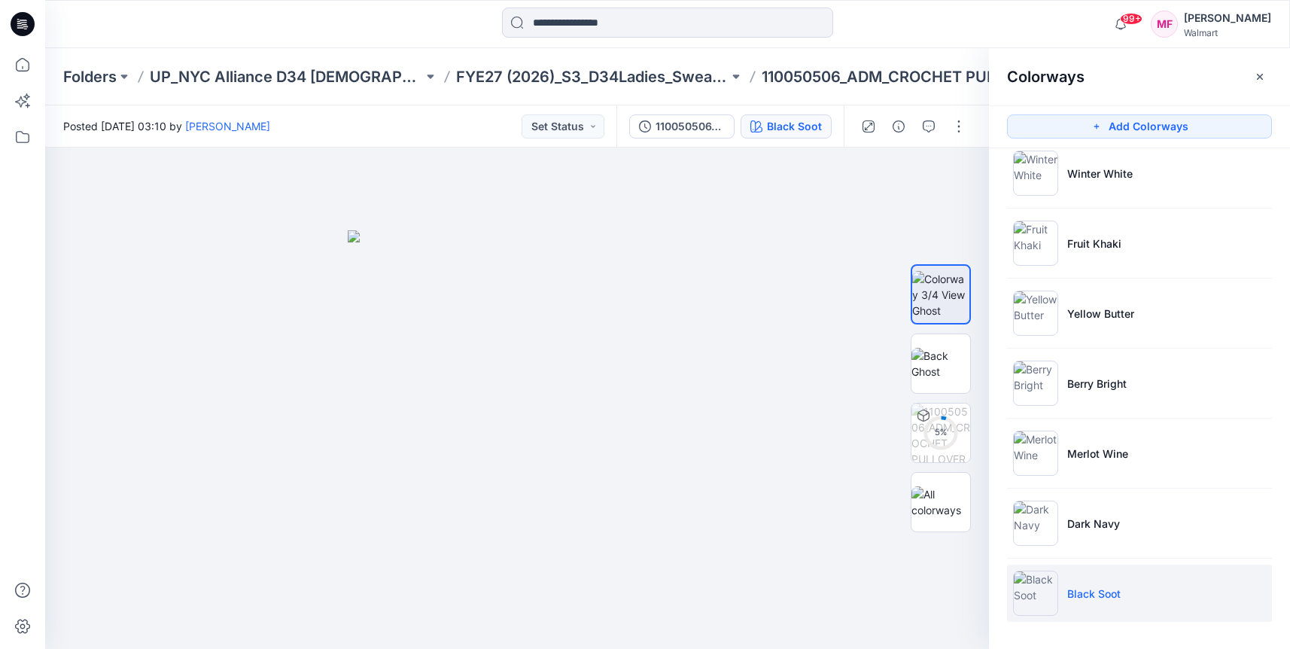
click at [1071, 613] on li "Black Soot" at bounding box center [1139, 593] width 265 height 57
click at [962, 169] on button "button" at bounding box center [956, 173] width 27 height 27
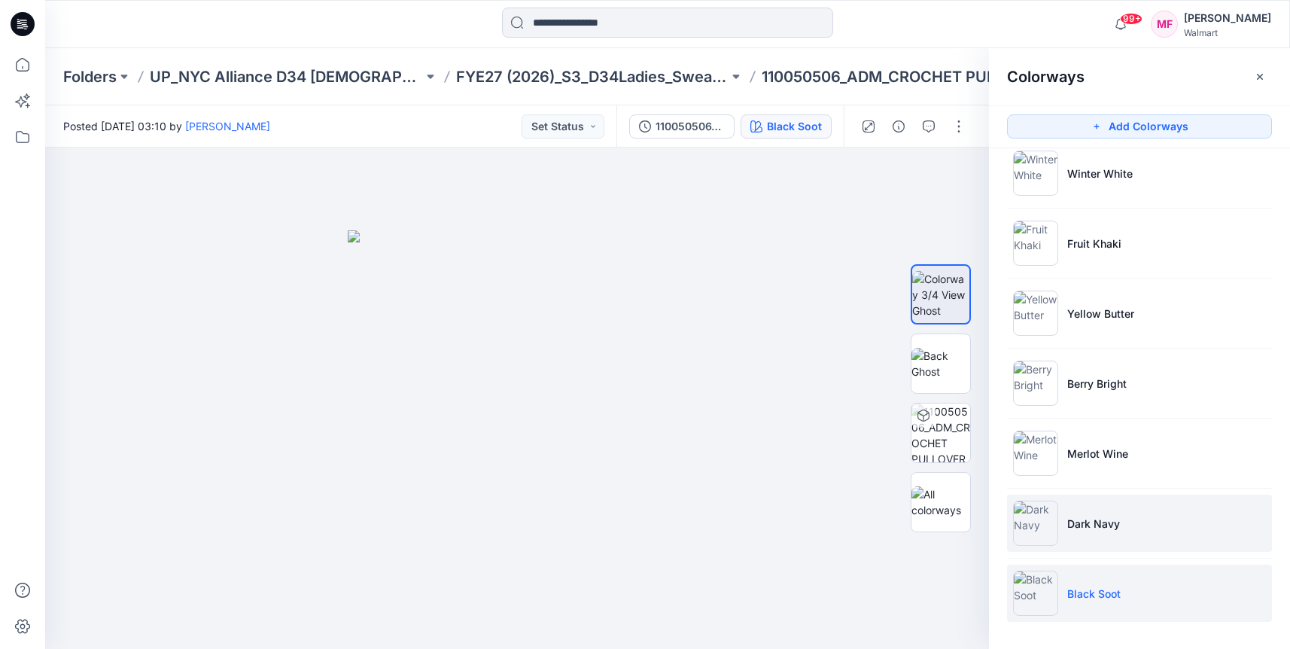
click at [1110, 527] on p "Dark Navy" at bounding box center [1094, 524] width 53 height 16
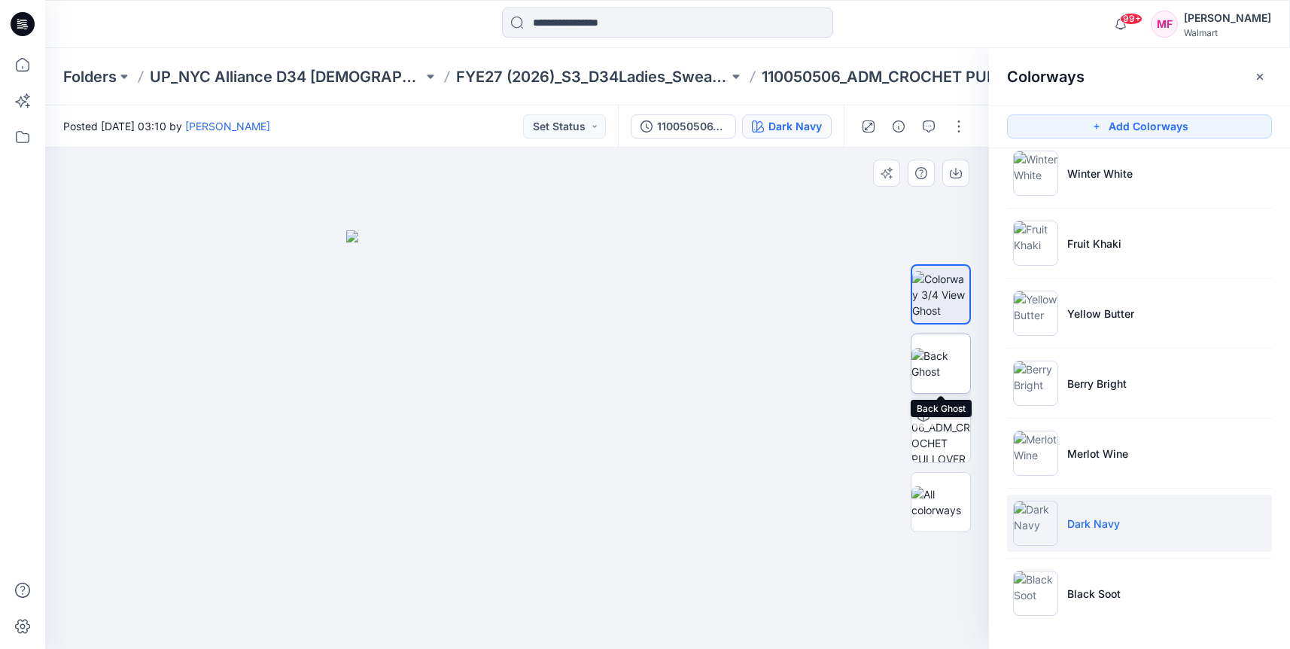
click at [947, 376] on img at bounding box center [941, 364] width 59 height 32
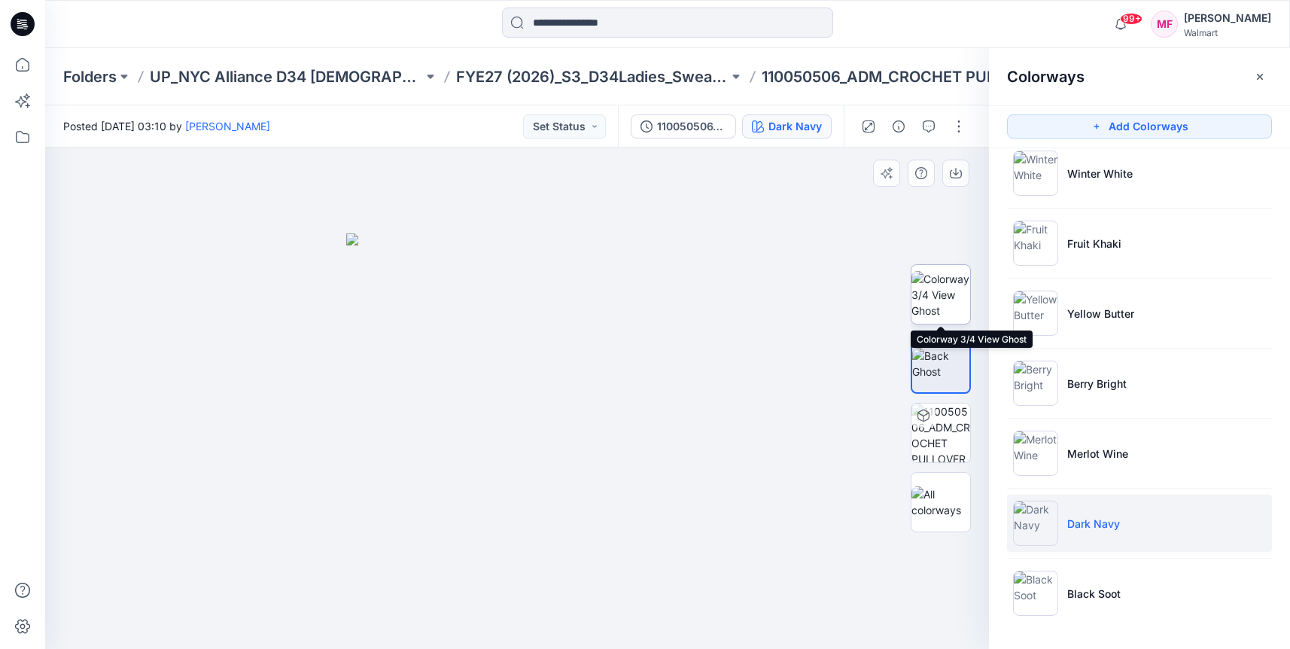
click at [940, 274] on img at bounding box center [941, 294] width 59 height 47
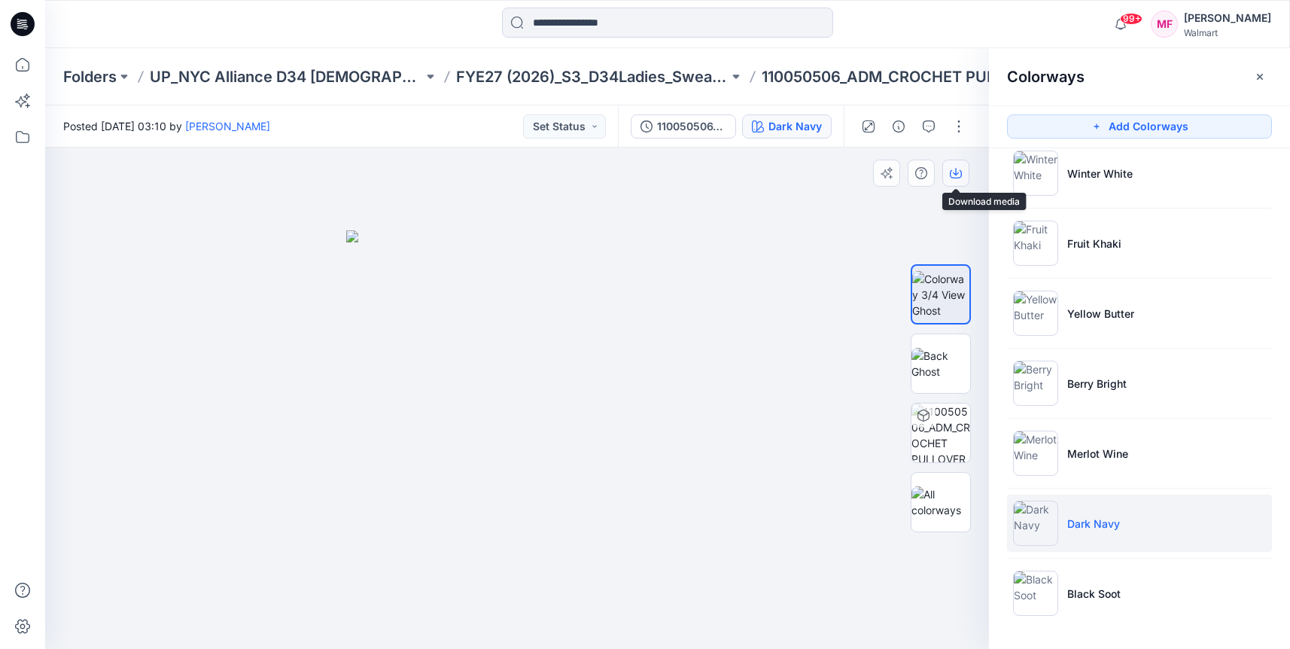
click at [953, 169] on icon "button" at bounding box center [956, 173] width 12 height 12
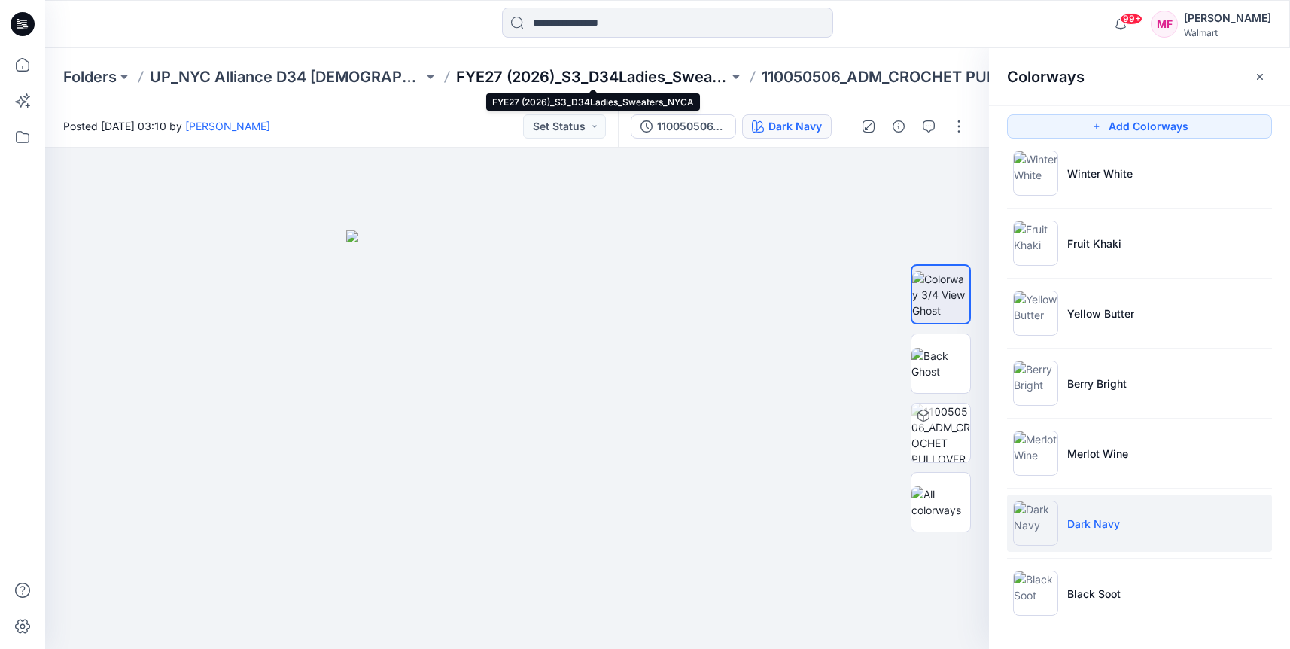
click at [648, 81] on p "FYE27 (2026)_S3_D34Ladies_Sweaters_NYCA" at bounding box center [592, 76] width 273 height 21
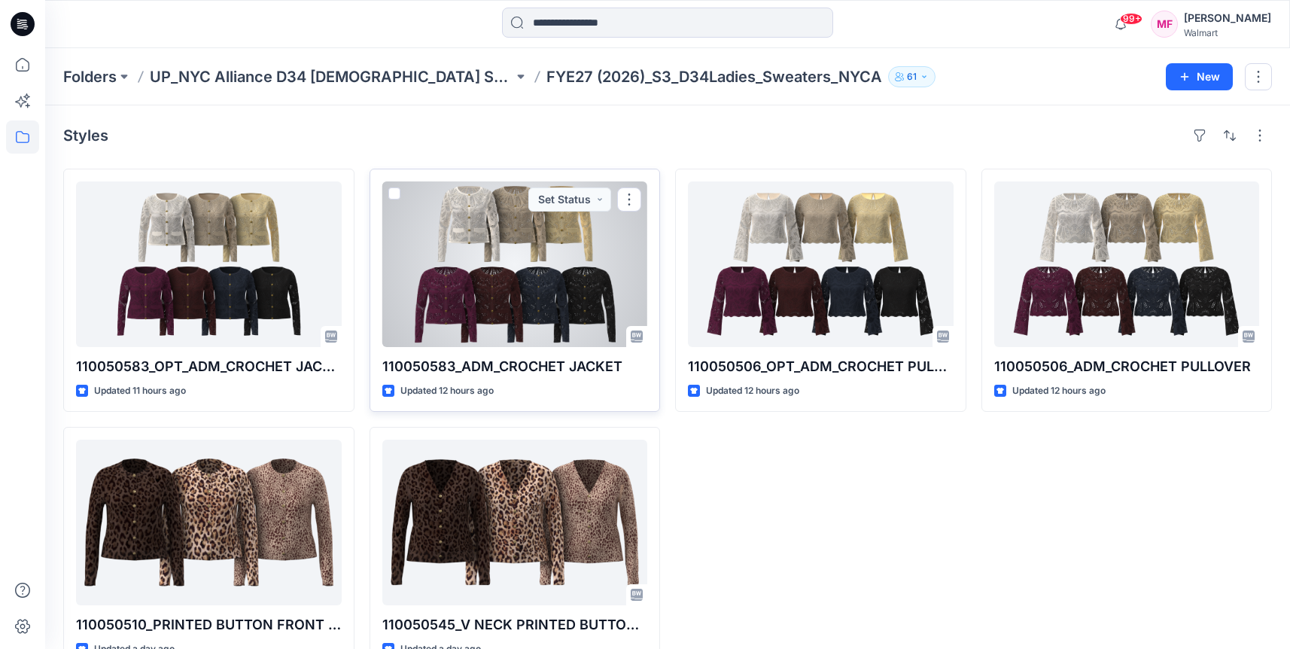
click at [521, 293] on div at bounding box center [515, 264] width 266 height 166
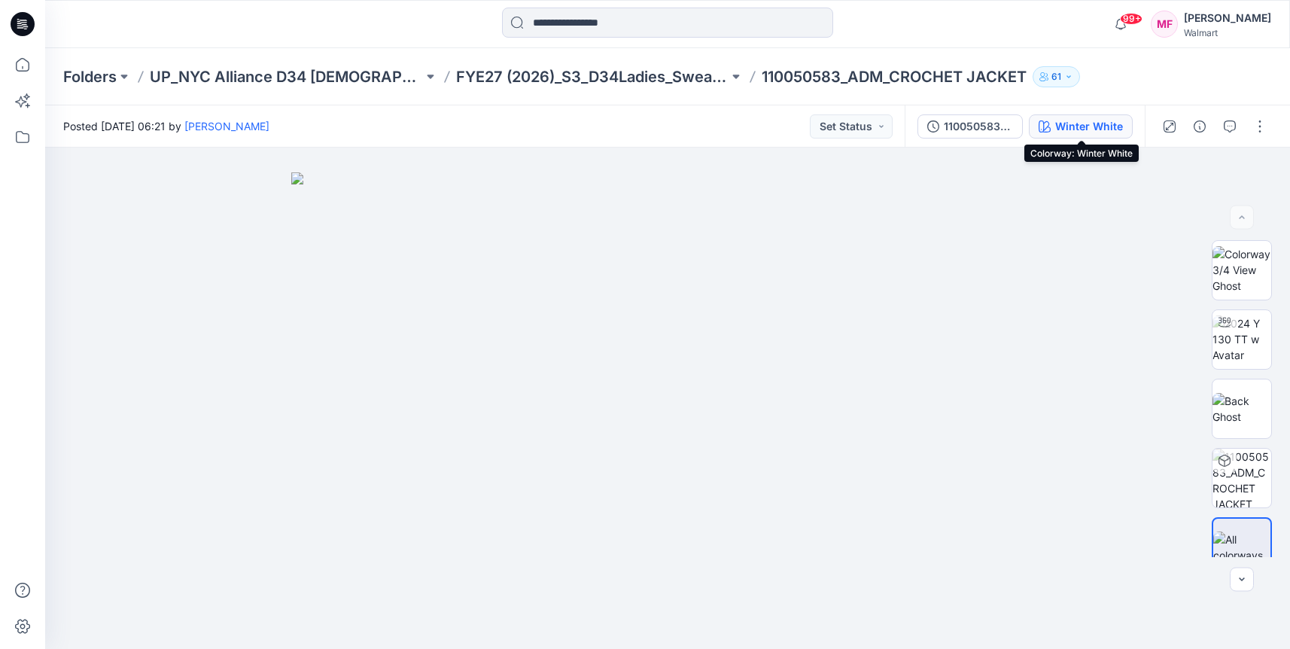
click at [1068, 135] on button "Winter White" at bounding box center [1081, 126] width 104 height 24
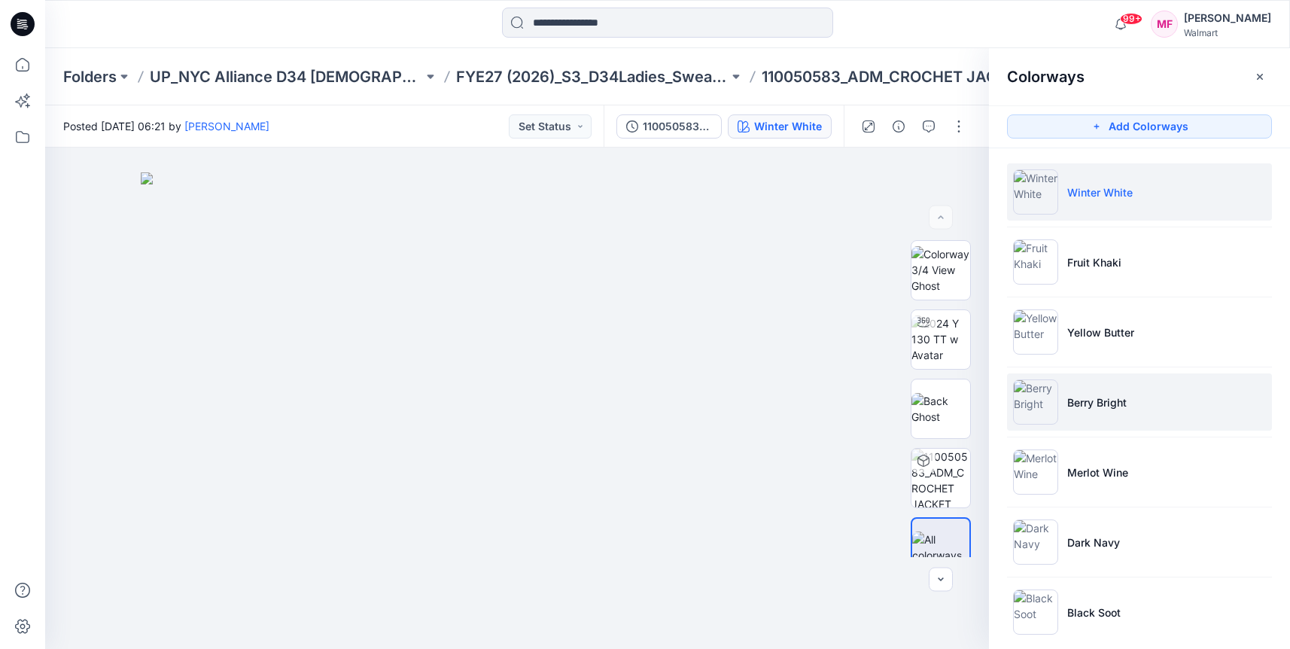
click at [1101, 406] on p "Berry Bright" at bounding box center [1097, 402] width 59 height 16
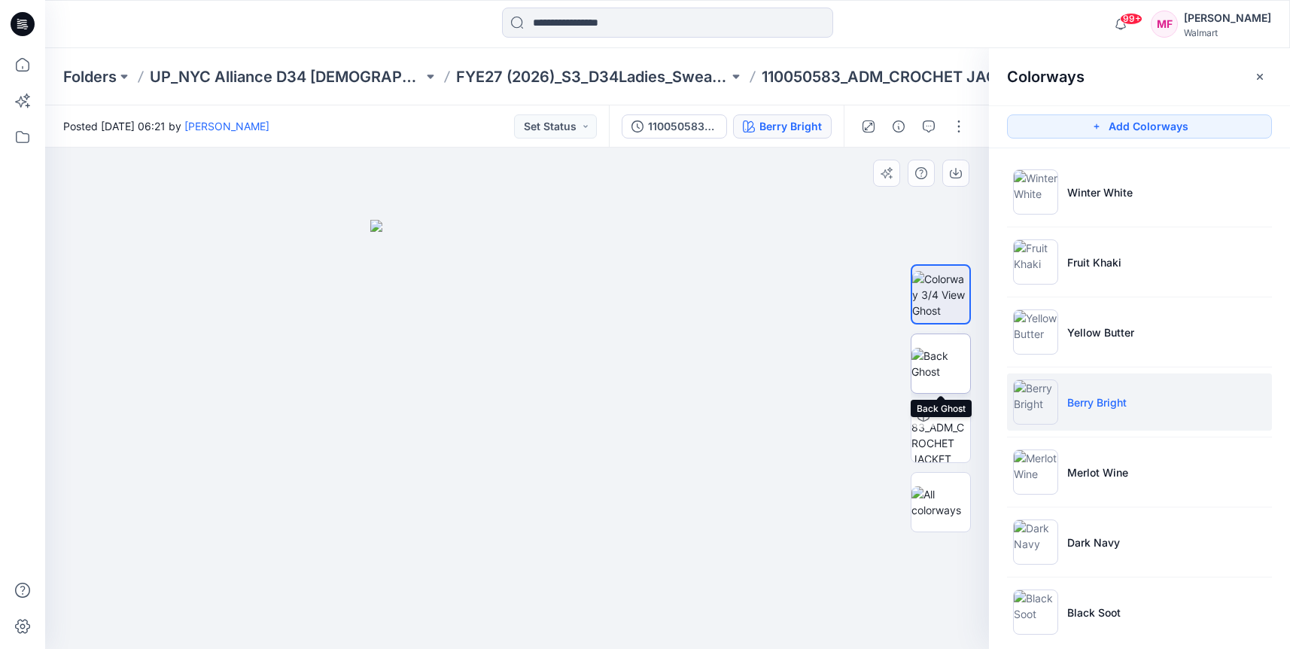
click at [952, 356] on img at bounding box center [941, 364] width 59 height 32
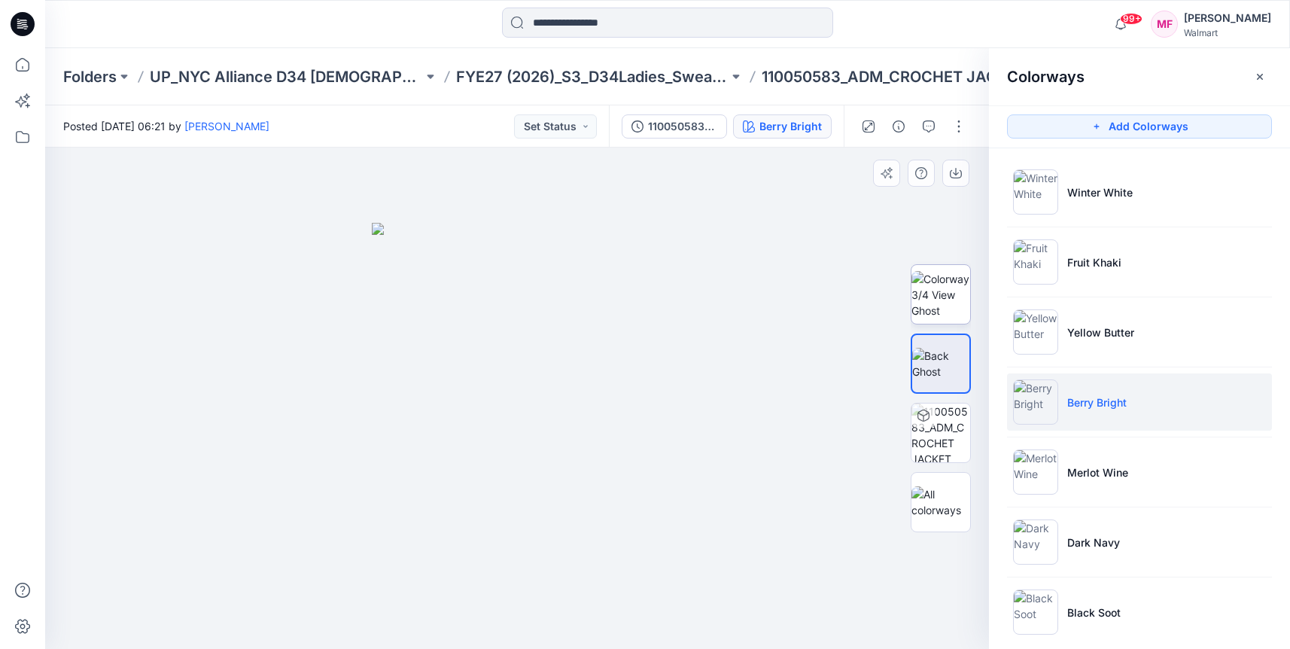
click at [943, 300] on img at bounding box center [941, 294] width 59 height 47
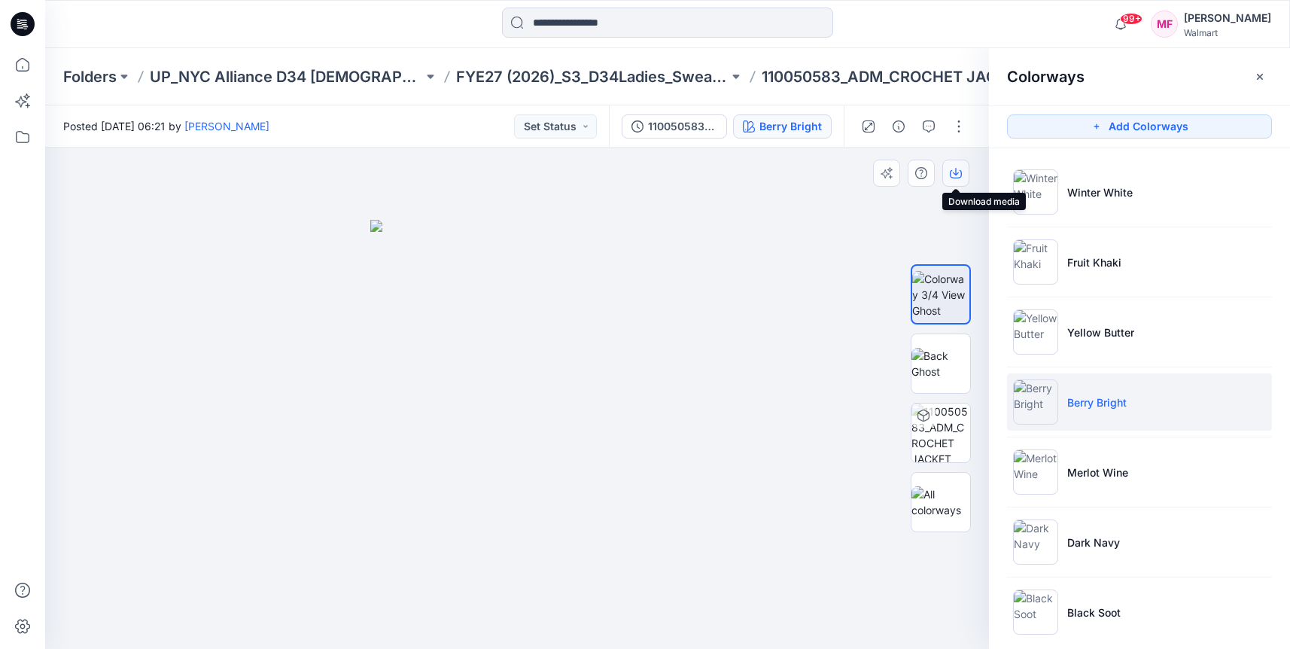
click at [955, 178] on icon "button" at bounding box center [956, 173] width 12 height 12
